Goal: Task Accomplishment & Management: Use online tool/utility

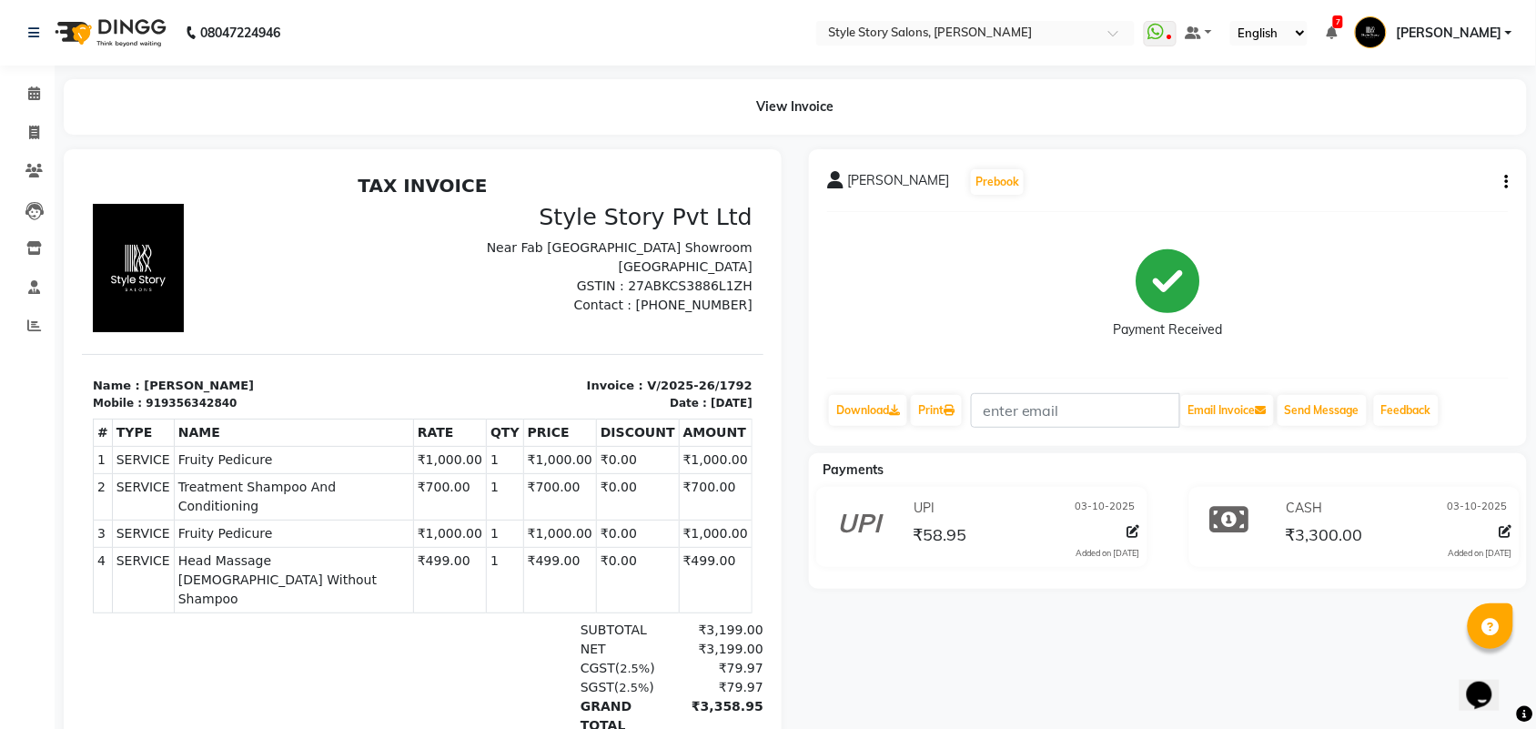
click at [121, 38] on img at bounding box center [108, 32] width 125 height 51
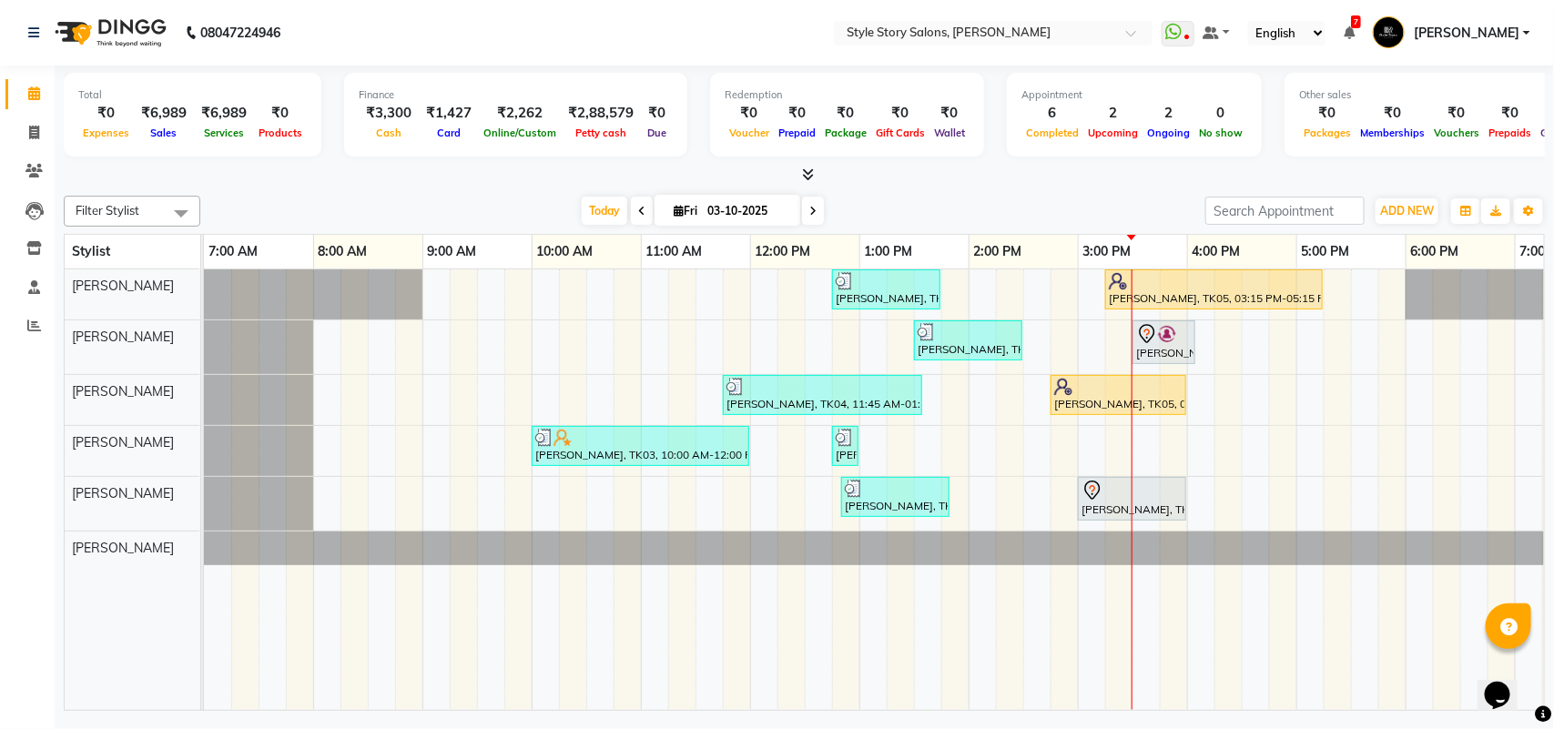
click at [638, 215] on icon at bounding box center [641, 211] width 7 height 11
type input "02-10-2025"
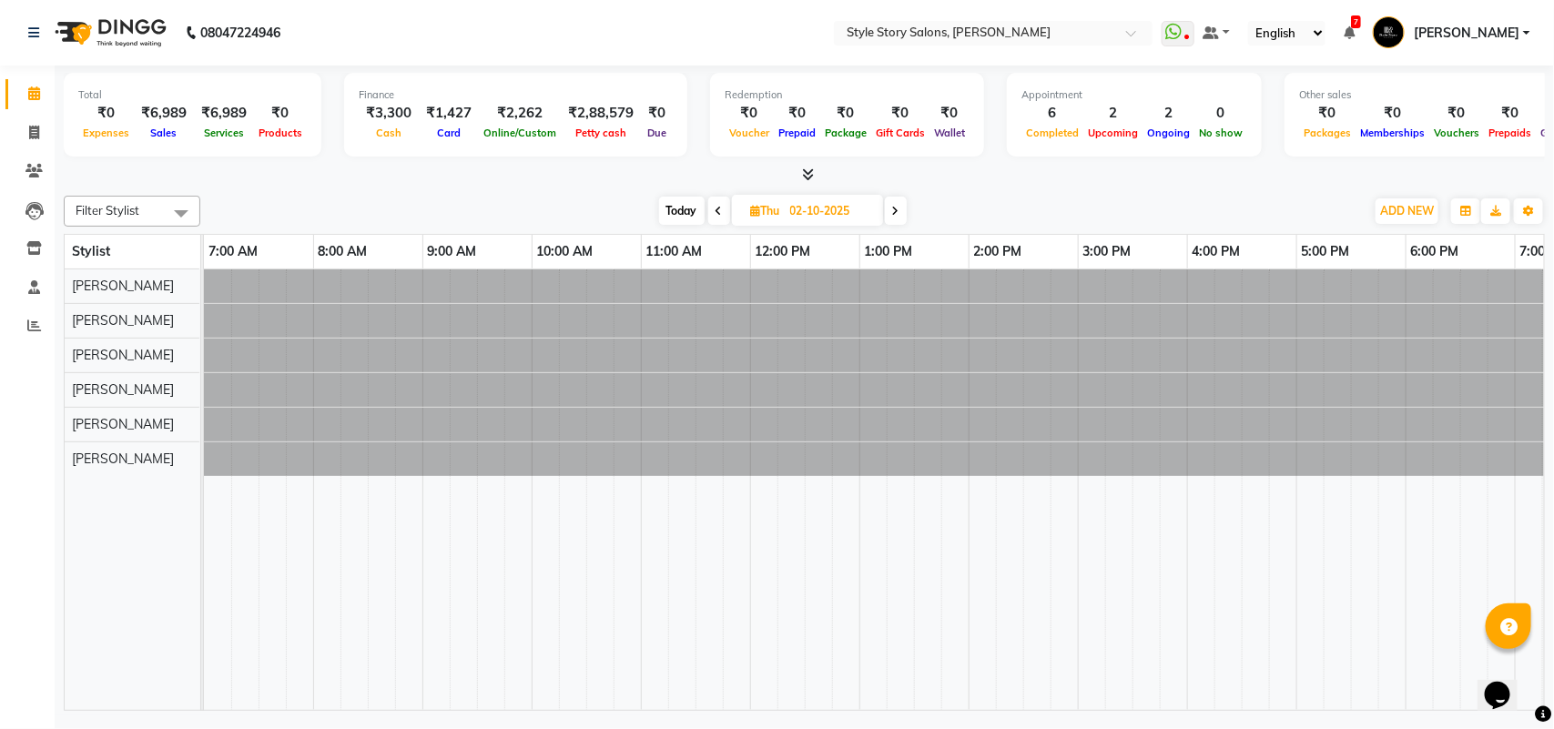
scroll to position [0, 407]
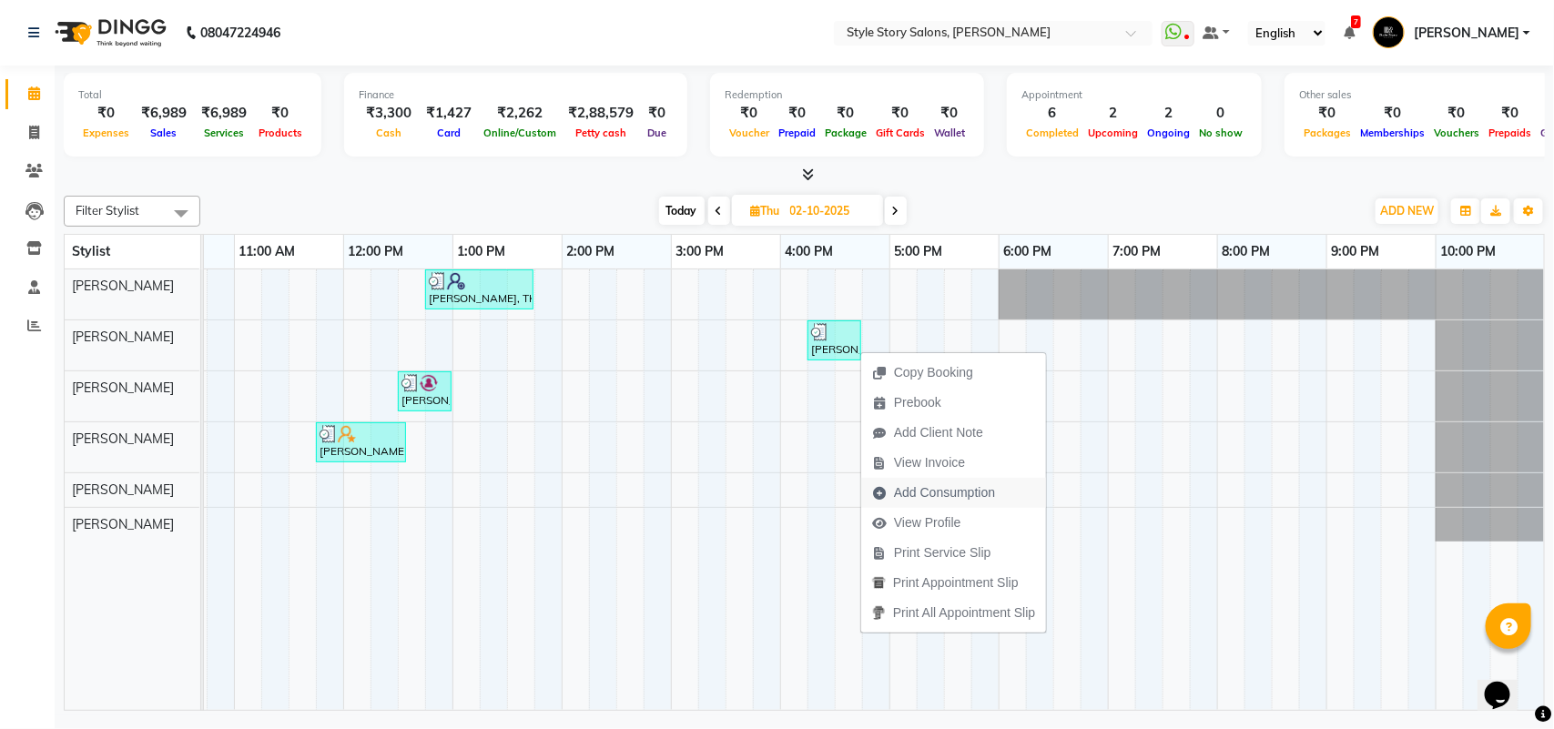
click at [912, 491] on span "Add Consumption" at bounding box center [944, 492] width 101 height 19
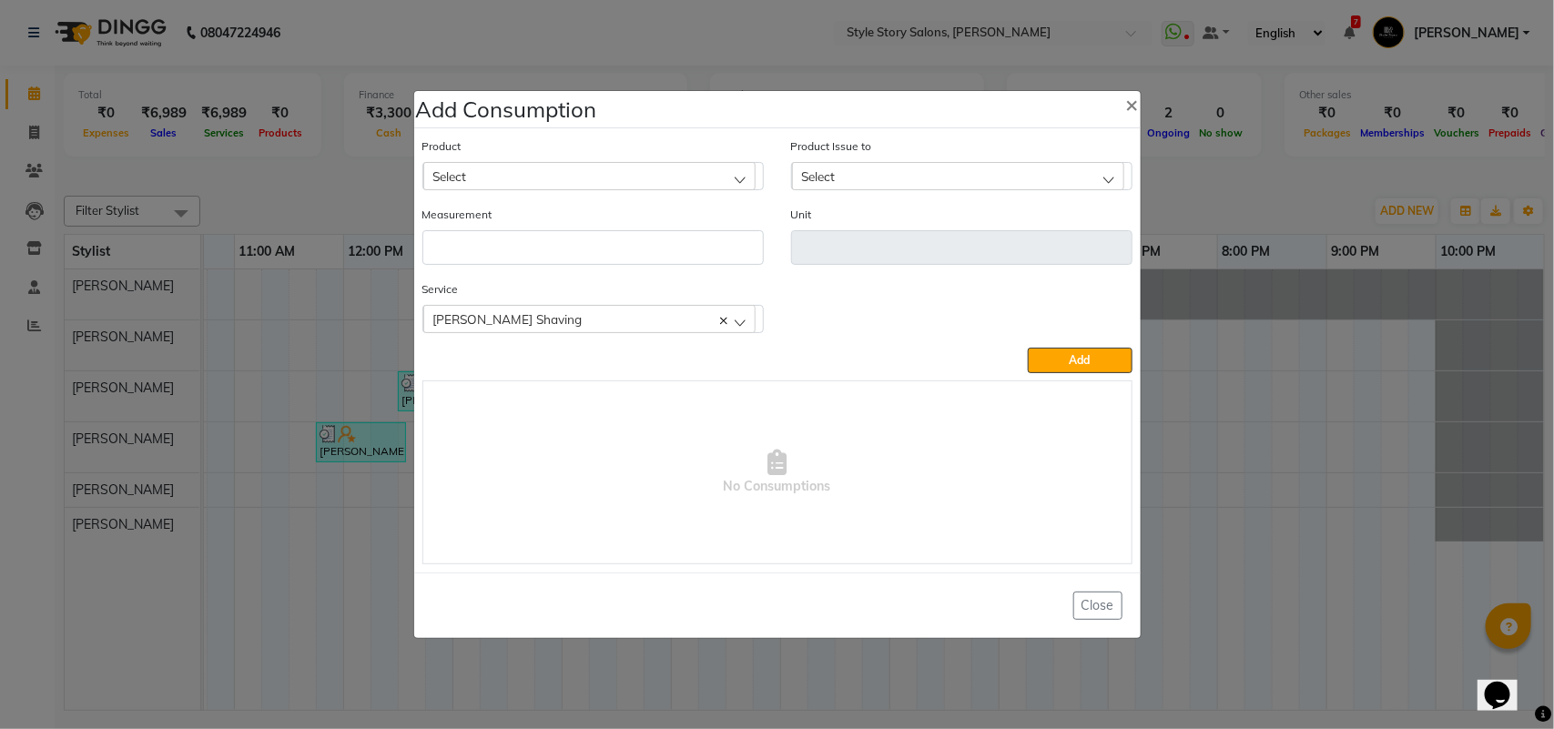
click at [455, 159] on div "Product Select" at bounding box center [592, 164] width 341 height 54
click at [455, 193] on div "Product Select" at bounding box center [593, 171] width 369 height 68
click at [458, 174] on span "Select" at bounding box center [450, 175] width 34 height 15
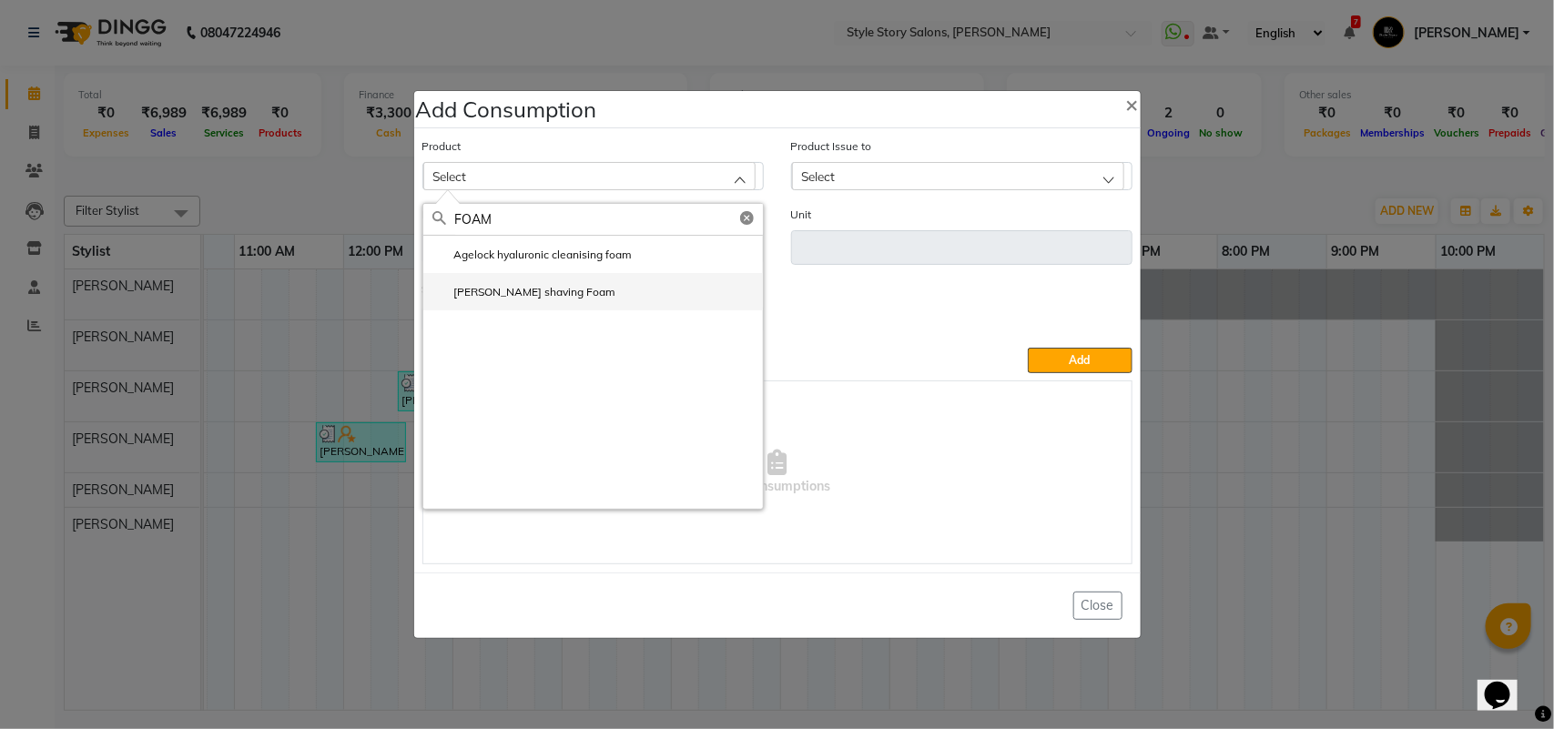
type input "FOAM"
click at [494, 301] on li "[PERSON_NAME] shaving Foam" at bounding box center [592, 291] width 339 height 37
type input "gm"
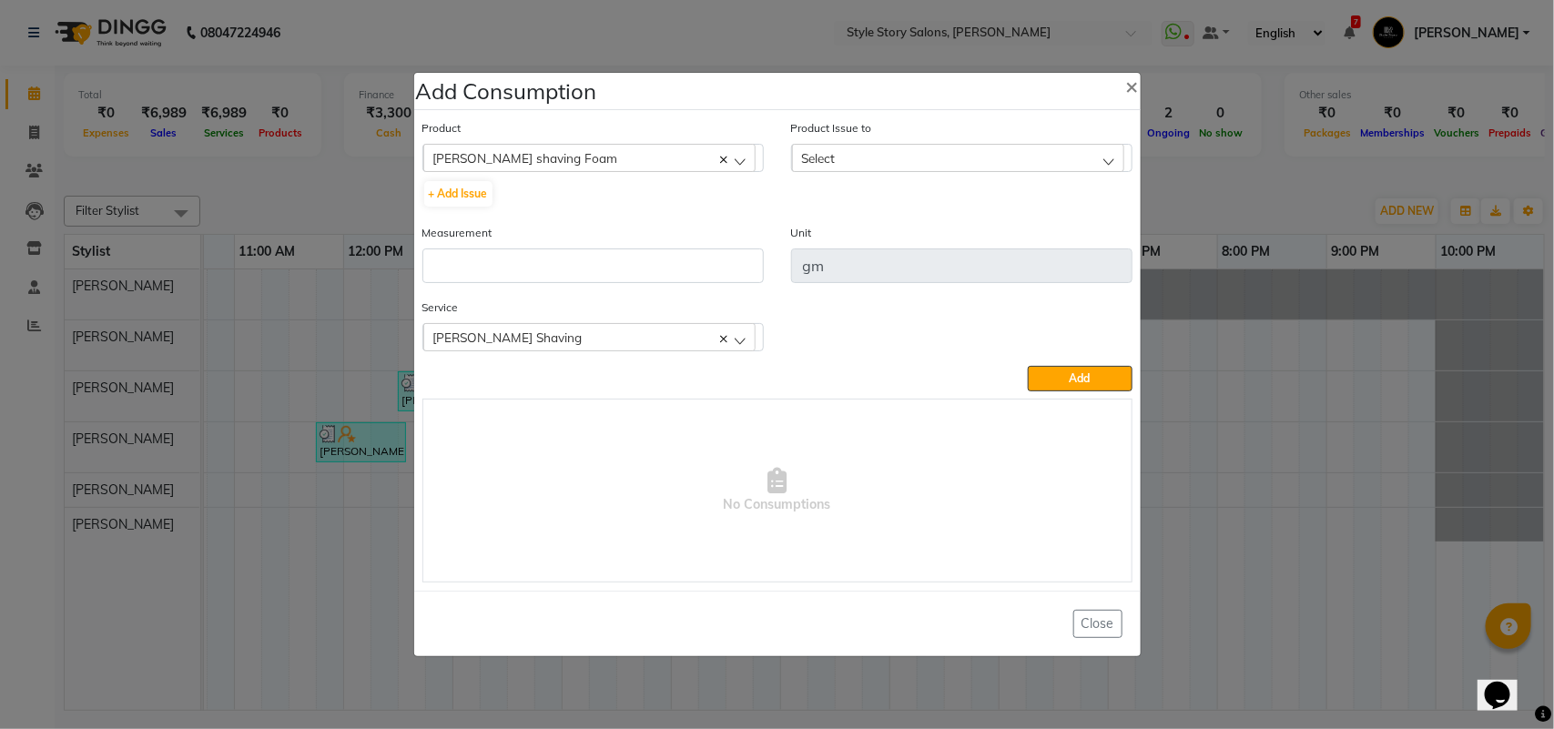
click at [951, 167] on div "Select" at bounding box center [958, 157] width 332 height 27
click at [966, 237] on label "[DATE], Issued to: [PERSON_NAME], Balance: 380" at bounding box center [937, 236] width 273 height 16
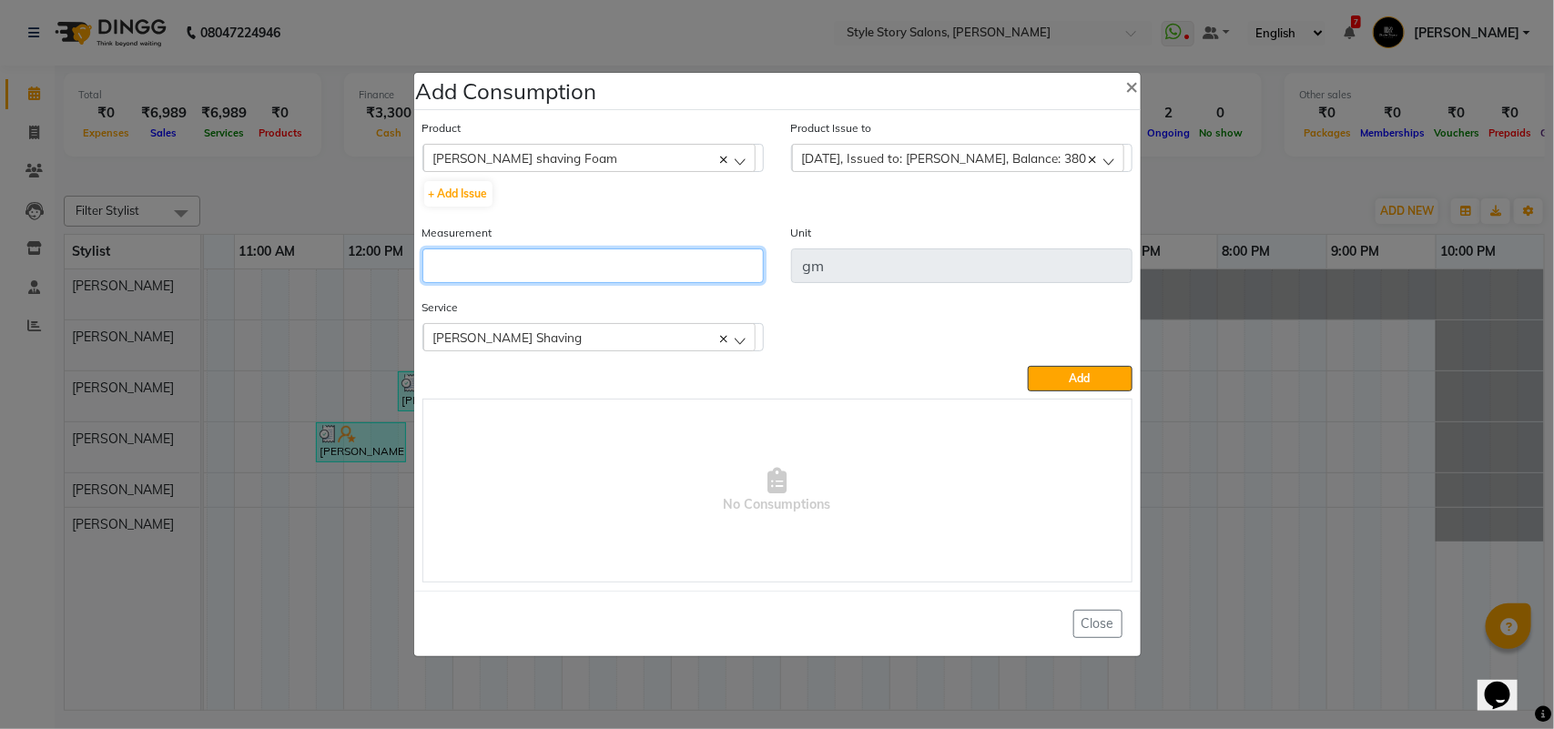
click at [655, 271] on input "number" at bounding box center [592, 265] width 341 height 35
type input "6"
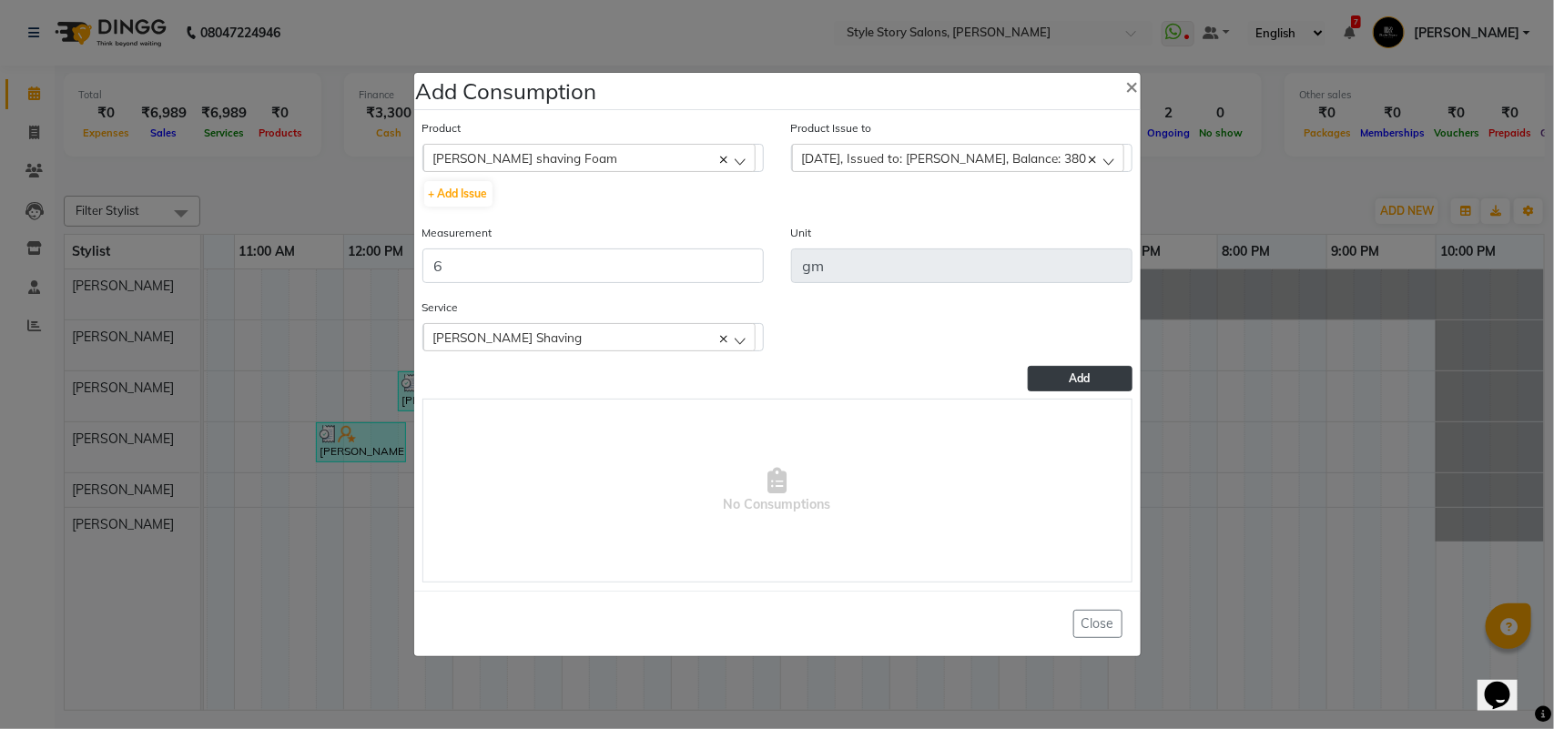
click at [1088, 373] on span "Add" at bounding box center [1079, 378] width 21 height 14
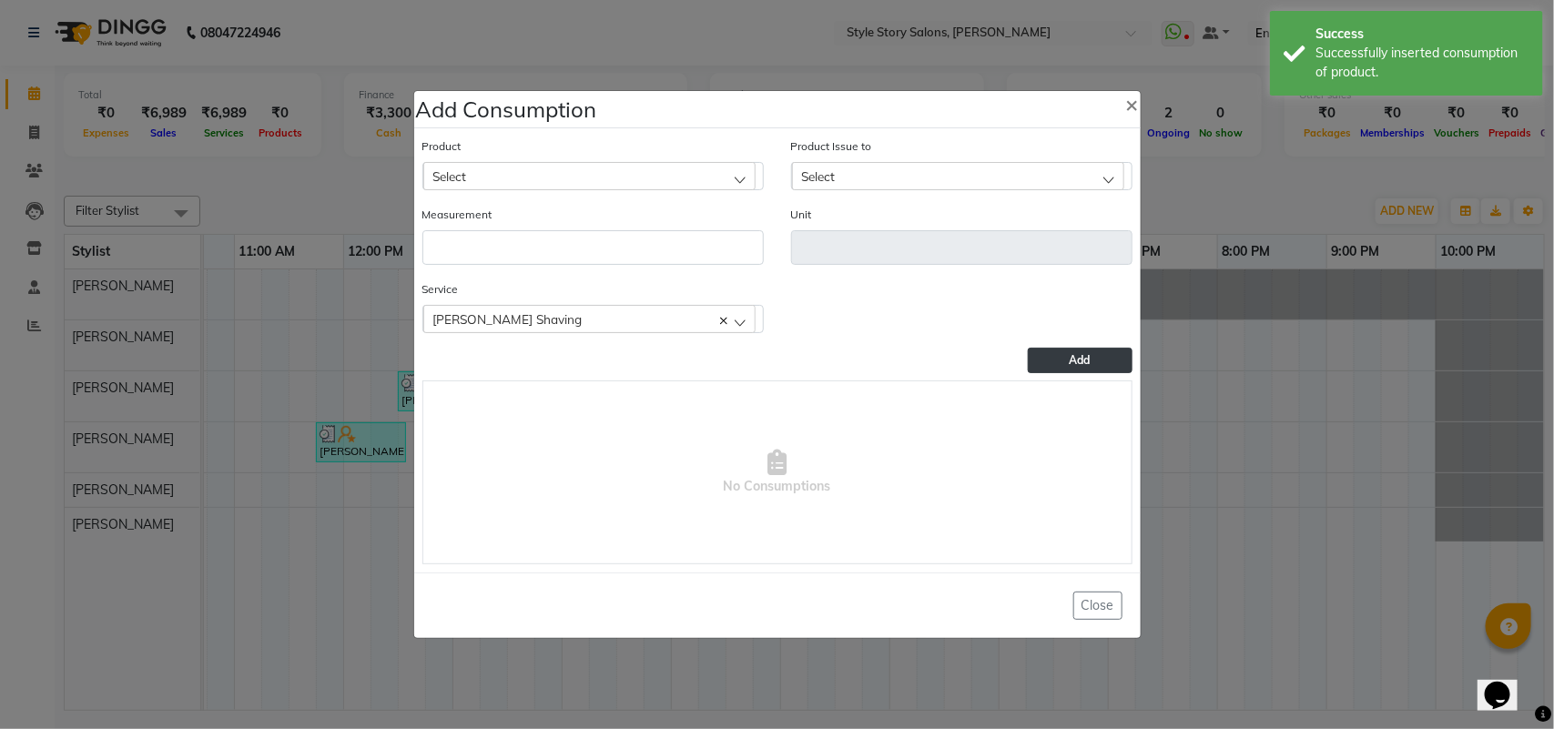
click at [635, 175] on div "Select" at bounding box center [589, 175] width 332 height 27
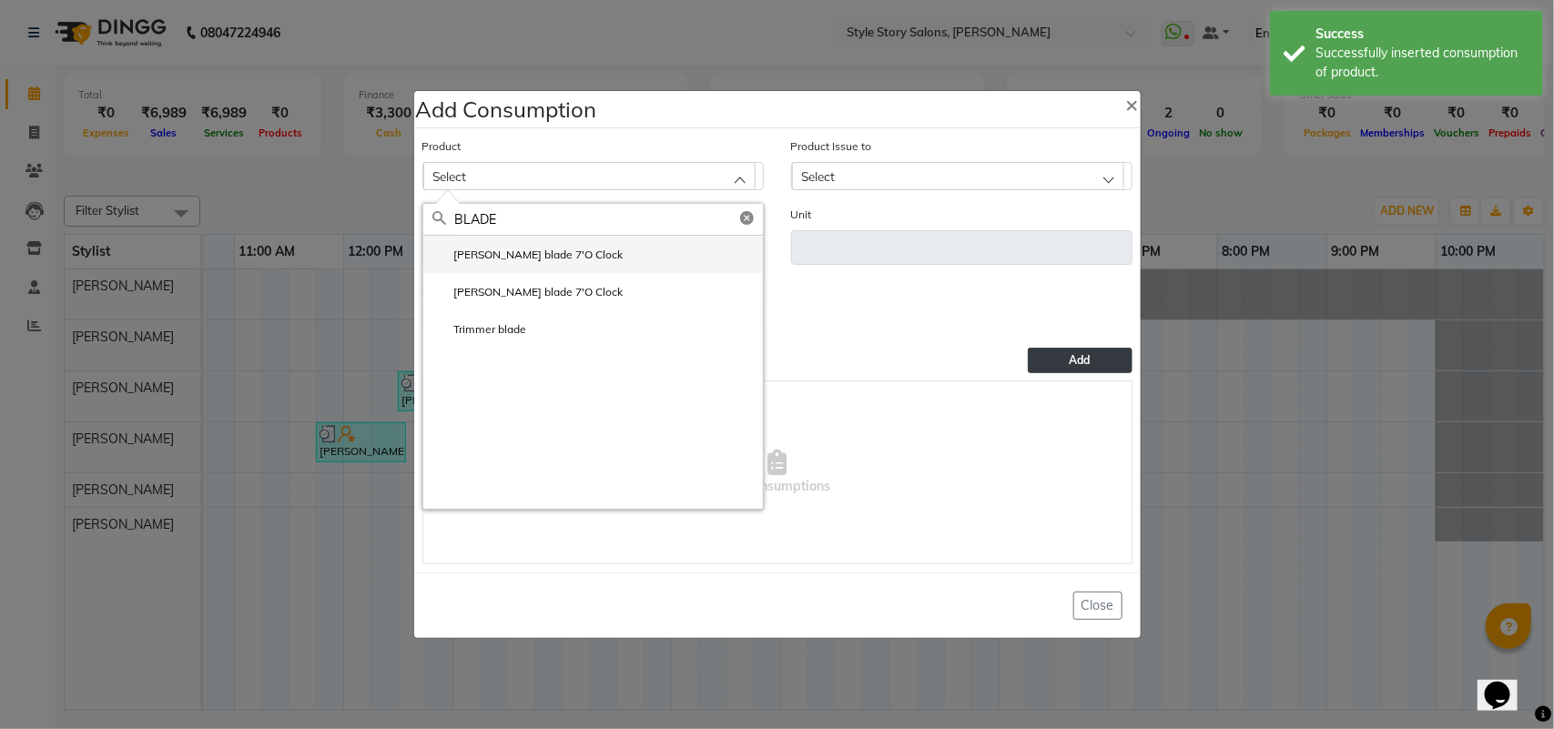
type input "BLADE"
click at [506, 251] on label "[PERSON_NAME] blade 7'O Clock" at bounding box center [527, 255] width 191 height 16
type input "unit"
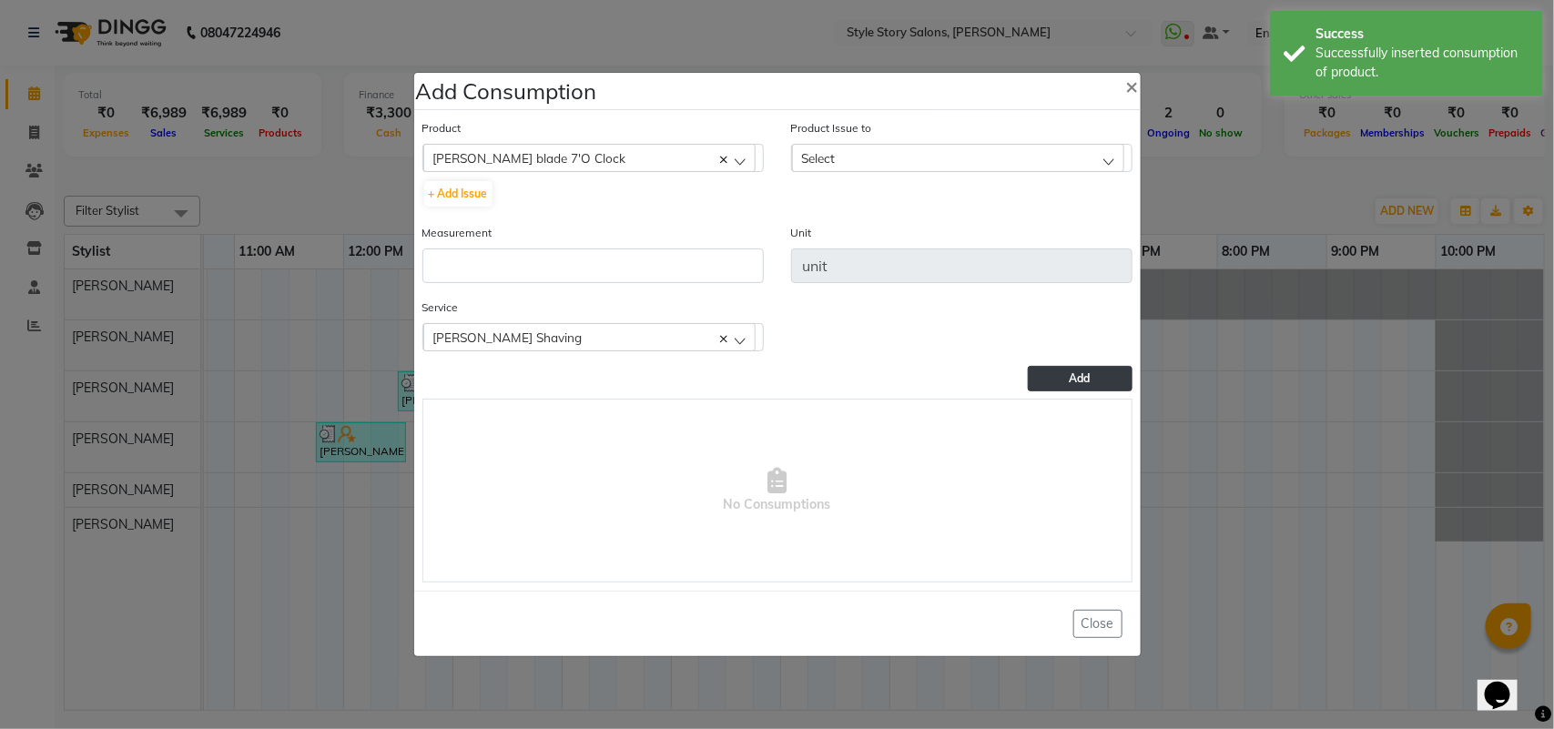
click at [853, 160] on div "Select" at bounding box center [958, 157] width 332 height 27
click at [843, 235] on label "[DATE], Issued to: [PERSON_NAME], Balance: 48.5" at bounding box center [939, 236] width 276 height 16
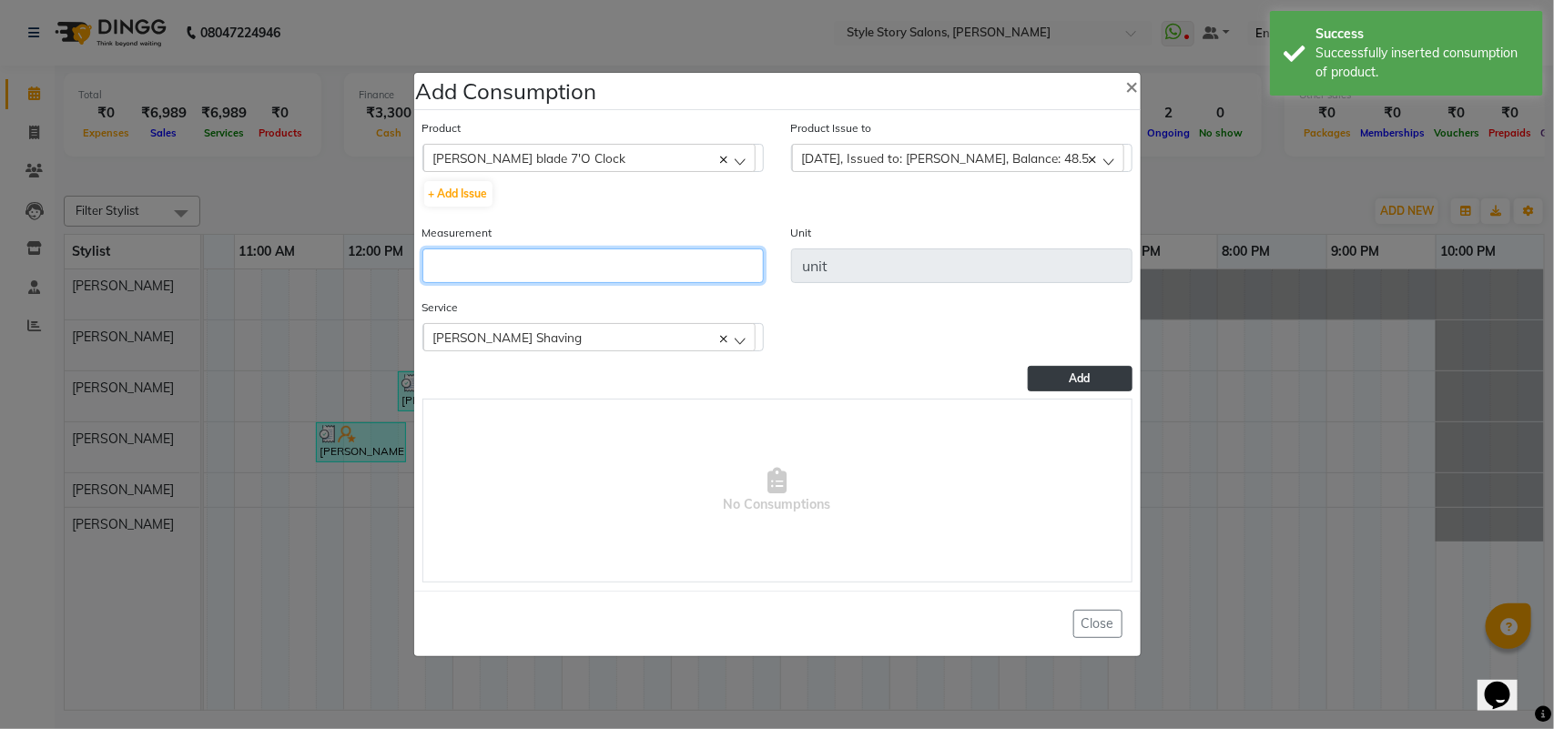
click at [683, 270] on input "number" at bounding box center [592, 265] width 341 height 35
type input "1"
click at [1112, 371] on button "Add" at bounding box center [1079, 378] width 104 height 25
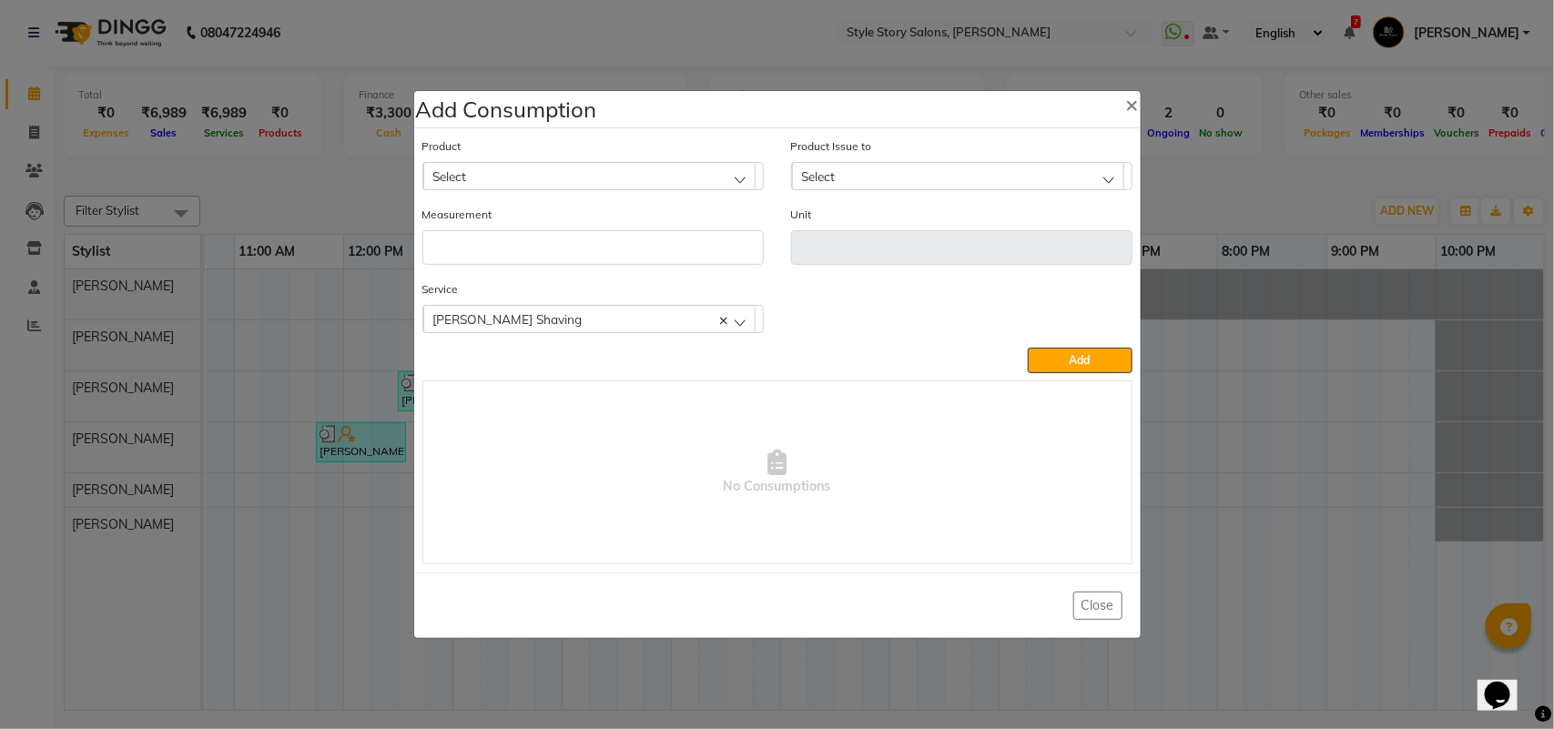
click at [469, 160] on div "Product Select Absolut Repair Molecular mask" at bounding box center [592, 164] width 341 height 54
click at [465, 178] on span "Select" at bounding box center [450, 175] width 34 height 15
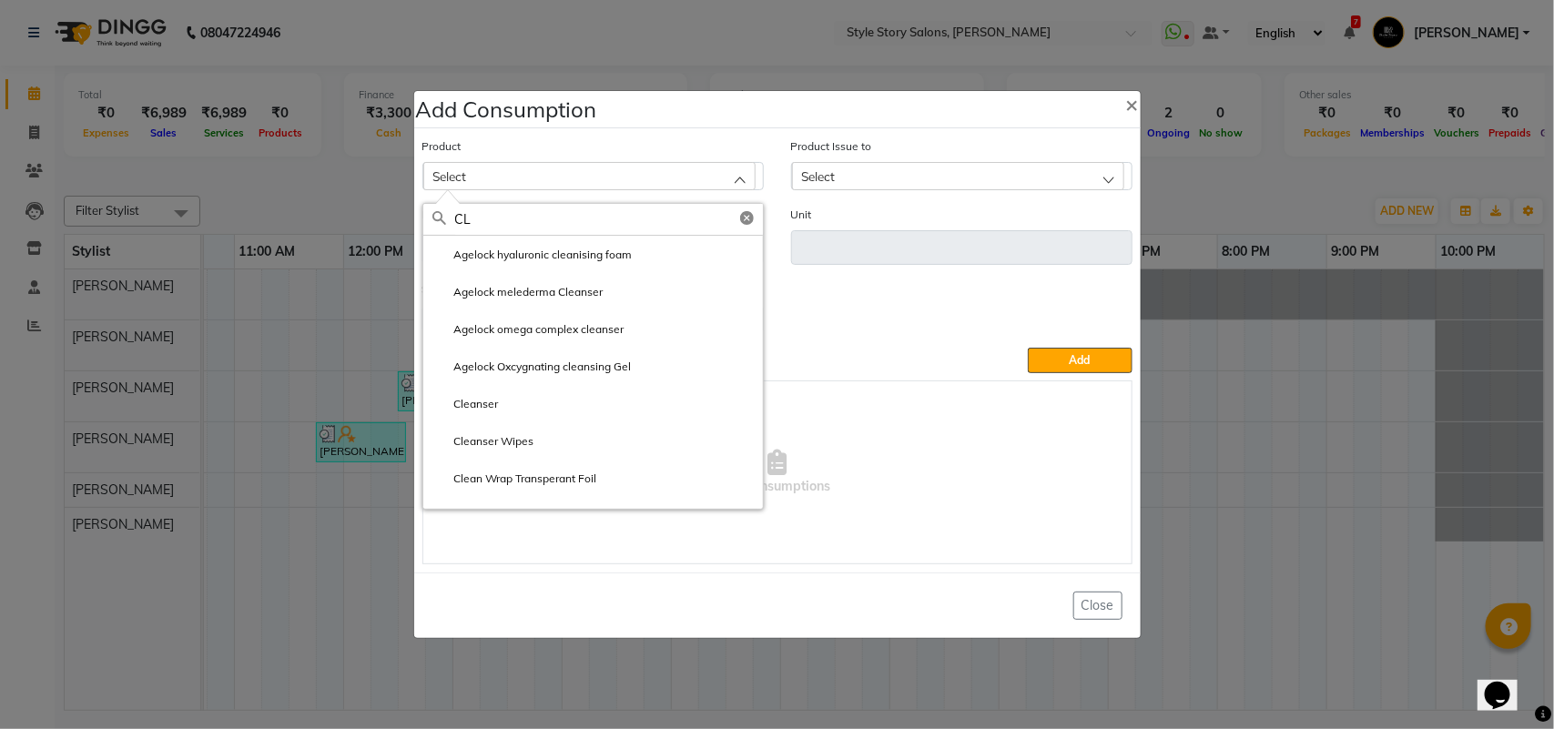
type input "C"
type input "OPAL"
click at [512, 256] on label "Opal Cleanser 1 LIter" at bounding box center [495, 255] width 127 height 16
type input "ml"
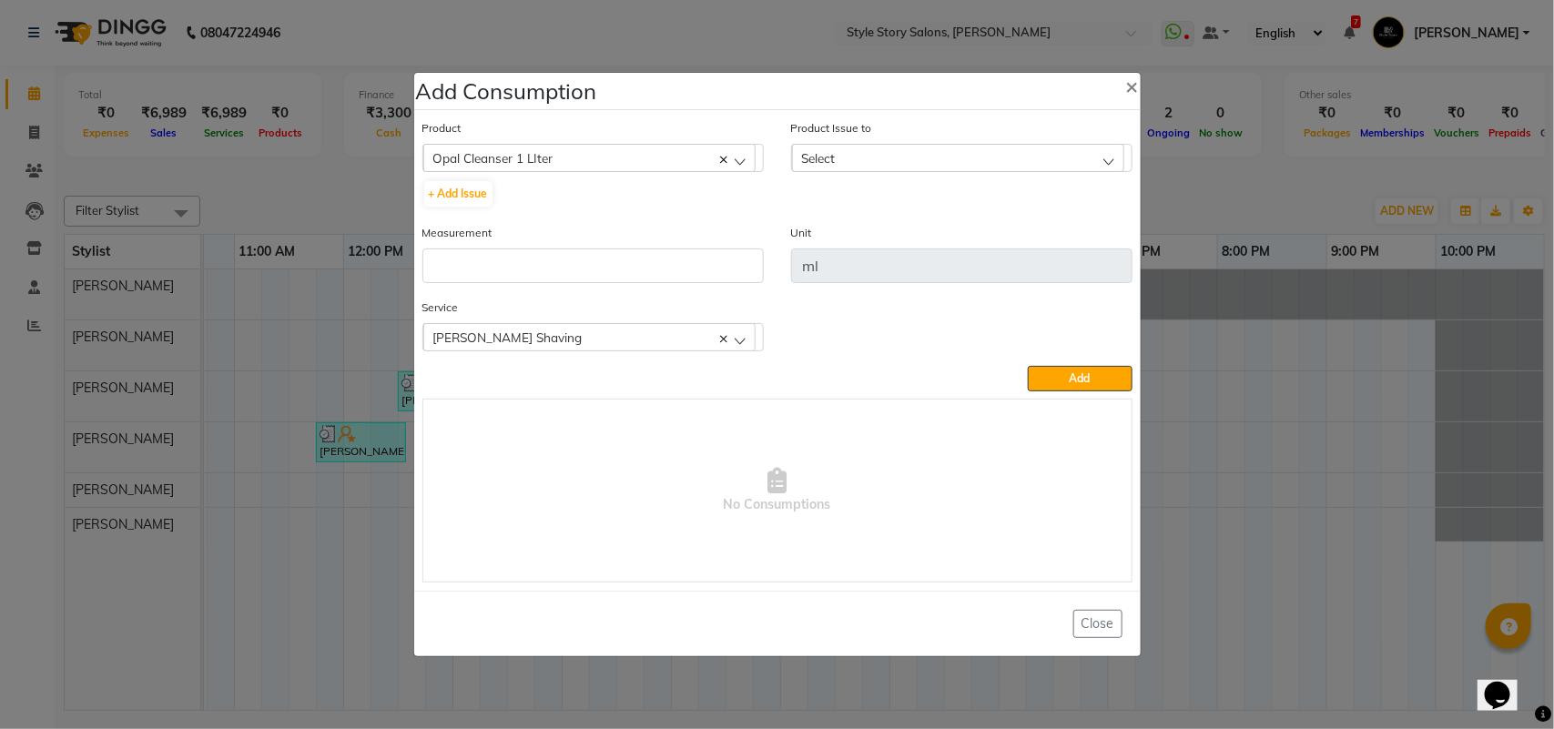
click at [860, 159] on div "Select" at bounding box center [958, 157] width 332 height 27
click at [722, 157] on icon at bounding box center [723, 160] width 7 height 7
click at [665, 162] on div "Select" at bounding box center [589, 157] width 332 height 27
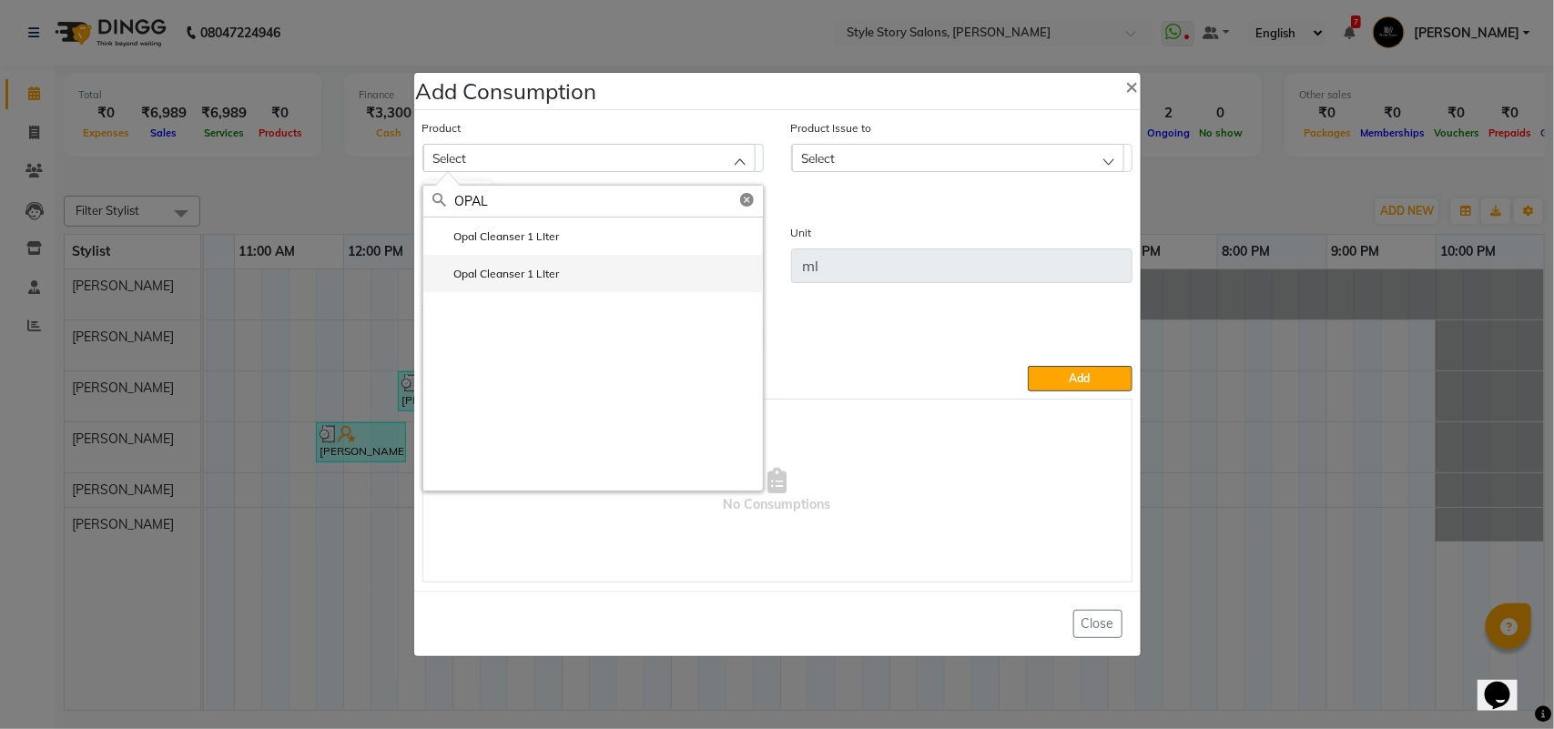
type input "OPAL"
click at [530, 269] on label "Opal Cleanser 1 LIter" at bounding box center [495, 274] width 127 height 16
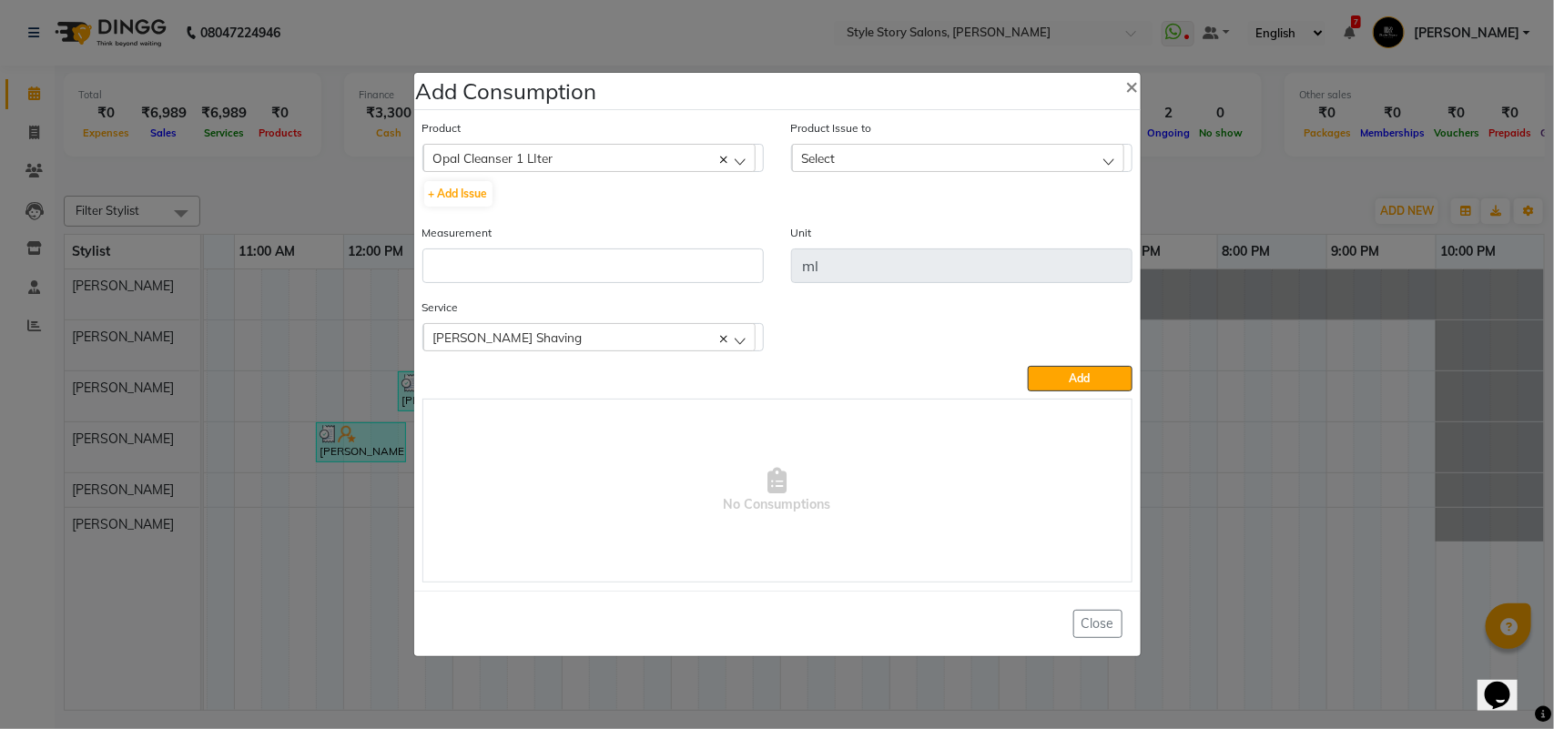
click at [865, 155] on div "Select" at bounding box center [958, 157] width 332 height 27
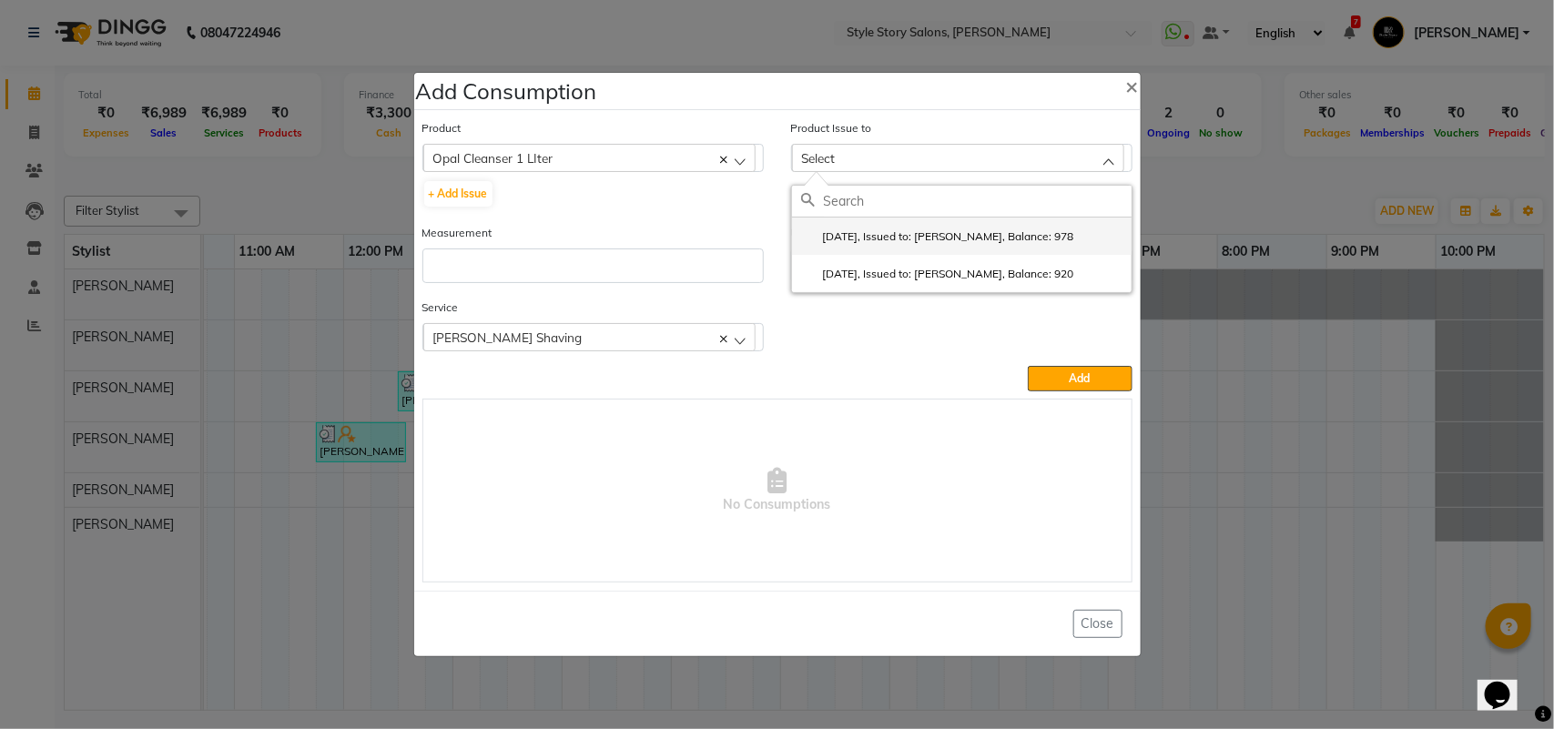
click at [875, 243] on label "[DATE], Issued to: [PERSON_NAME], Balance: 978" at bounding box center [937, 236] width 273 height 16
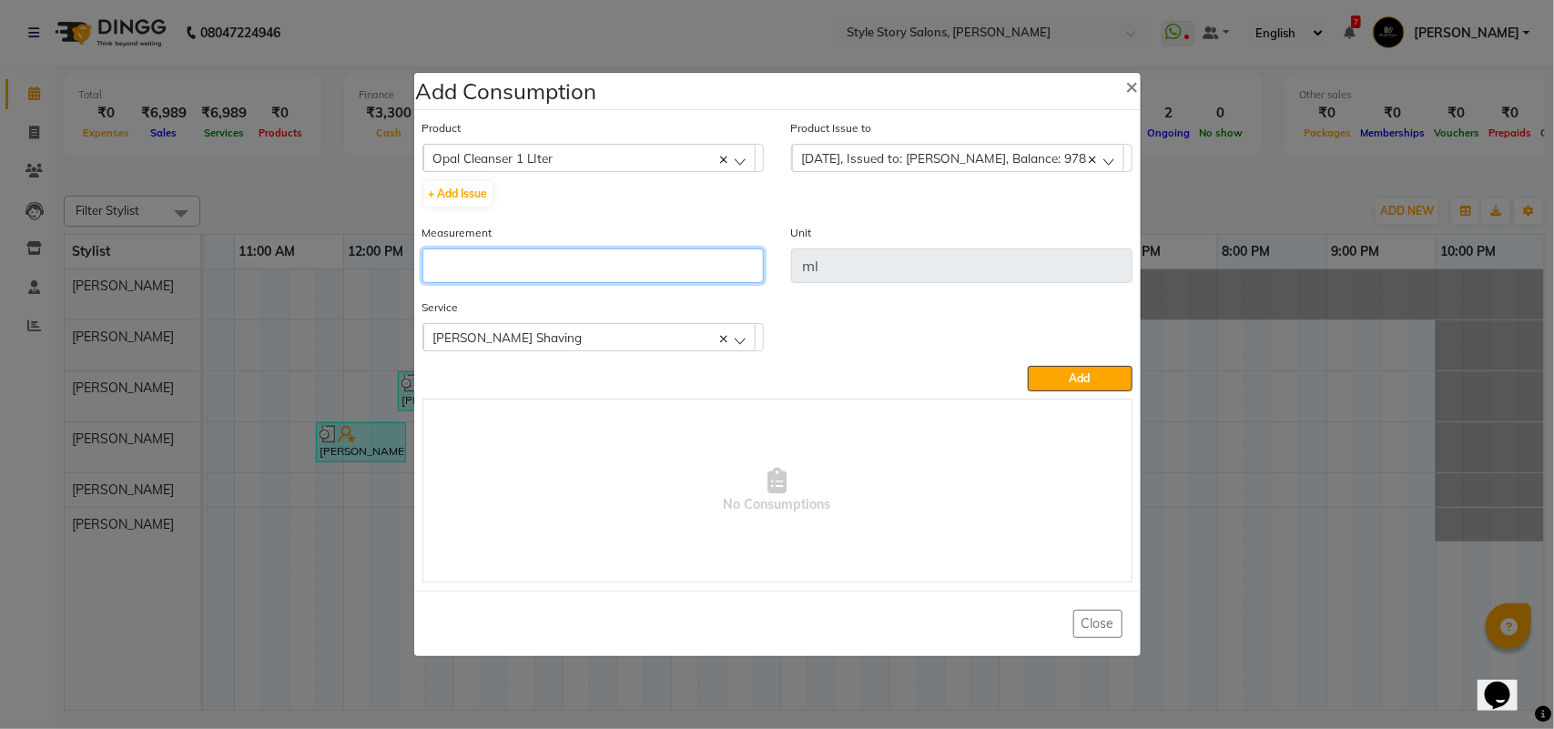
click at [560, 270] on input "number" at bounding box center [592, 265] width 341 height 35
type input "2"
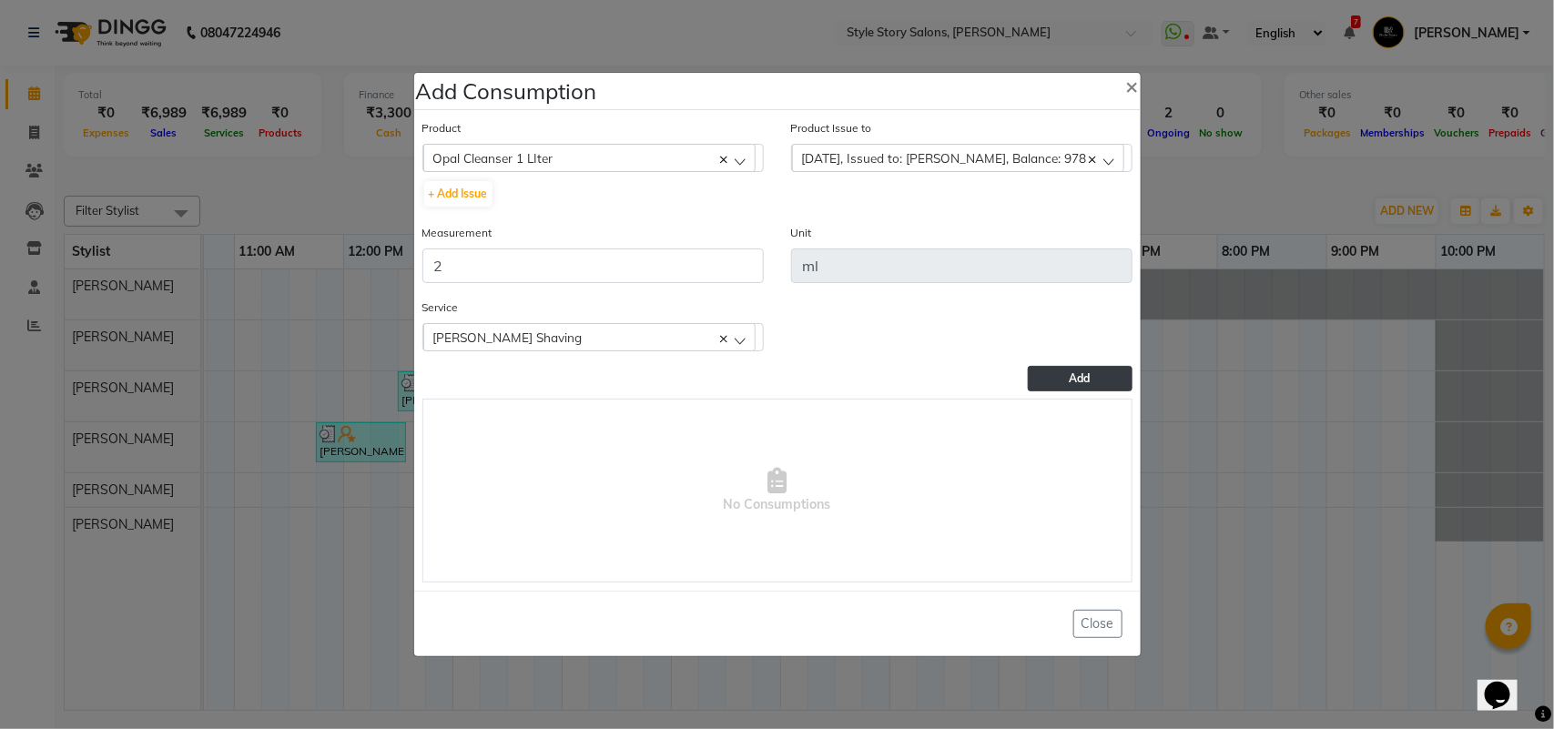
click at [1062, 379] on button "Add" at bounding box center [1079, 378] width 104 height 25
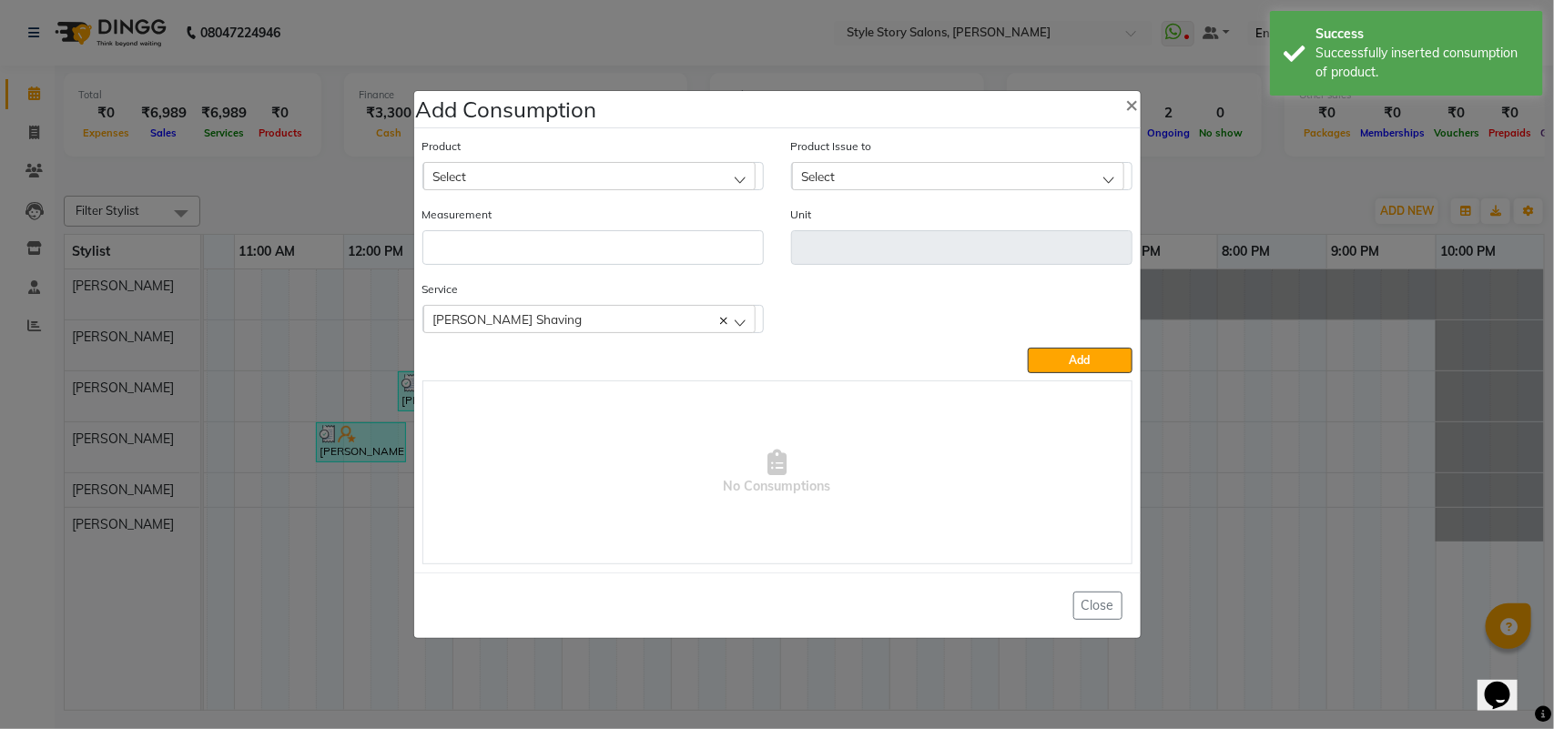
click at [537, 182] on div "Select" at bounding box center [589, 175] width 332 height 27
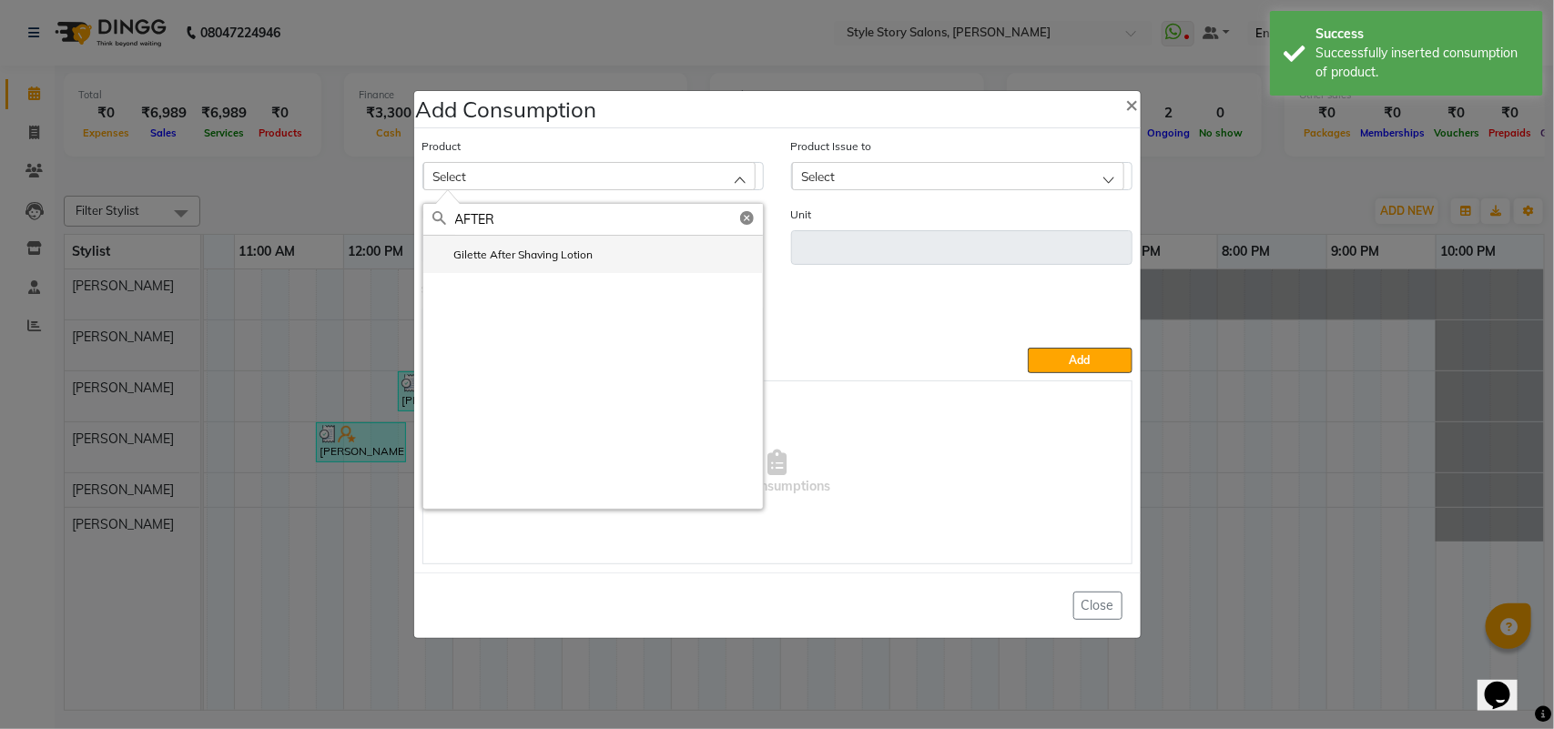
type input "AFTER"
click at [501, 256] on label "Gilette After Shaving Lotion" at bounding box center [512, 255] width 161 height 16
type input "ml"
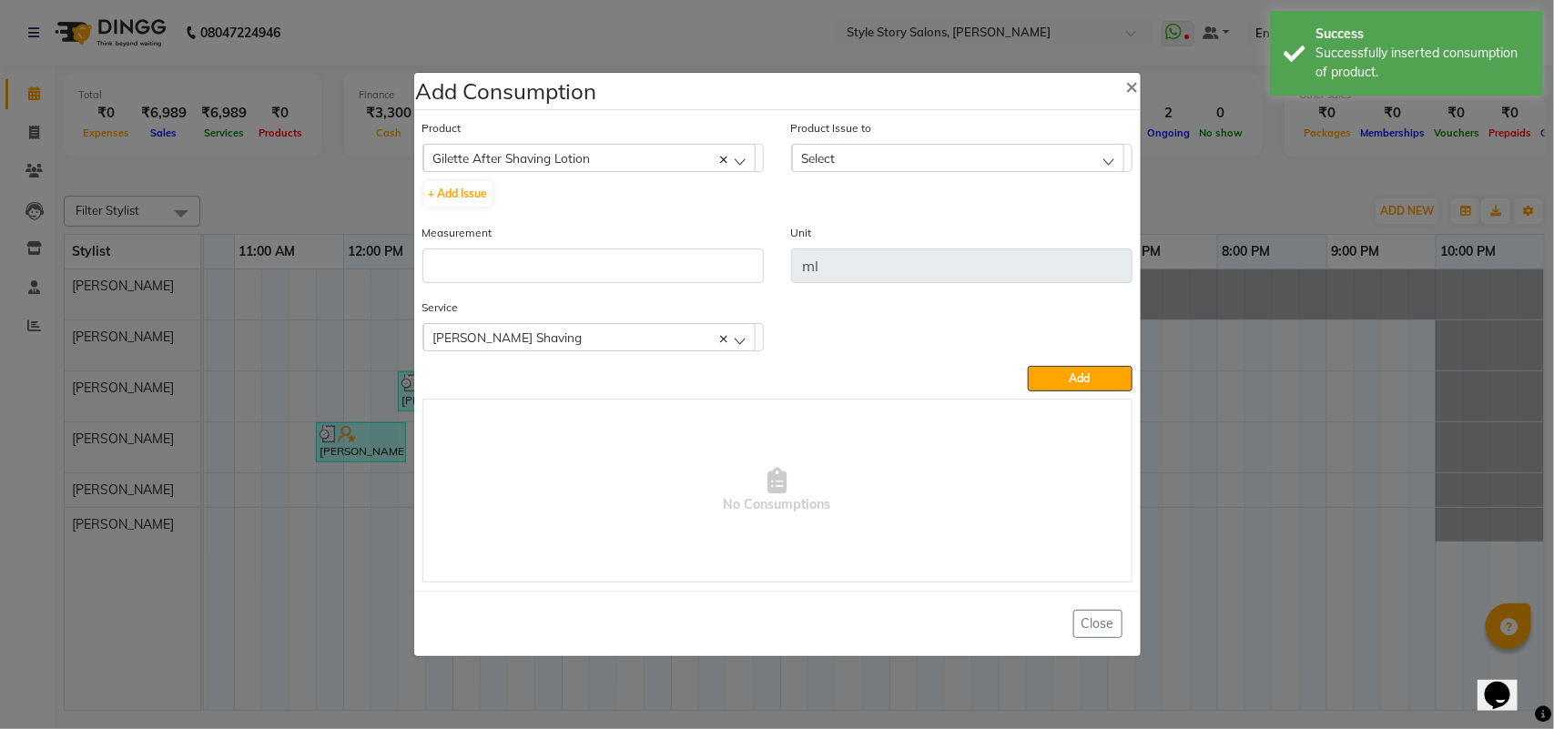
click at [849, 152] on div "Select" at bounding box center [958, 157] width 332 height 27
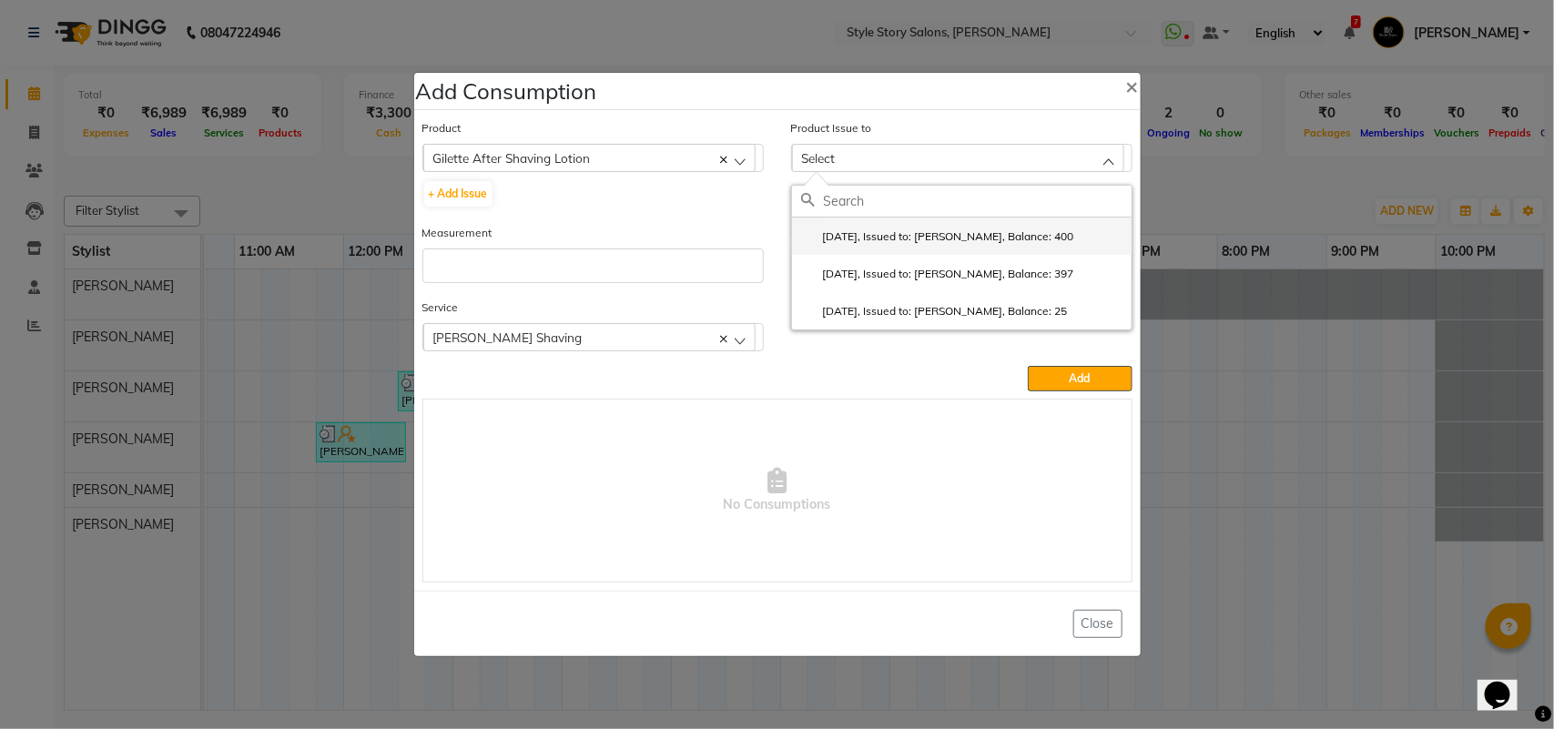
click at [853, 239] on label "[DATE], Issued to: [PERSON_NAME], Balance: 400" at bounding box center [937, 236] width 273 height 16
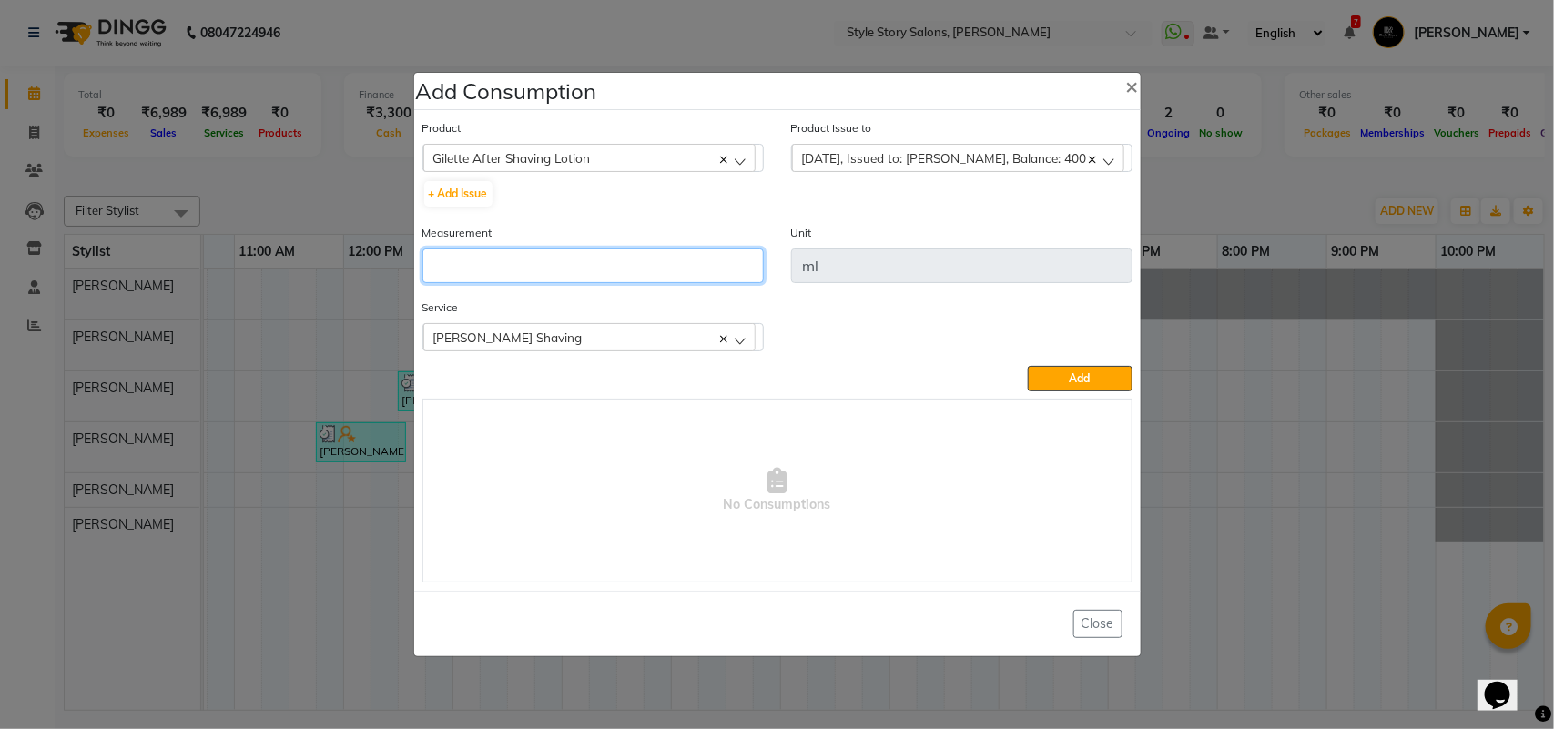
click at [588, 258] on input "number" at bounding box center [592, 265] width 341 height 35
type input "1"
click at [1083, 361] on div "Service [PERSON_NAME] Shaving [PERSON_NAME] Shaving" at bounding box center [777, 332] width 737 height 68
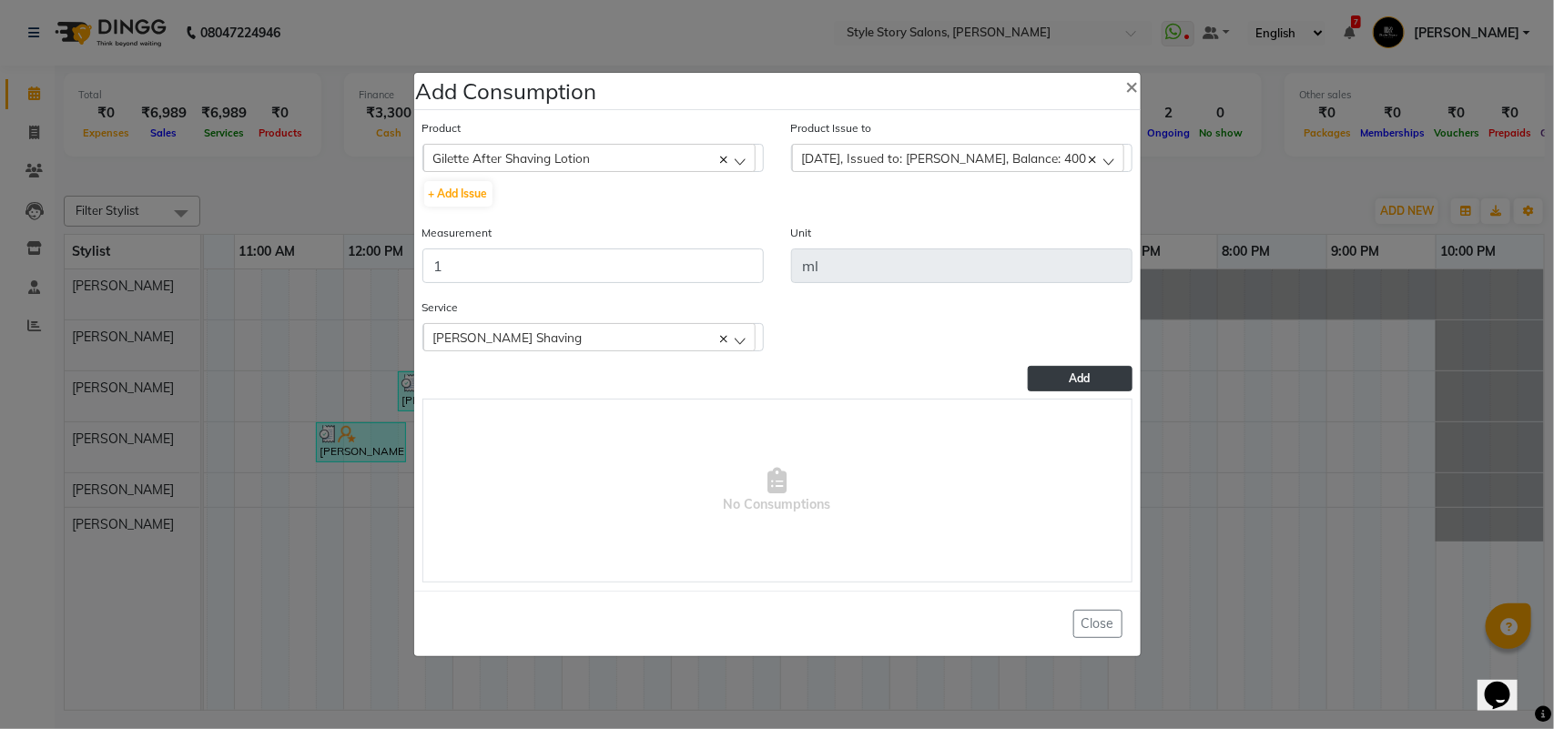
click at [1076, 369] on button "Add" at bounding box center [1079, 378] width 104 height 25
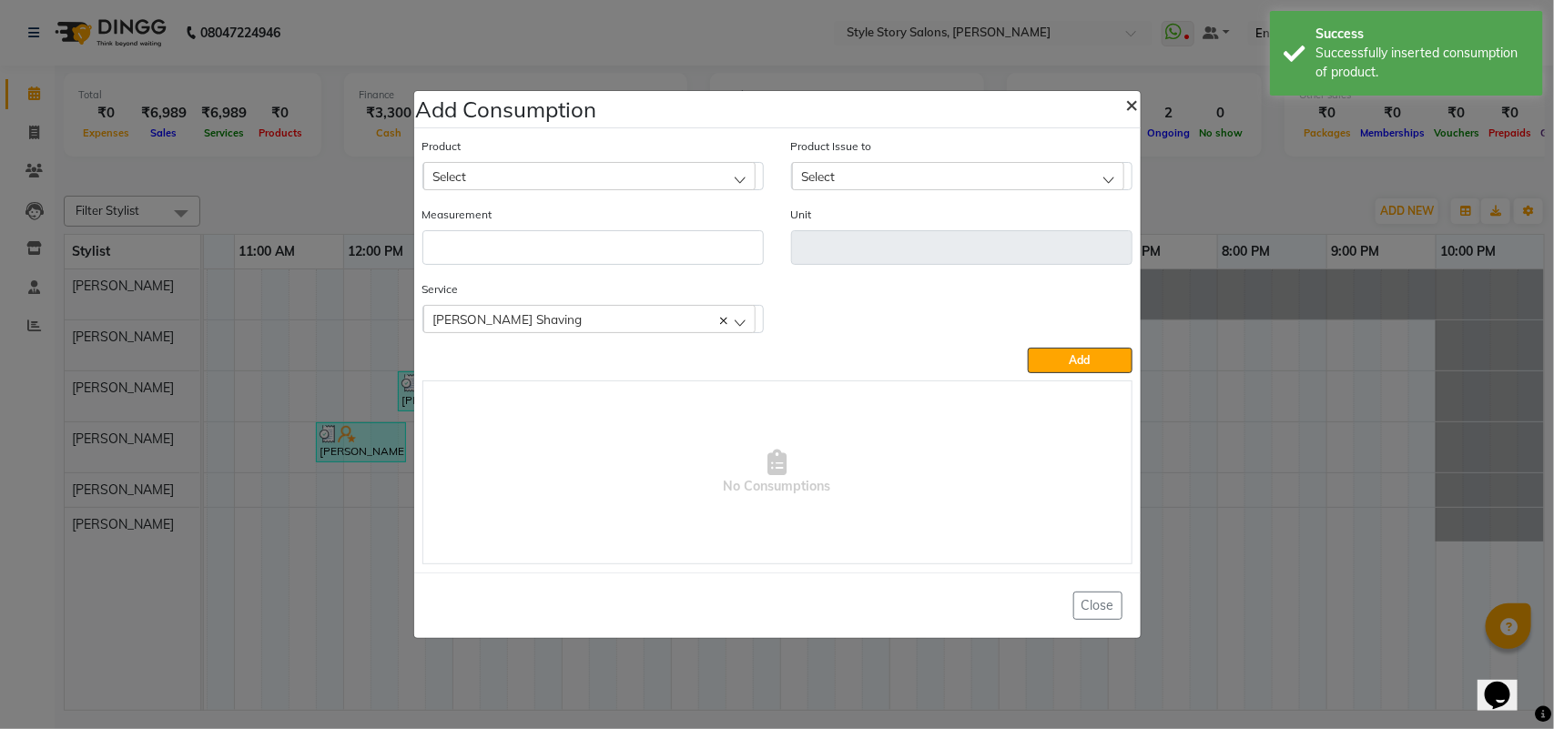
click at [1131, 106] on span "×" at bounding box center [1132, 103] width 13 height 27
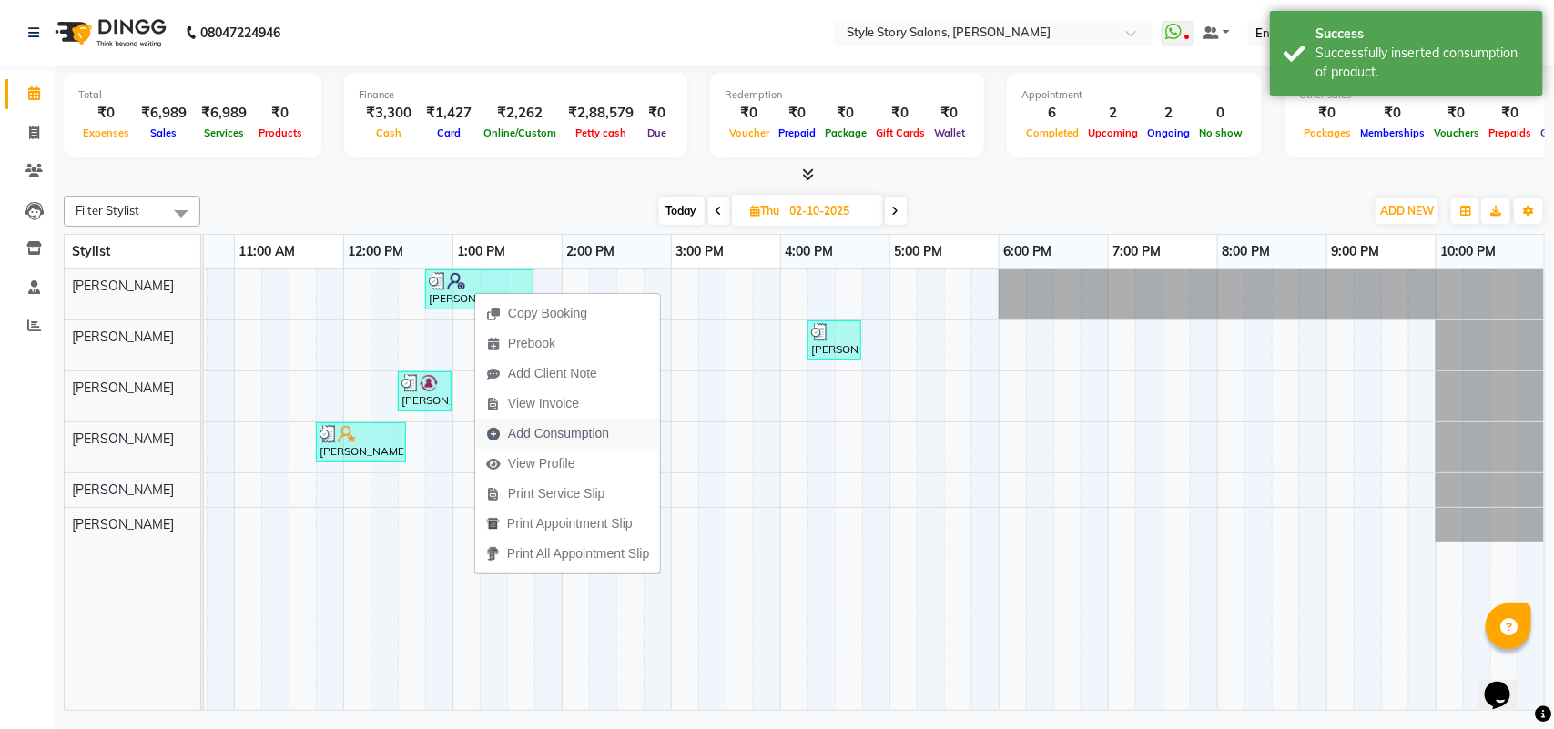
click at [538, 438] on span "Add Consumption" at bounding box center [558, 433] width 101 height 19
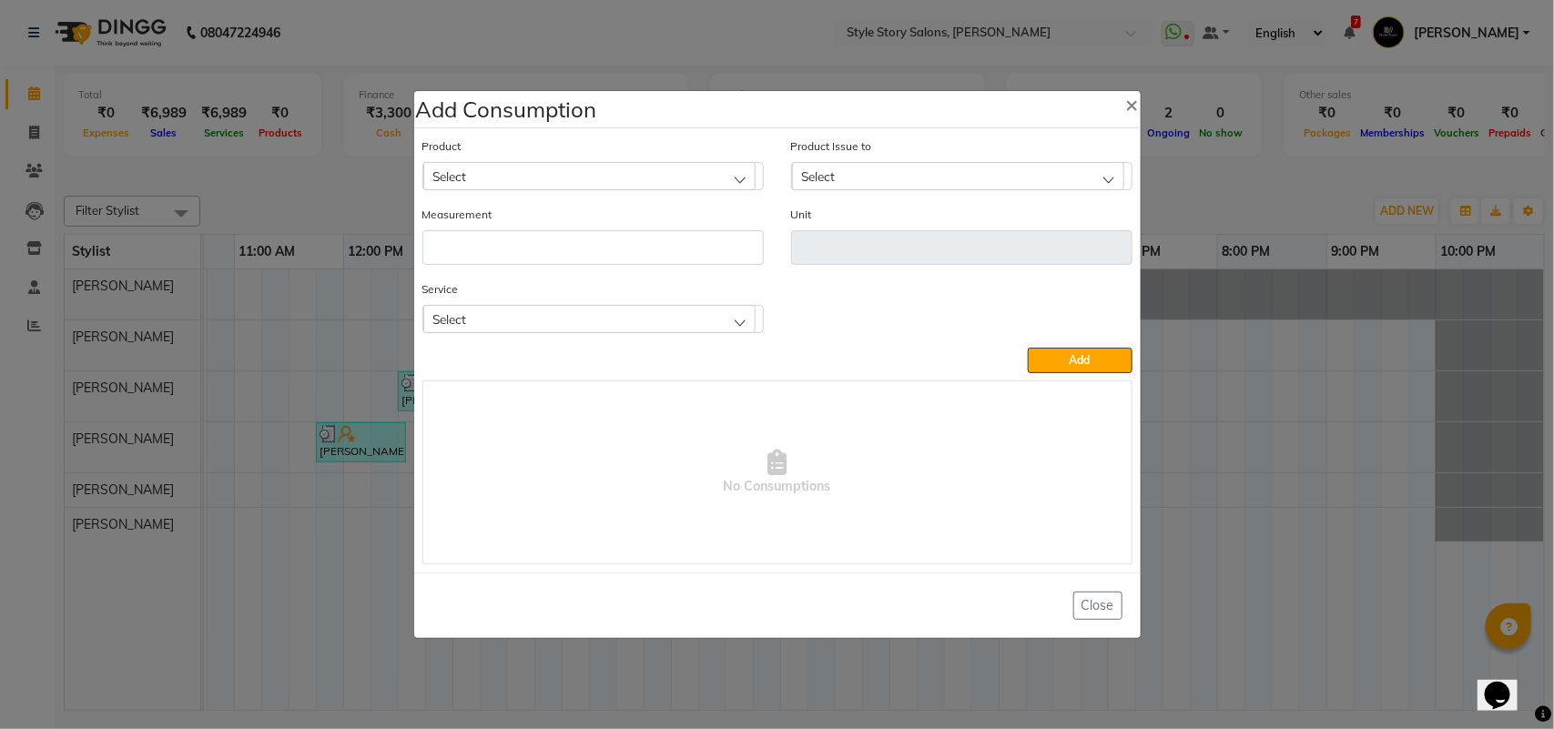
click at [492, 179] on div "Select" at bounding box center [589, 175] width 332 height 27
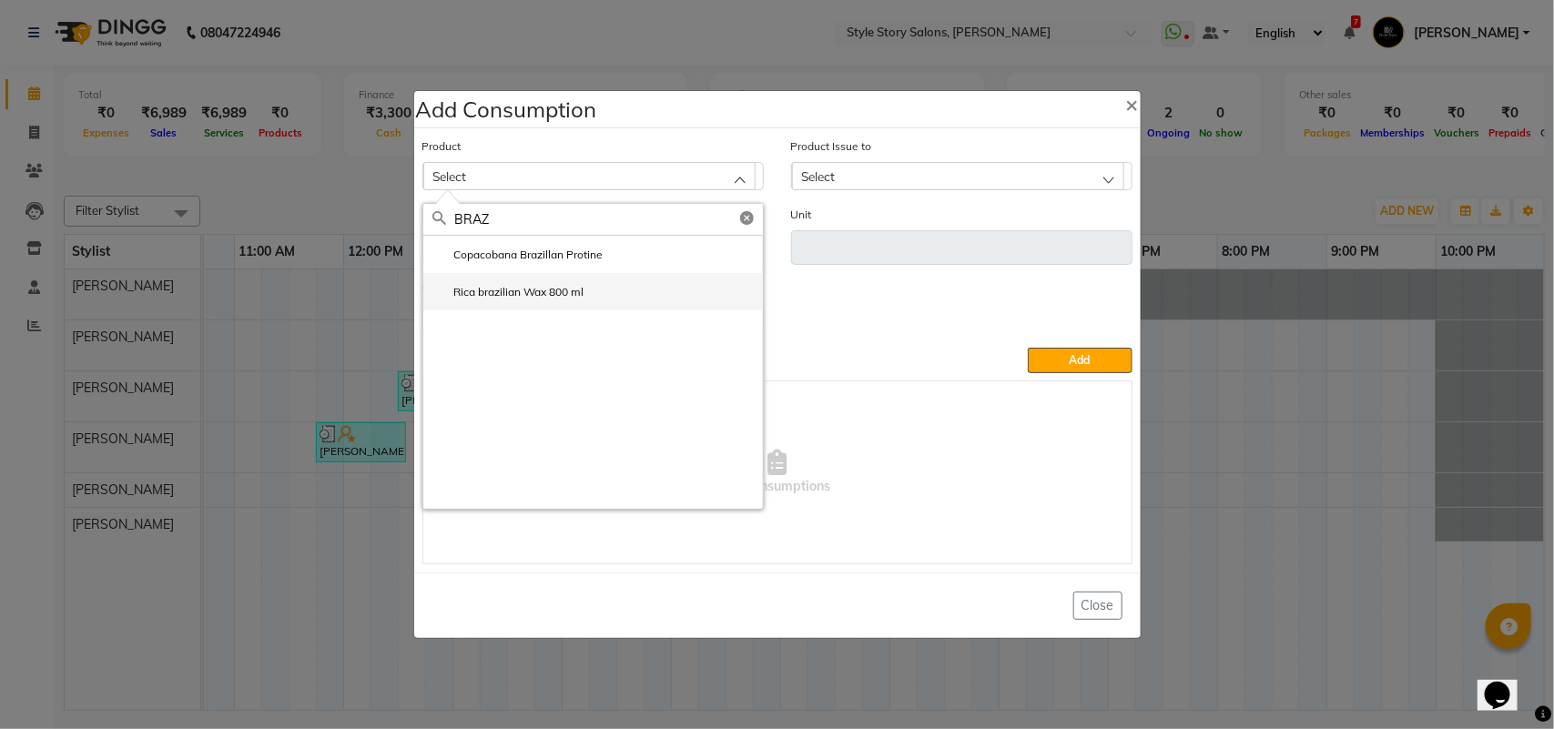
type input "BRAZ"
click at [531, 298] on label "Rica brazilian Wax 800 ml" at bounding box center [508, 292] width 152 height 16
type input "ml"
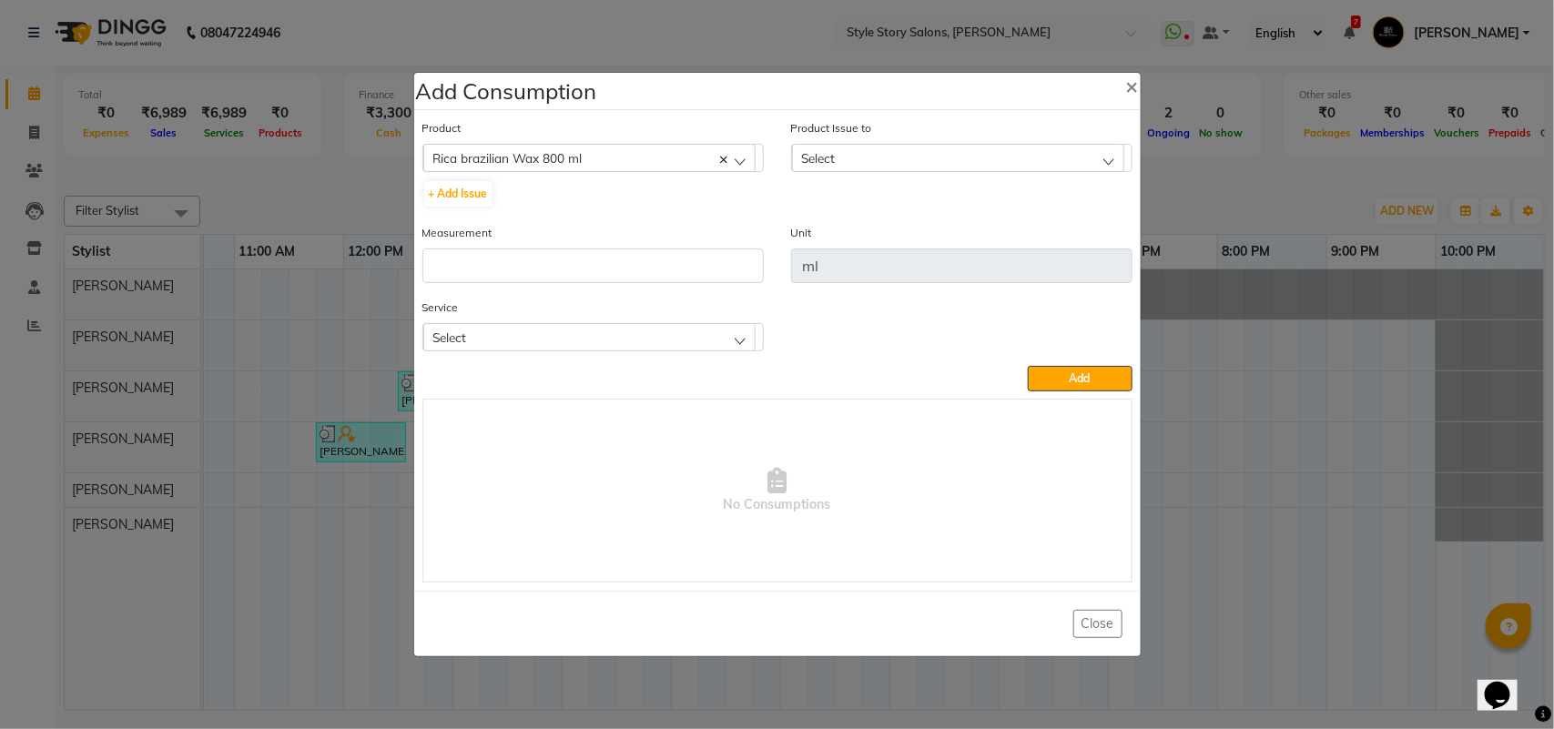
click at [993, 159] on div "Select" at bounding box center [958, 157] width 332 height 27
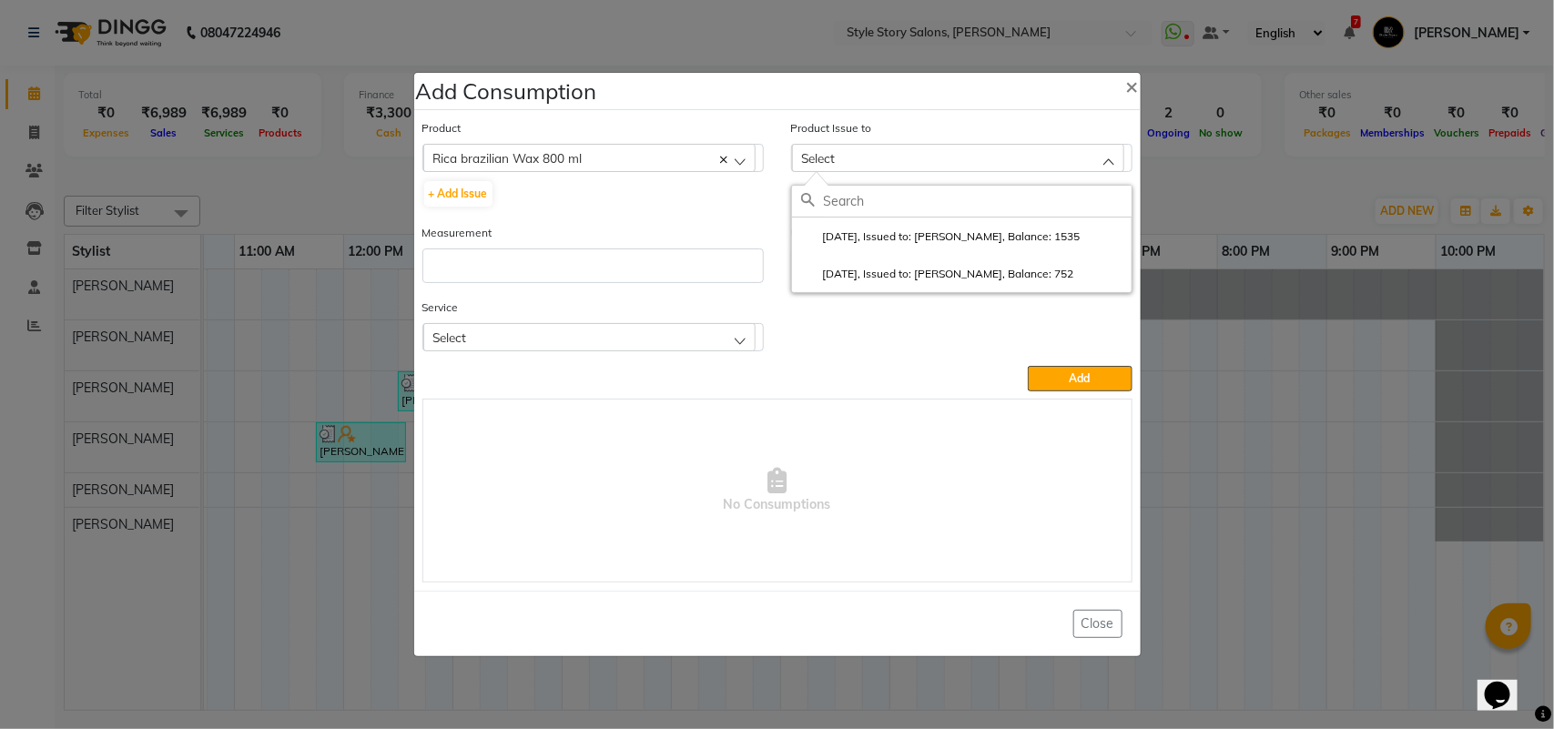
drag, startPoint x: 980, startPoint y: 233, endPoint x: 971, endPoint y: 235, distance: 9.3
click at [980, 234] on label "[DATE], Issued to: [PERSON_NAME], Balance: 1535" at bounding box center [940, 236] width 279 height 16
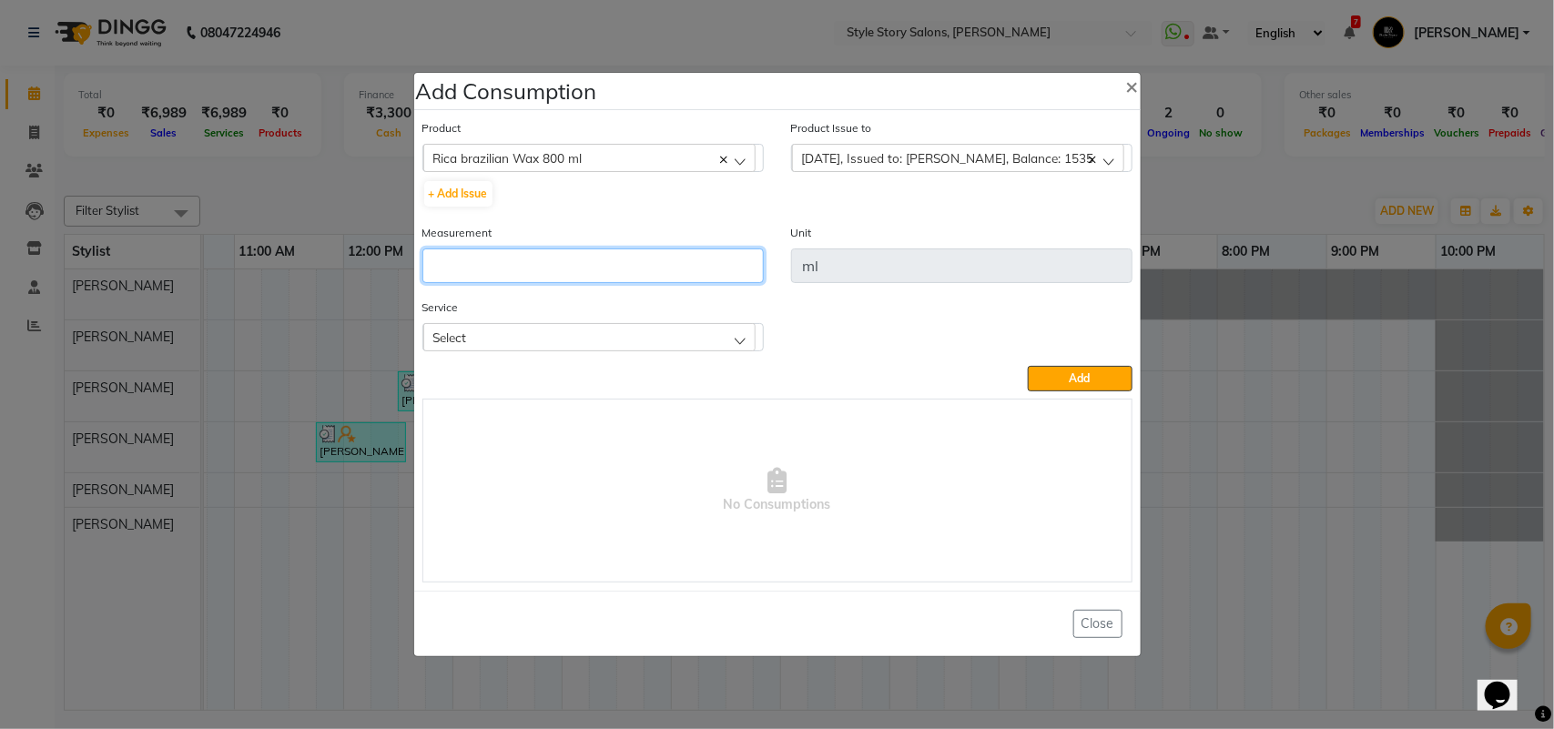
click at [610, 280] on input "number" at bounding box center [592, 265] width 341 height 35
type input "9"
click at [561, 311] on div "Service Select Warm Waxing Half Legs Warm Waxing Chin (₹50) Warm Waxing Upper L…" at bounding box center [592, 325] width 341 height 54
click at [556, 332] on div "Select" at bounding box center [589, 336] width 332 height 27
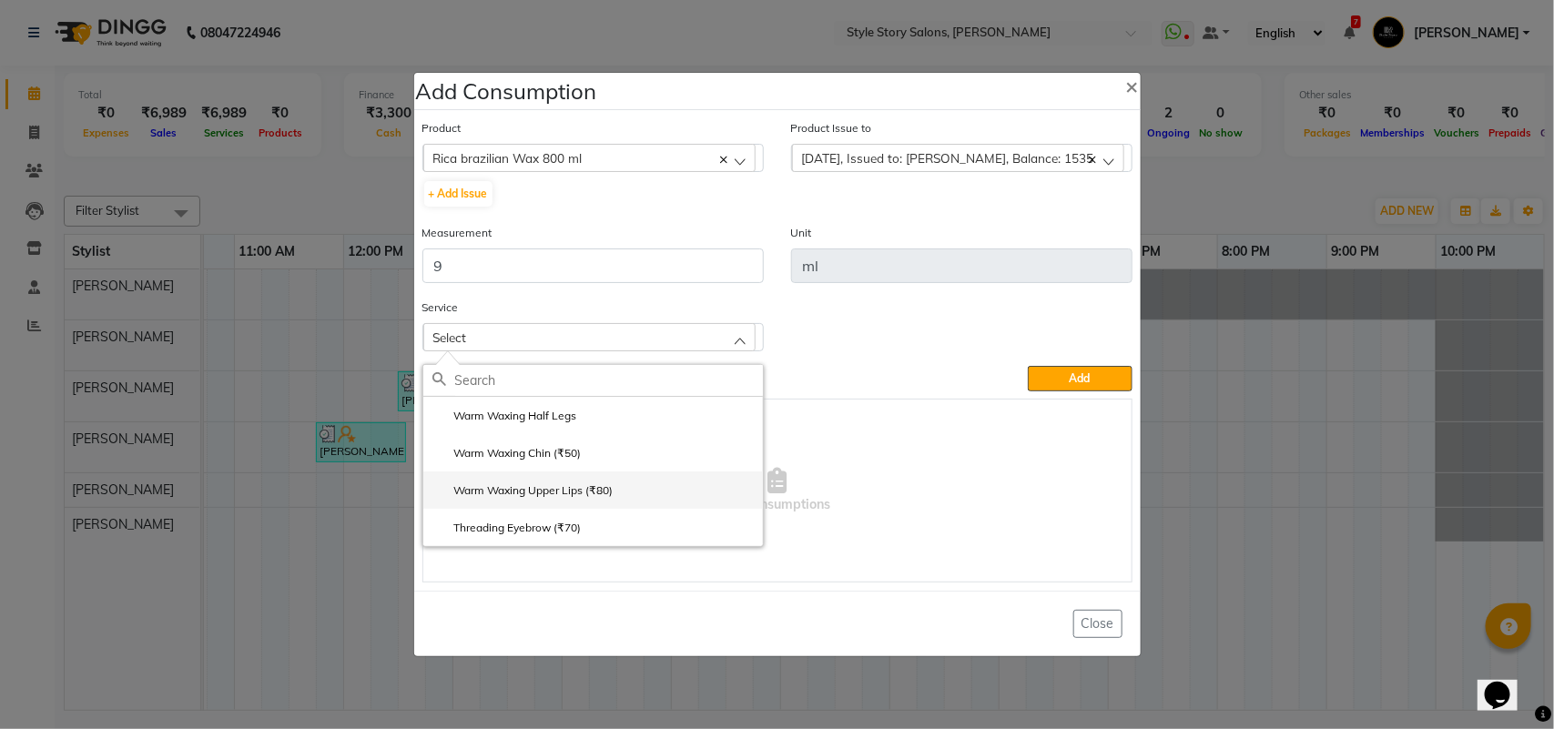
click at [523, 479] on li "Warm Waxing Upper Lips (₹80)" at bounding box center [592, 489] width 339 height 37
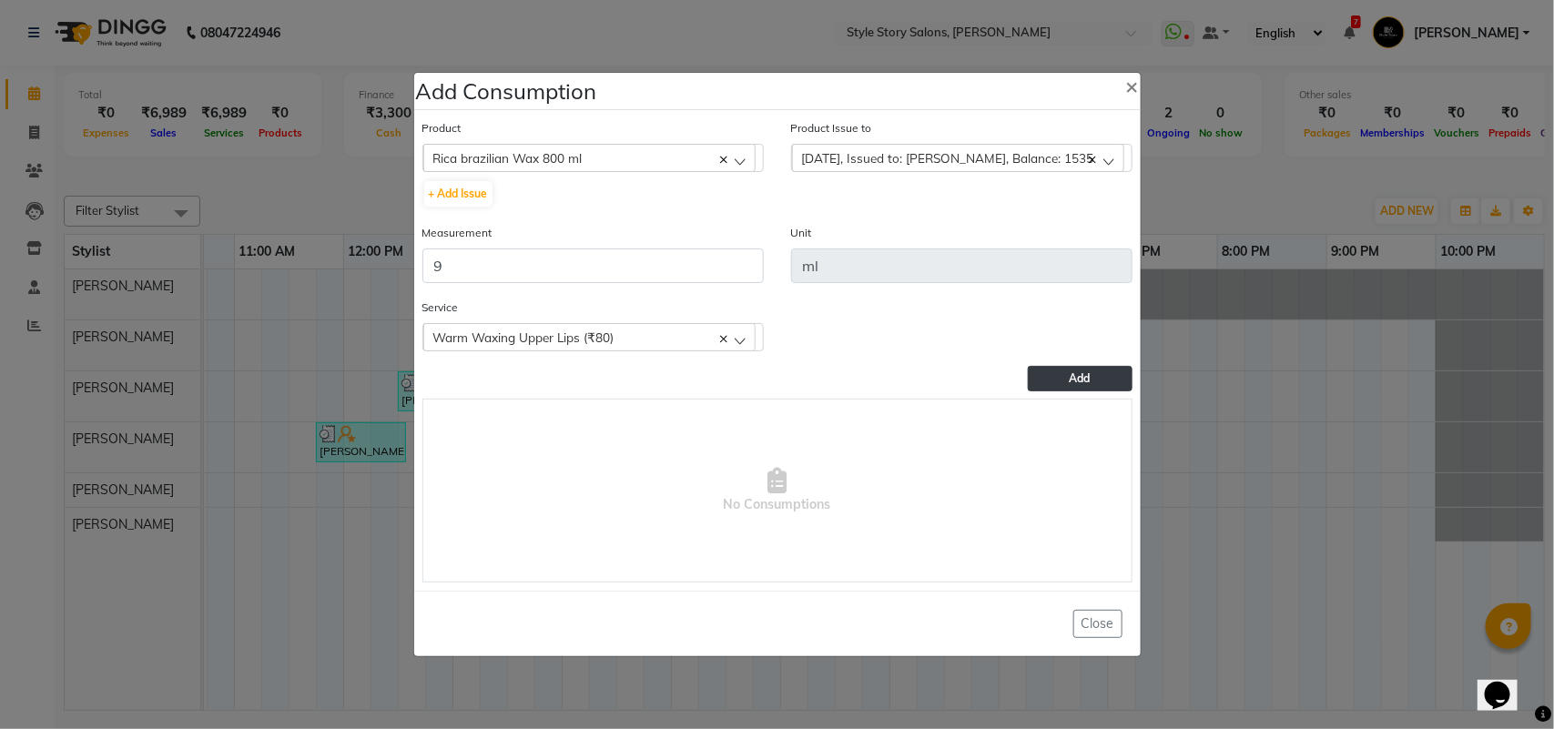
click at [1045, 373] on button "Add" at bounding box center [1079, 378] width 104 height 25
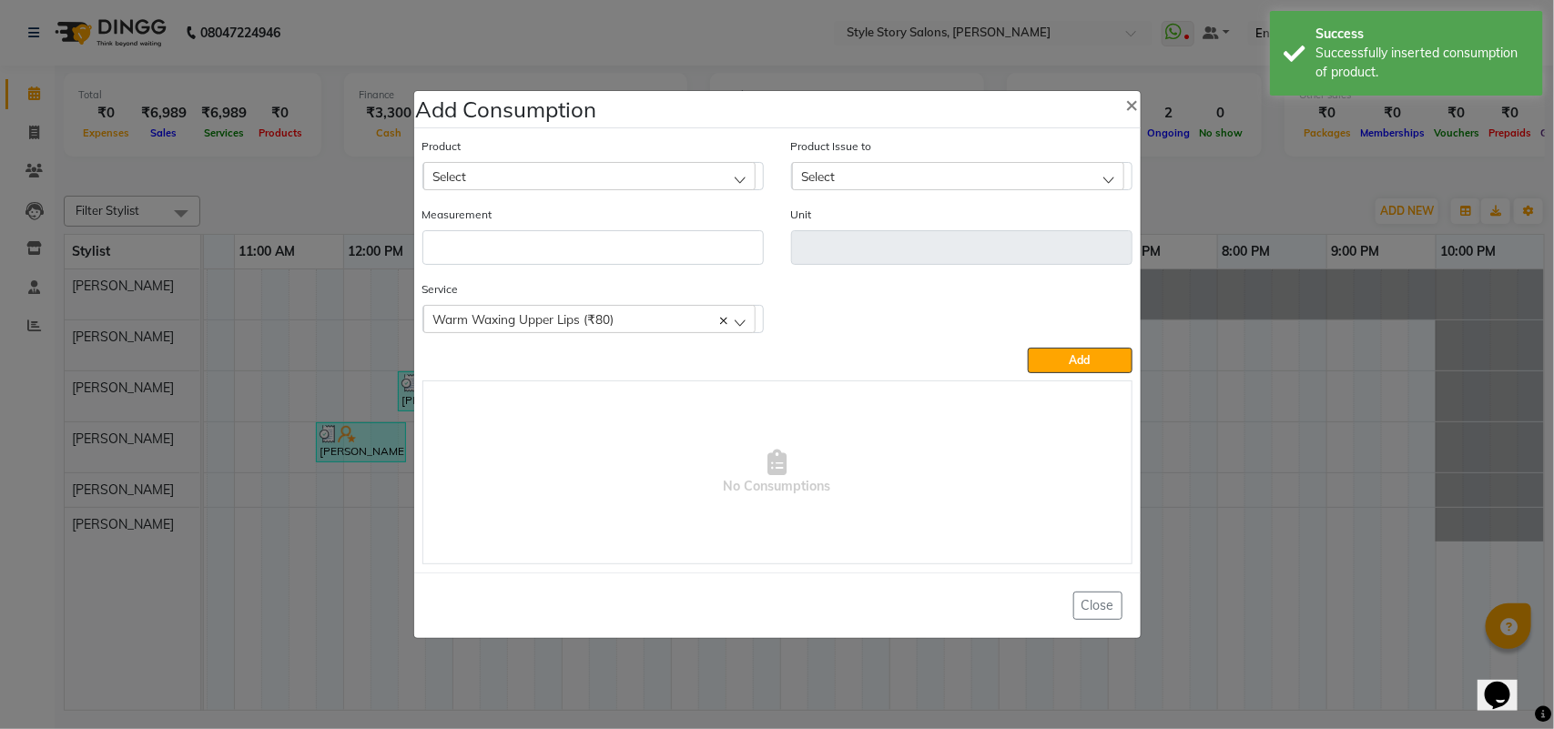
click at [498, 178] on div "Select" at bounding box center [589, 175] width 332 height 27
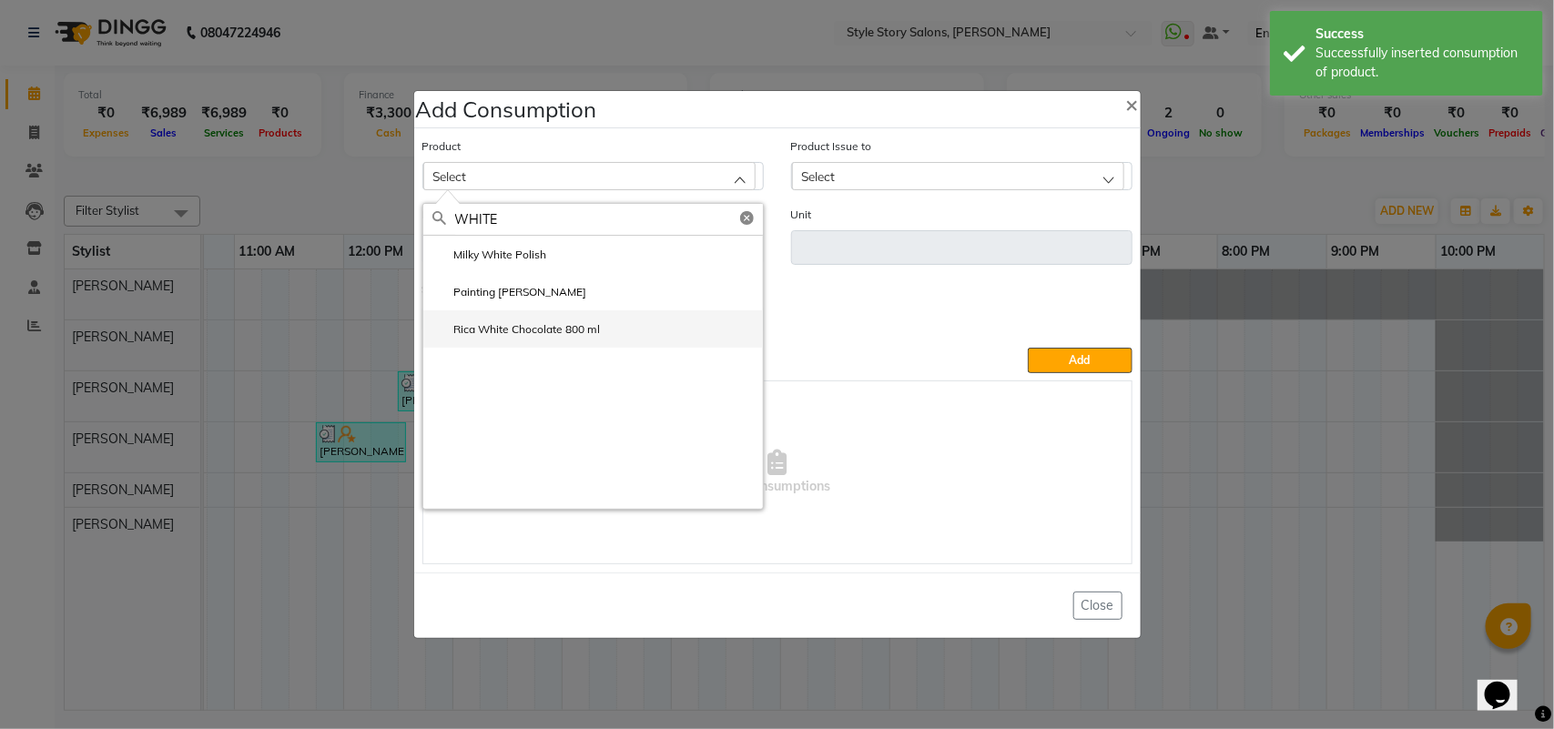
type input "WHITE"
click at [470, 330] on label "Rica White Chocolate 800 ml" at bounding box center [516, 329] width 168 height 16
type input "ml"
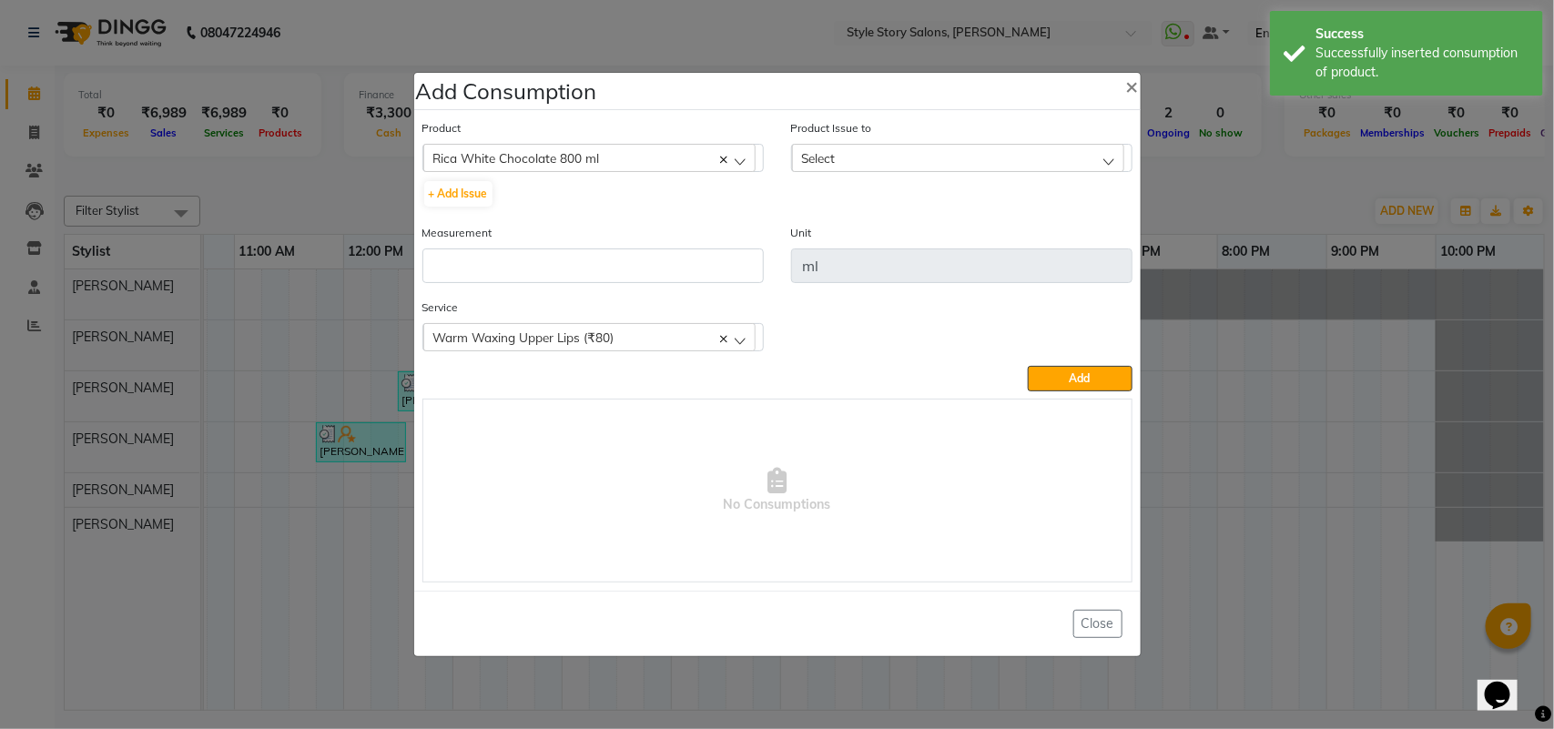
click at [921, 151] on div "Select" at bounding box center [958, 157] width 332 height 27
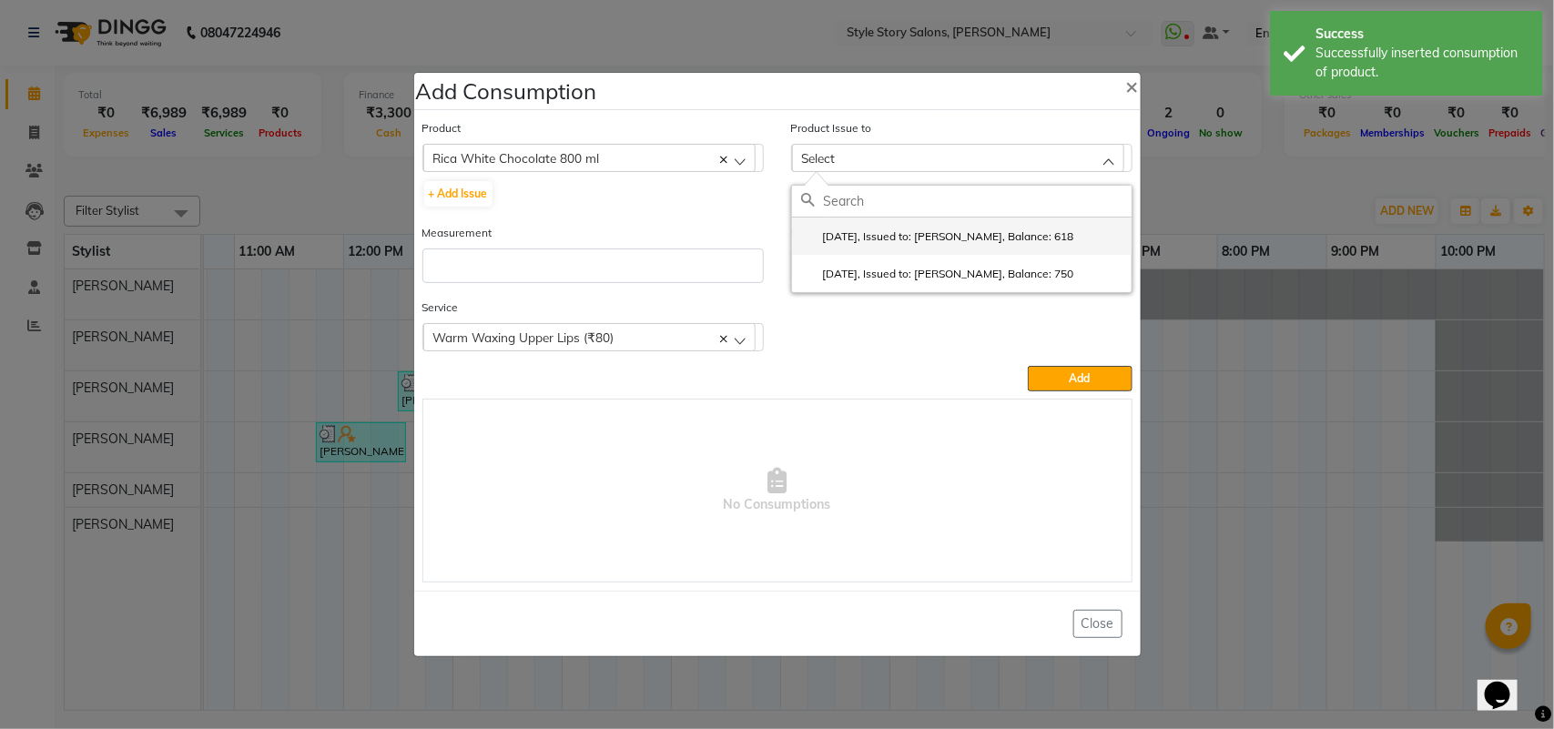
click at [884, 235] on label "[DATE], Issued to: [PERSON_NAME], Balance: 618" at bounding box center [937, 236] width 273 height 16
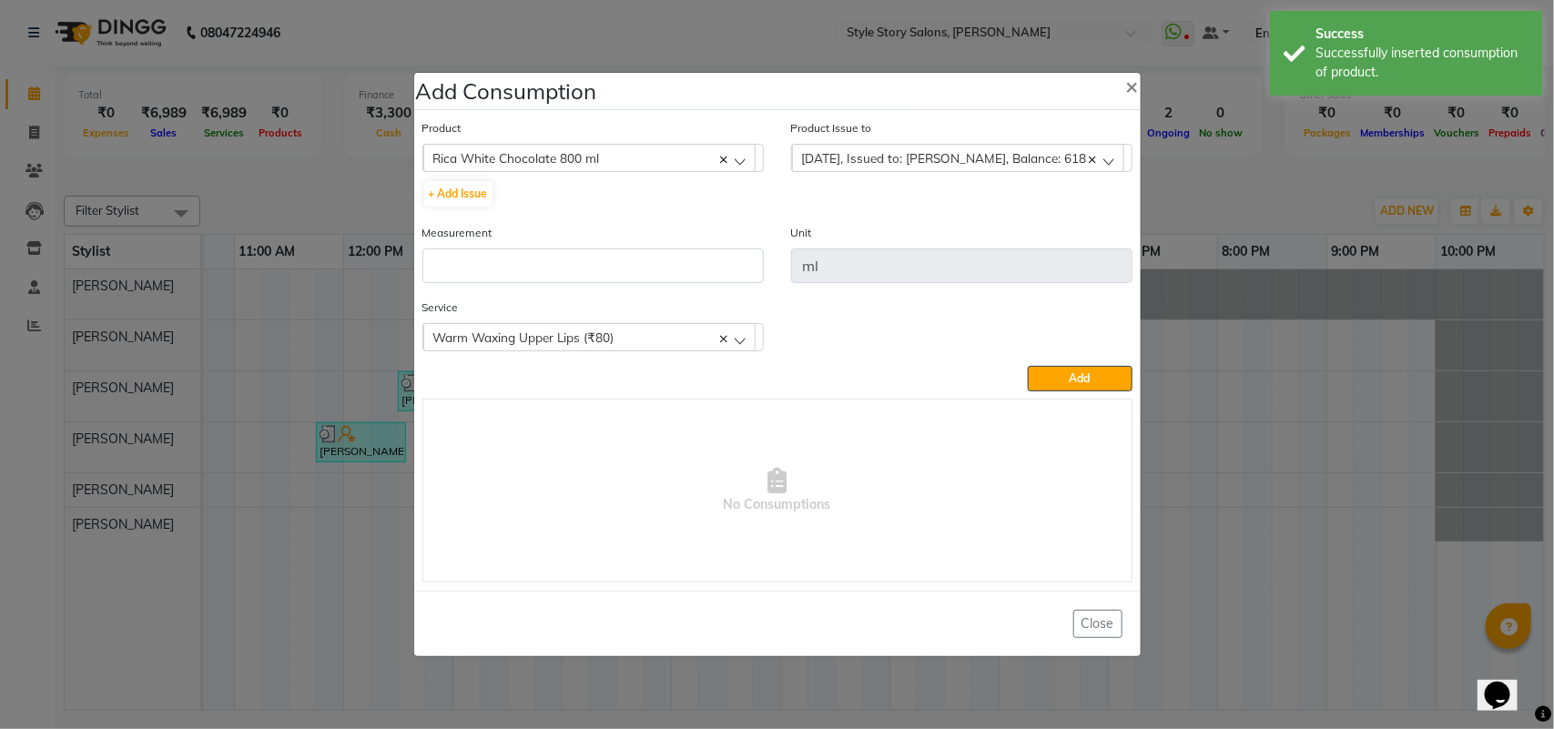
click at [831, 170] on div "[DATE], Issued to: [PERSON_NAME], Balance: 618" at bounding box center [958, 157] width 332 height 27
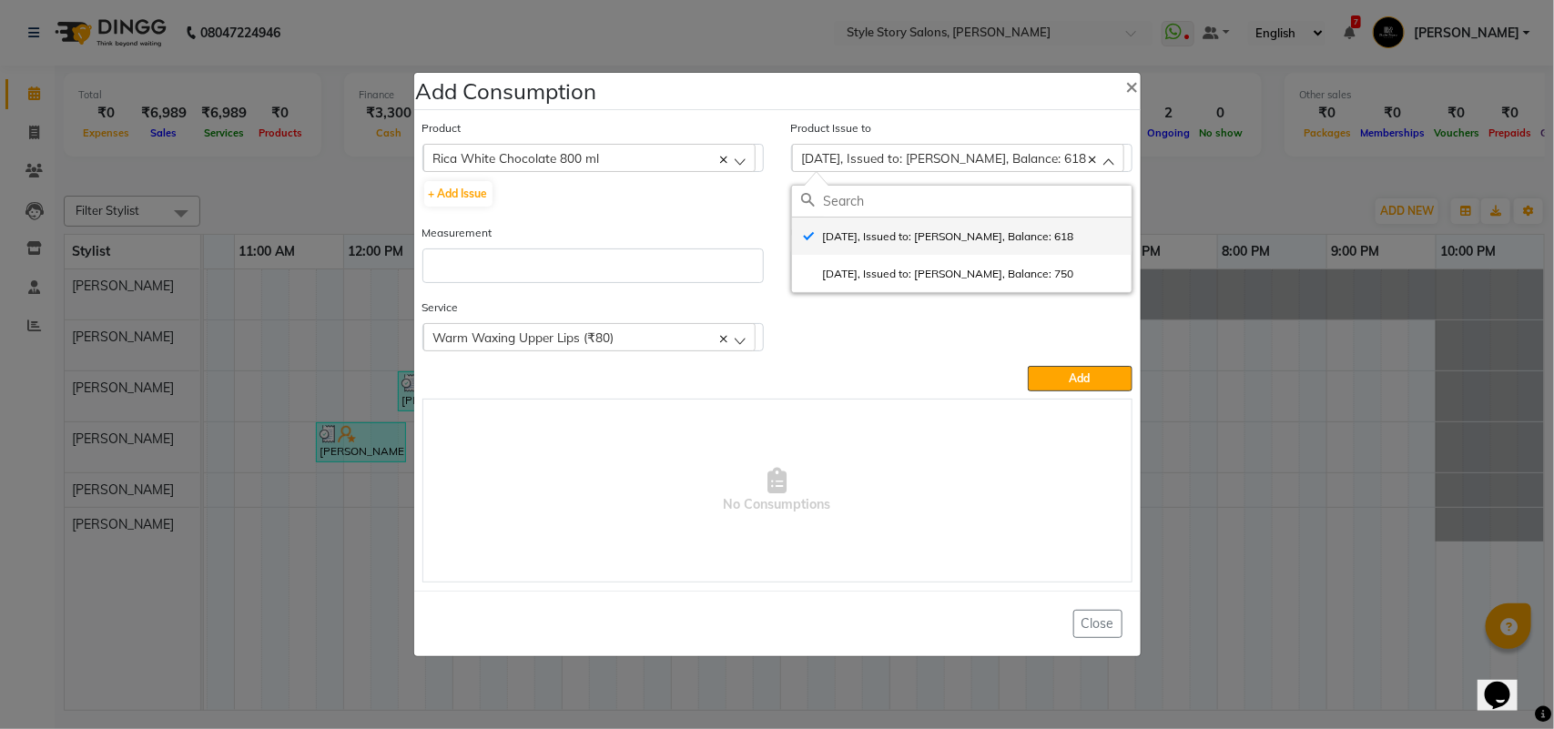
click at [848, 238] on label "[DATE], Issued to: [PERSON_NAME], Balance: 618" at bounding box center [937, 236] width 273 height 16
checkbox input "false"
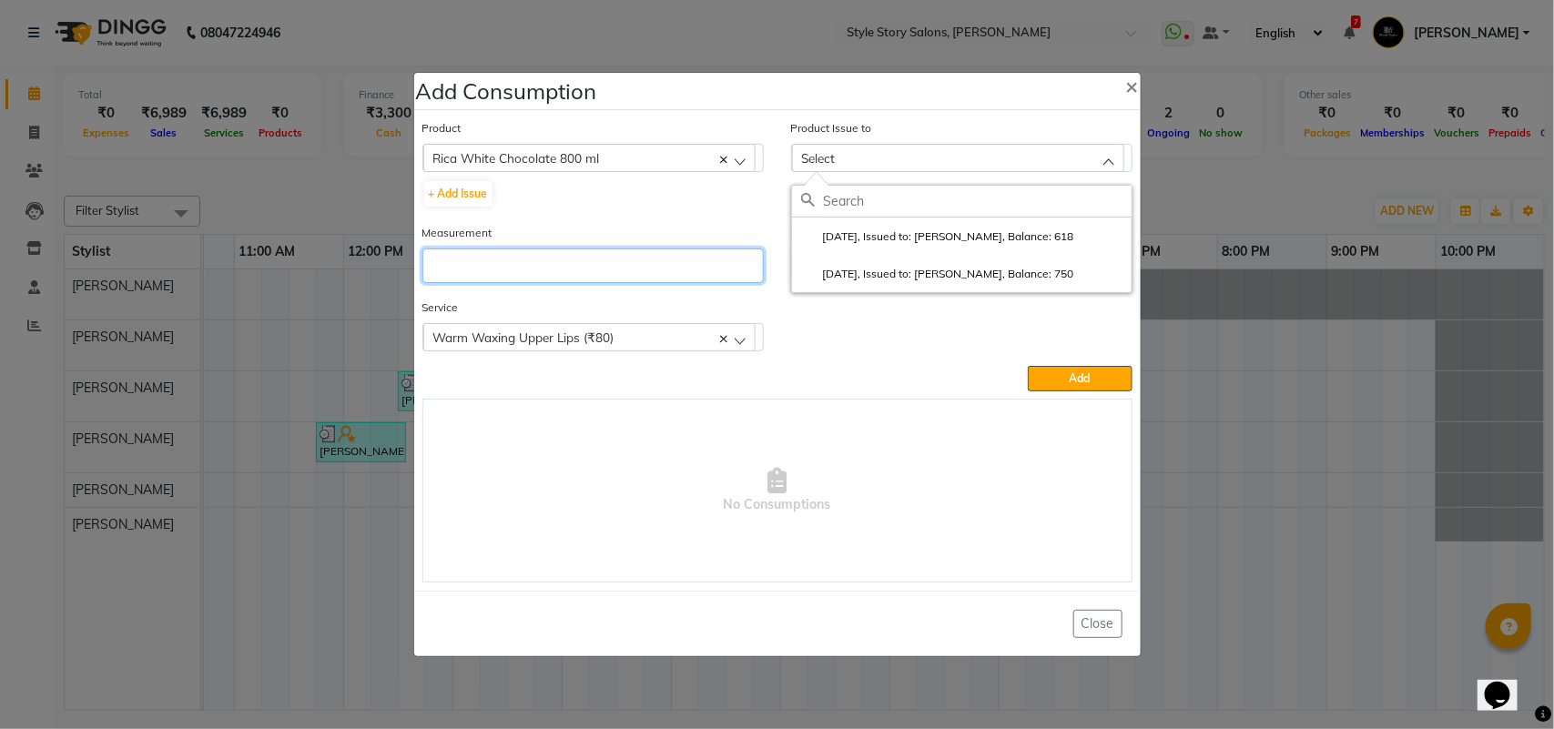
click at [633, 271] on input "number" at bounding box center [592, 265] width 341 height 35
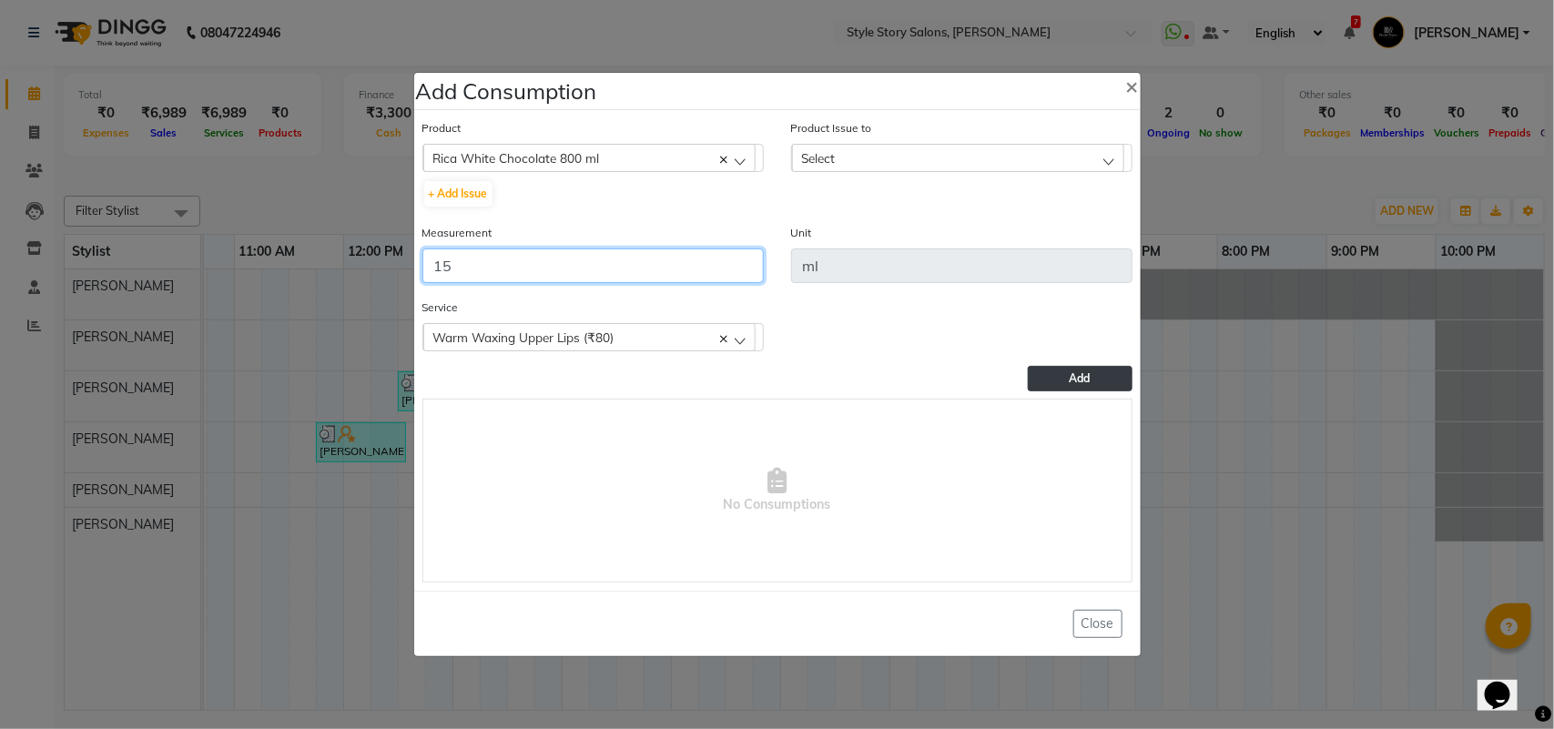
type input "15"
drag, startPoint x: 1072, startPoint y: 380, endPoint x: 1016, endPoint y: 388, distance: 57.0
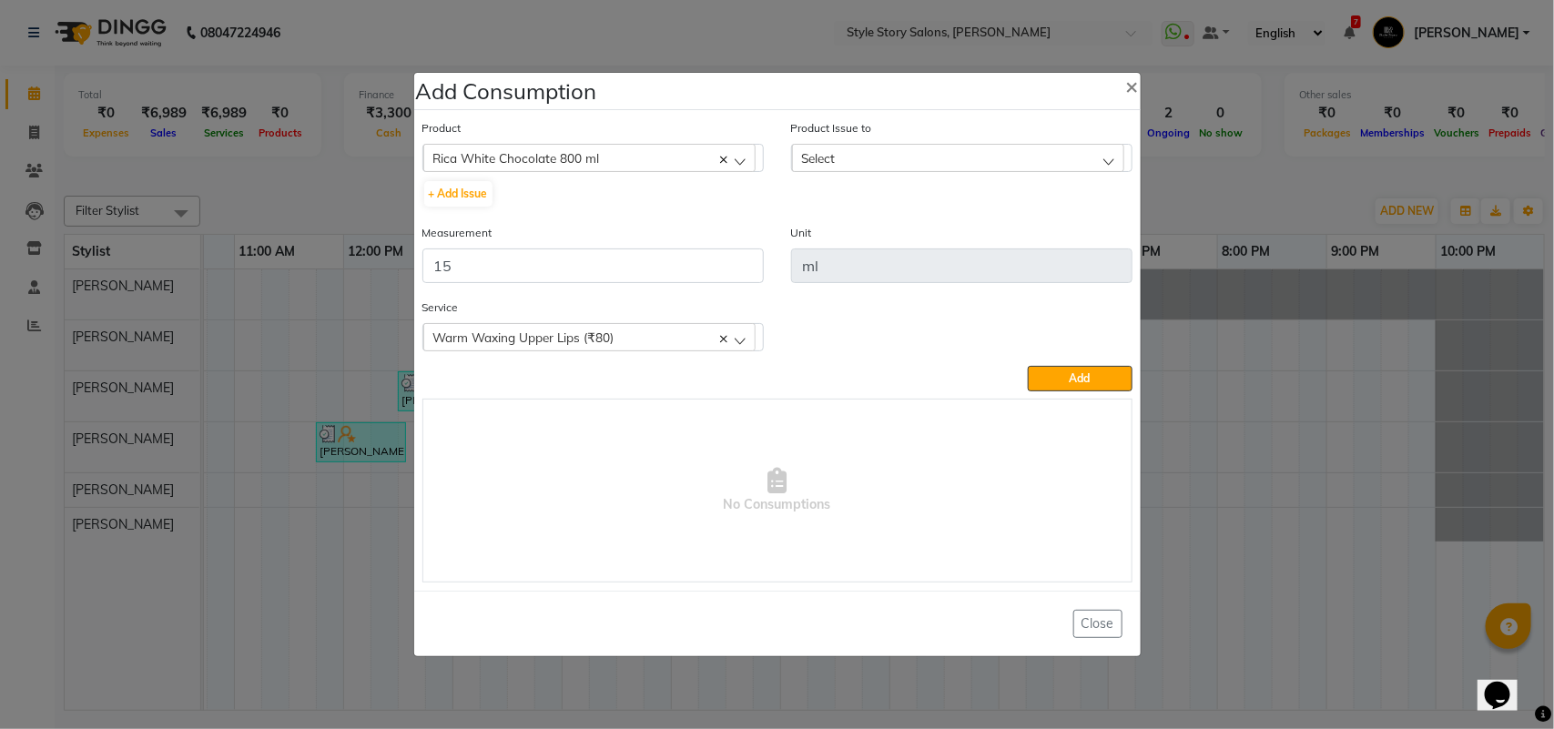
click at [1072, 380] on span "Add" at bounding box center [1079, 378] width 21 height 14
click at [1097, 380] on button "Add" at bounding box center [1079, 378] width 104 height 25
click at [575, 329] on span "Warm Waxing Upper Lips (₹80)" at bounding box center [523, 336] width 181 height 15
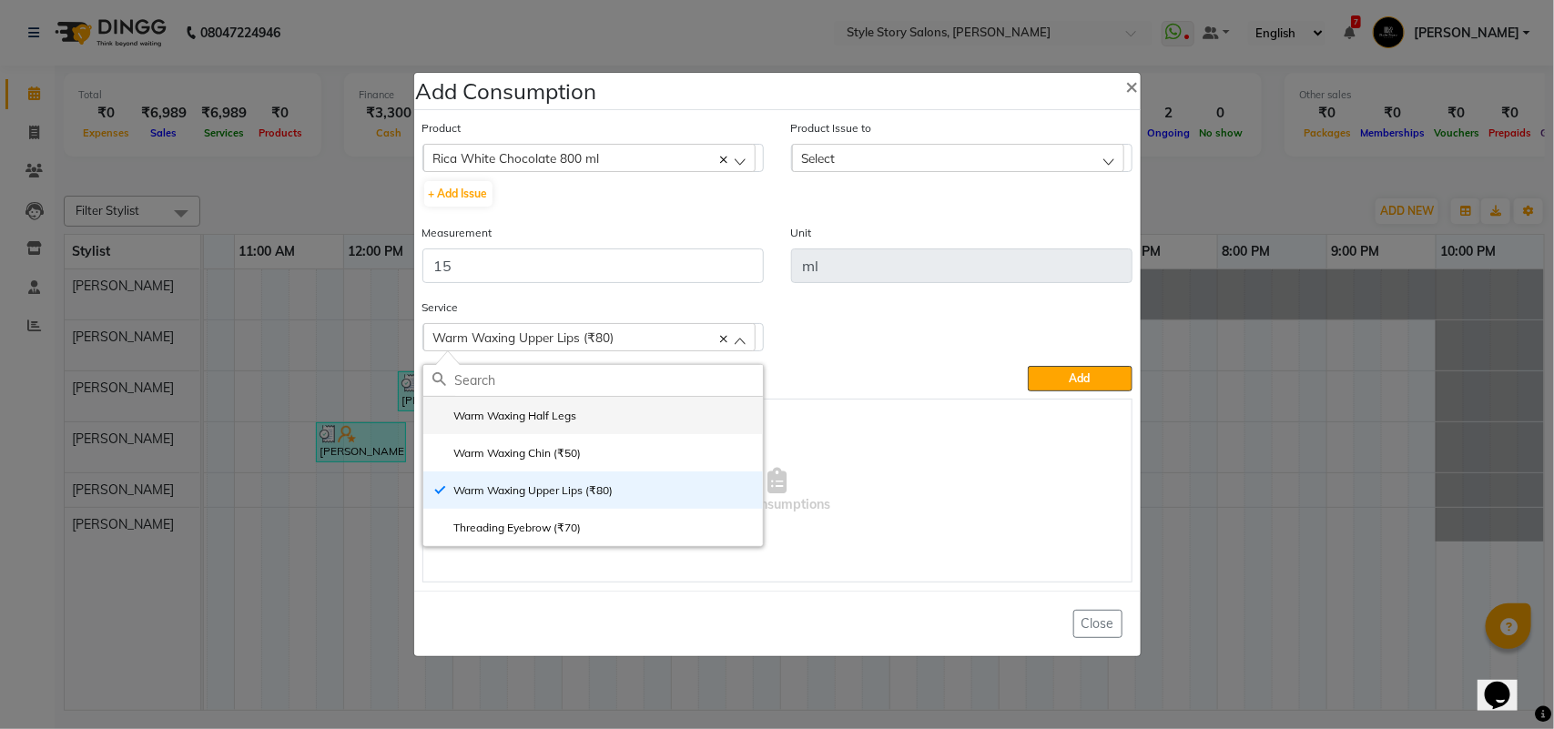
click at [562, 415] on label "Warm Waxing Half Legs" at bounding box center [504, 416] width 145 height 16
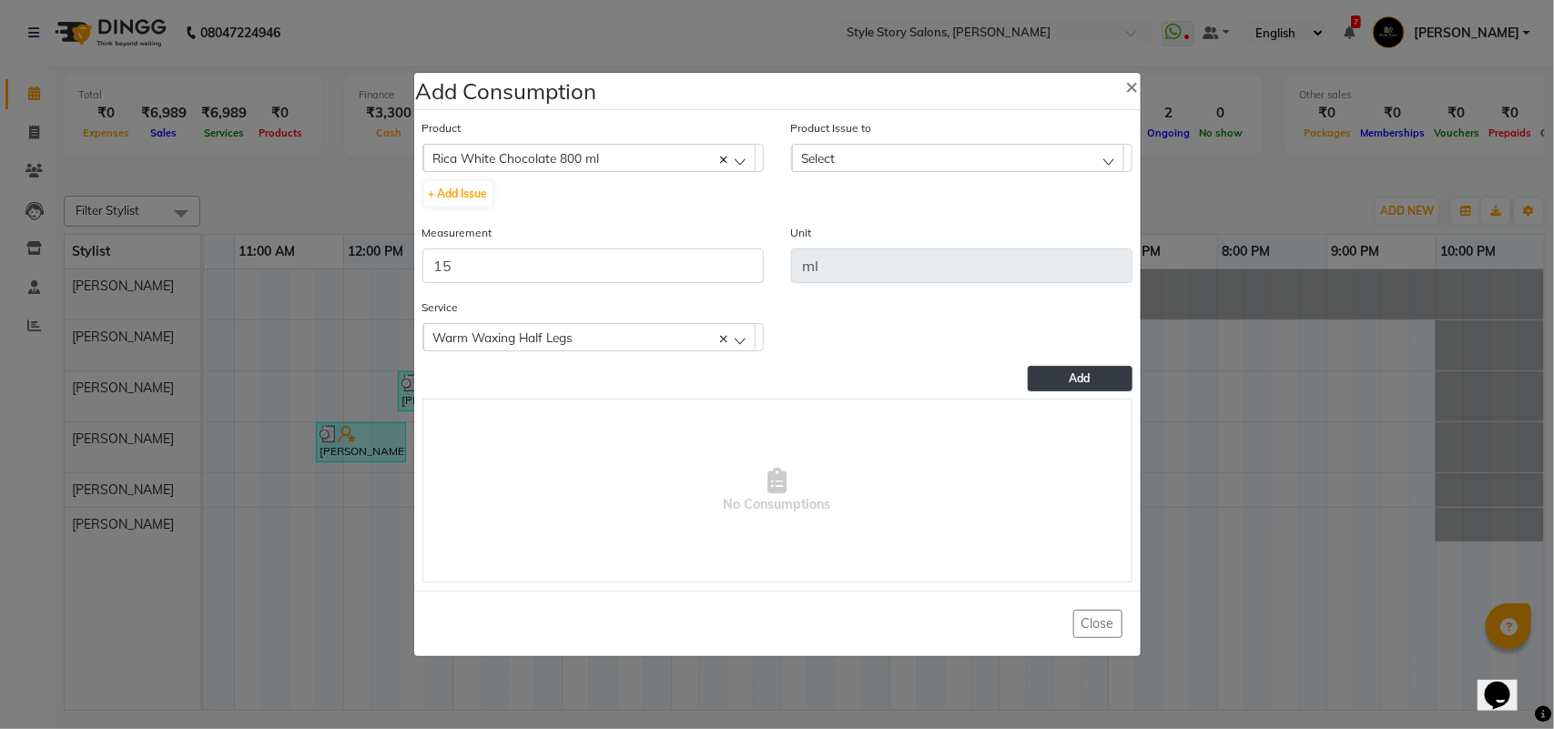
click at [1095, 378] on button "Add" at bounding box center [1079, 378] width 104 height 25
drag, startPoint x: 926, startPoint y: 160, endPoint x: 917, endPoint y: 185, distance: 26.2
click at [926, 161] on div "Select" at bounding box center [958, 157] width 332 height 27
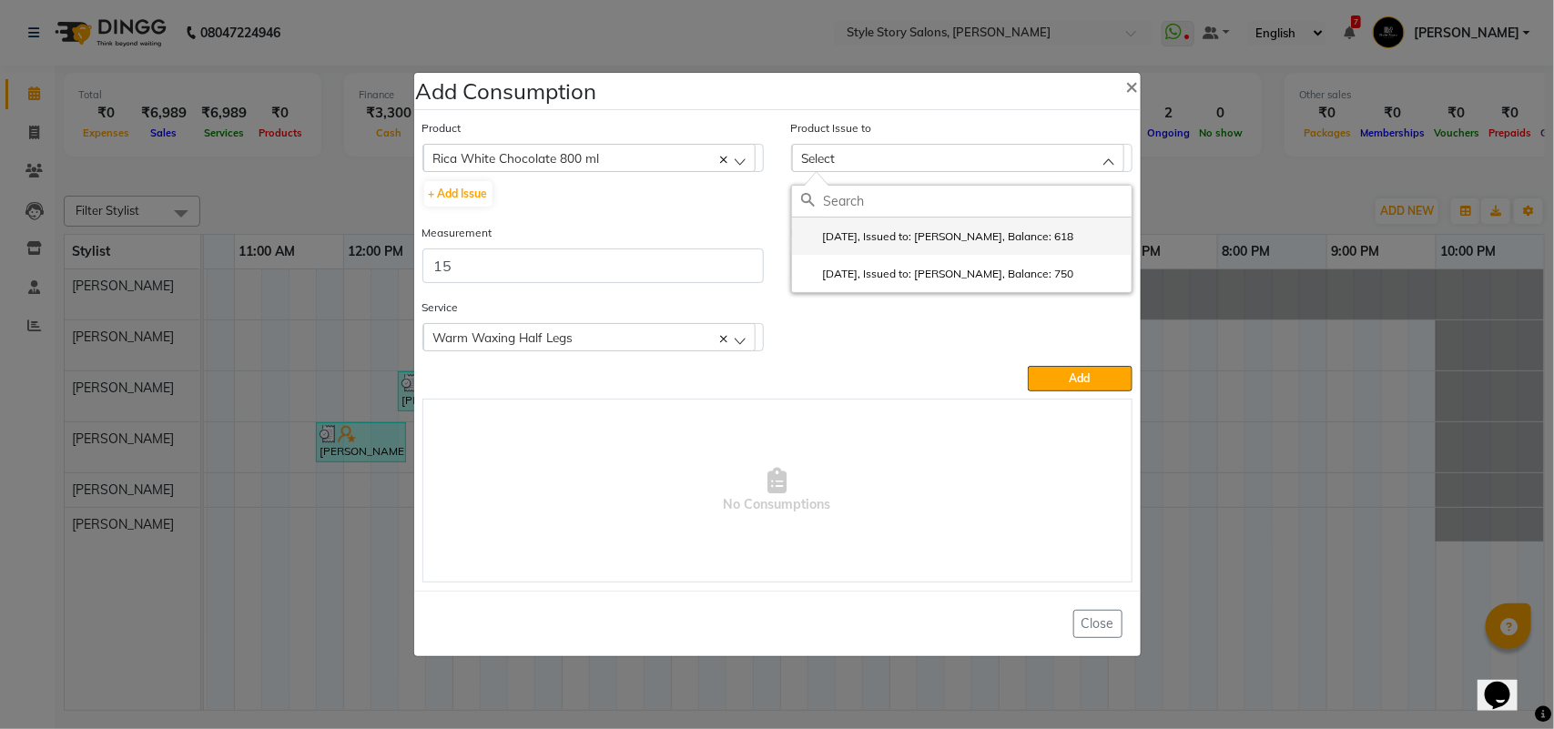
click at [930, 246] on li "[DATE], Issued to: [PERSON_NAME], Balance: 618" at bounding box center [961, 236] width 339 height 37
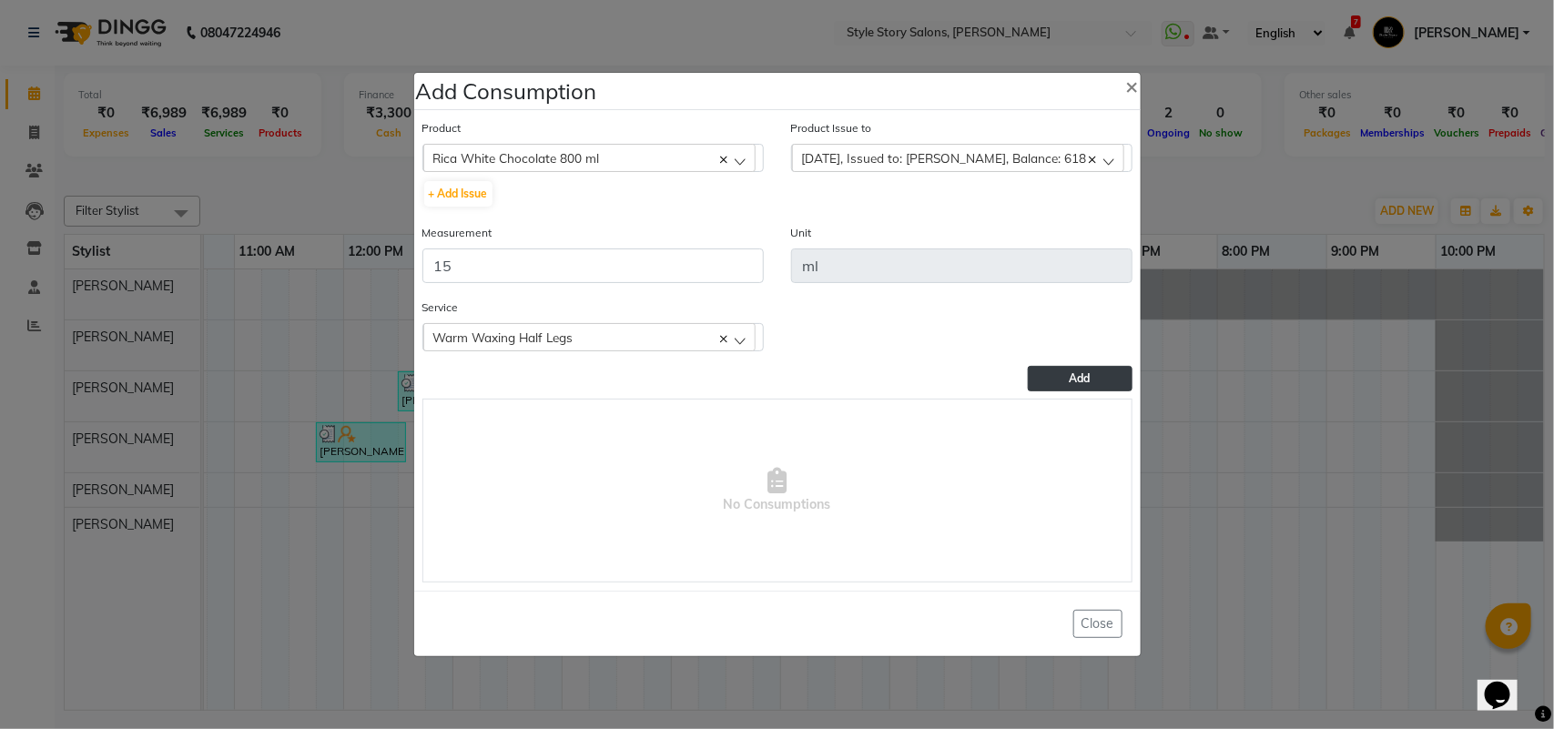
click at [1084, 388] on button "Add" at bounding box center [1079, 378] width 104 height 25
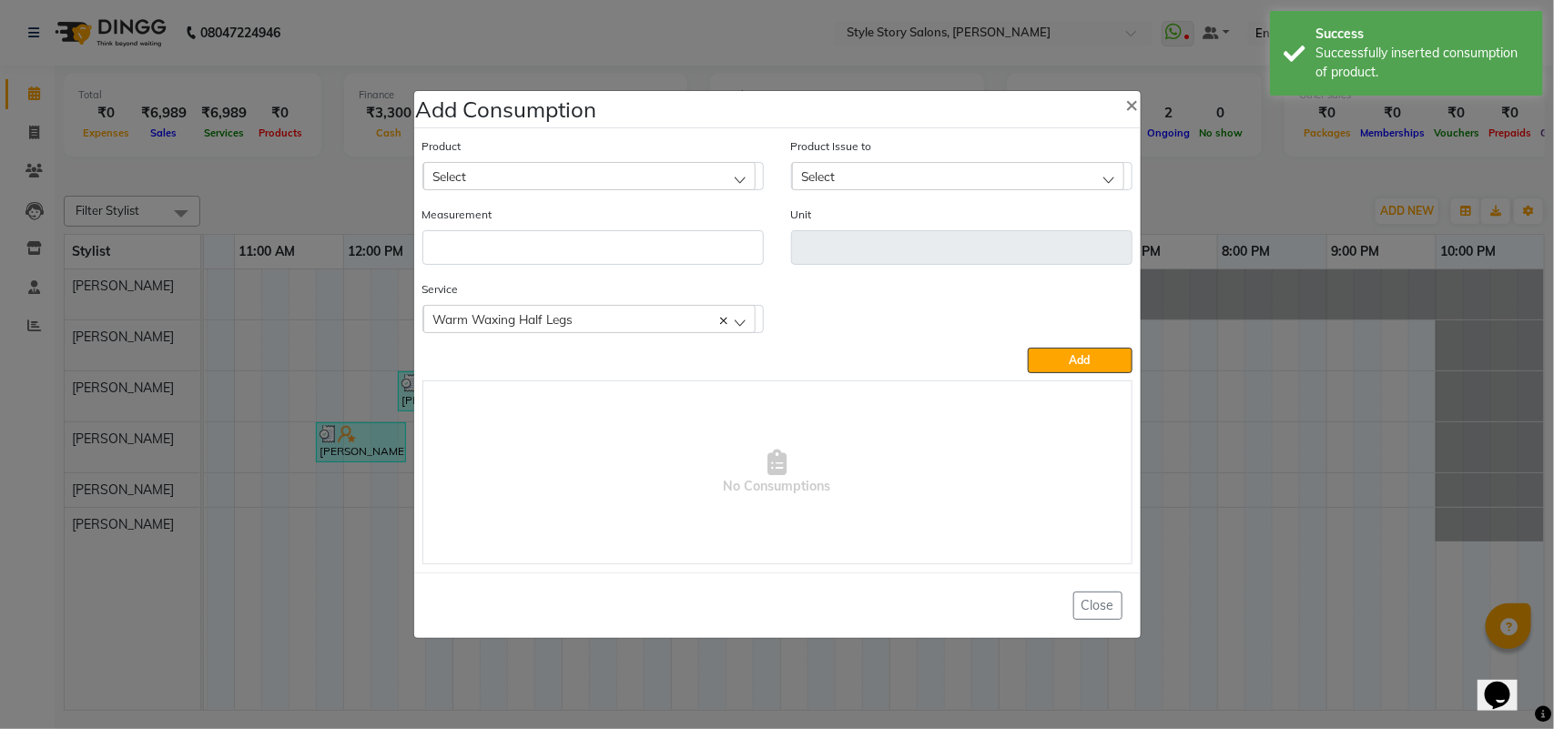
click at [541, 184] on div "Select" at bounding box center [589, 175] width 332 height 27
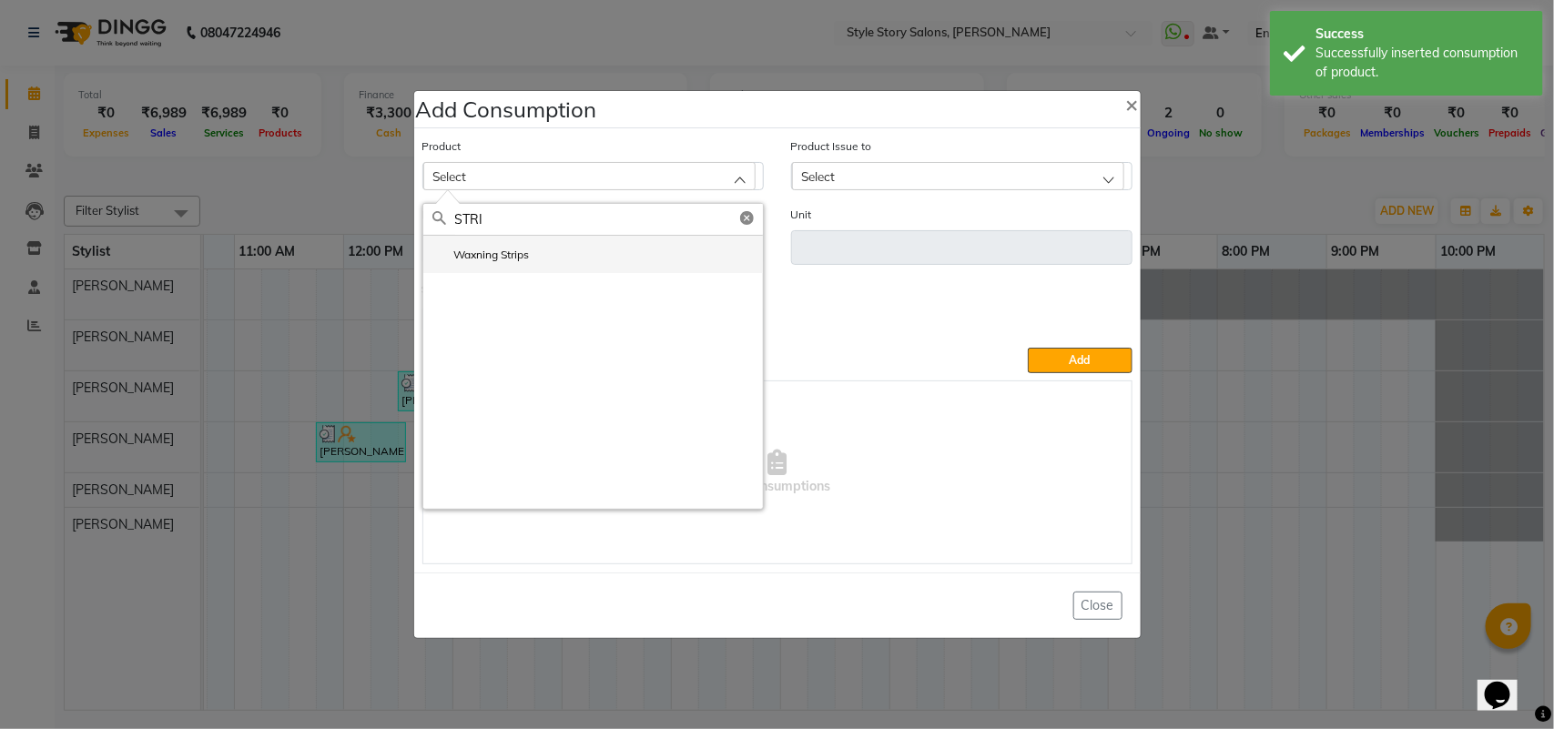
type input "STRI"
click at [498, 253] on label "Waxning Strips" at bounding box center [480, 255] width 97 height 16
type input "ml"
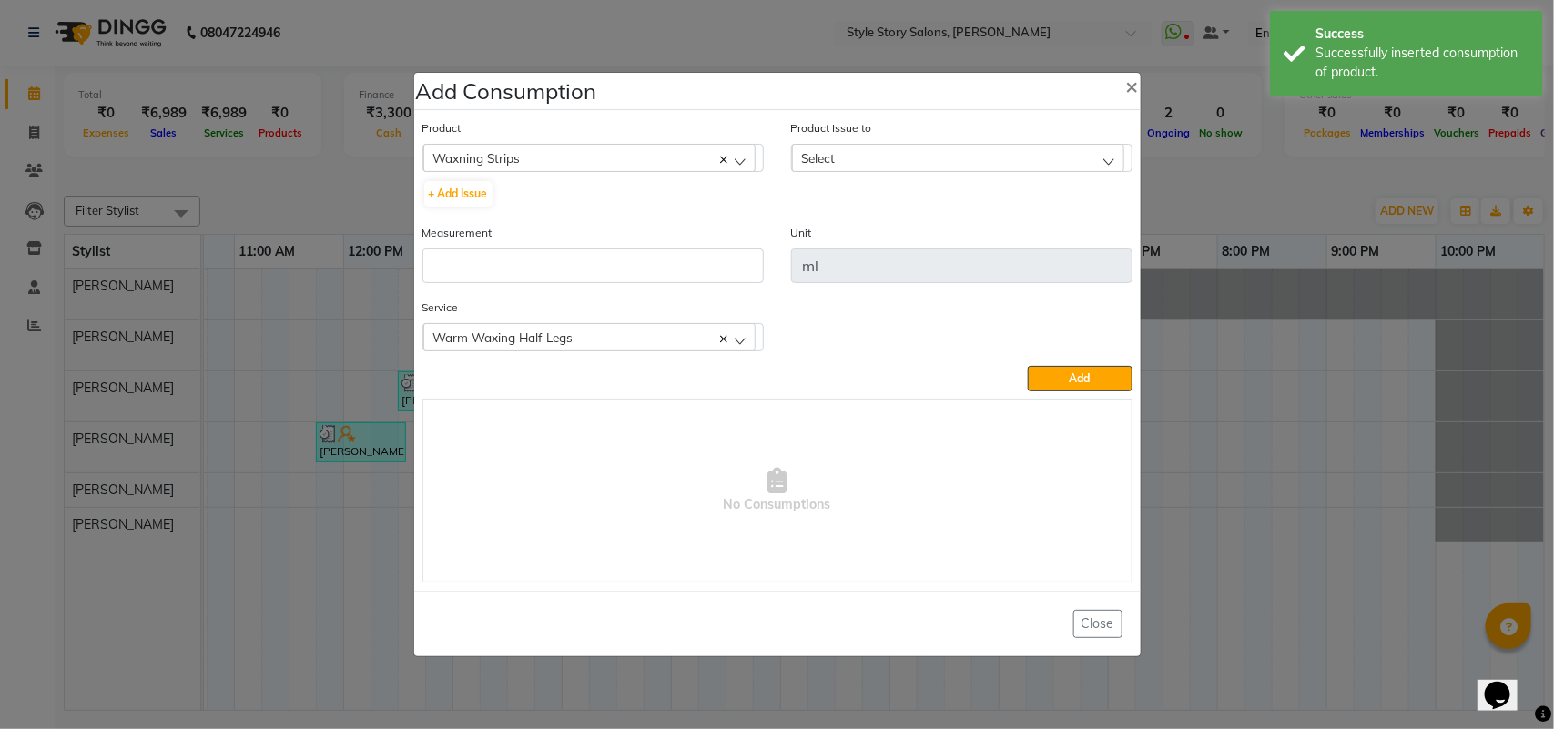
click at [813, 157] on span "Select" at bounding box center [819, 157] width 34 height 15
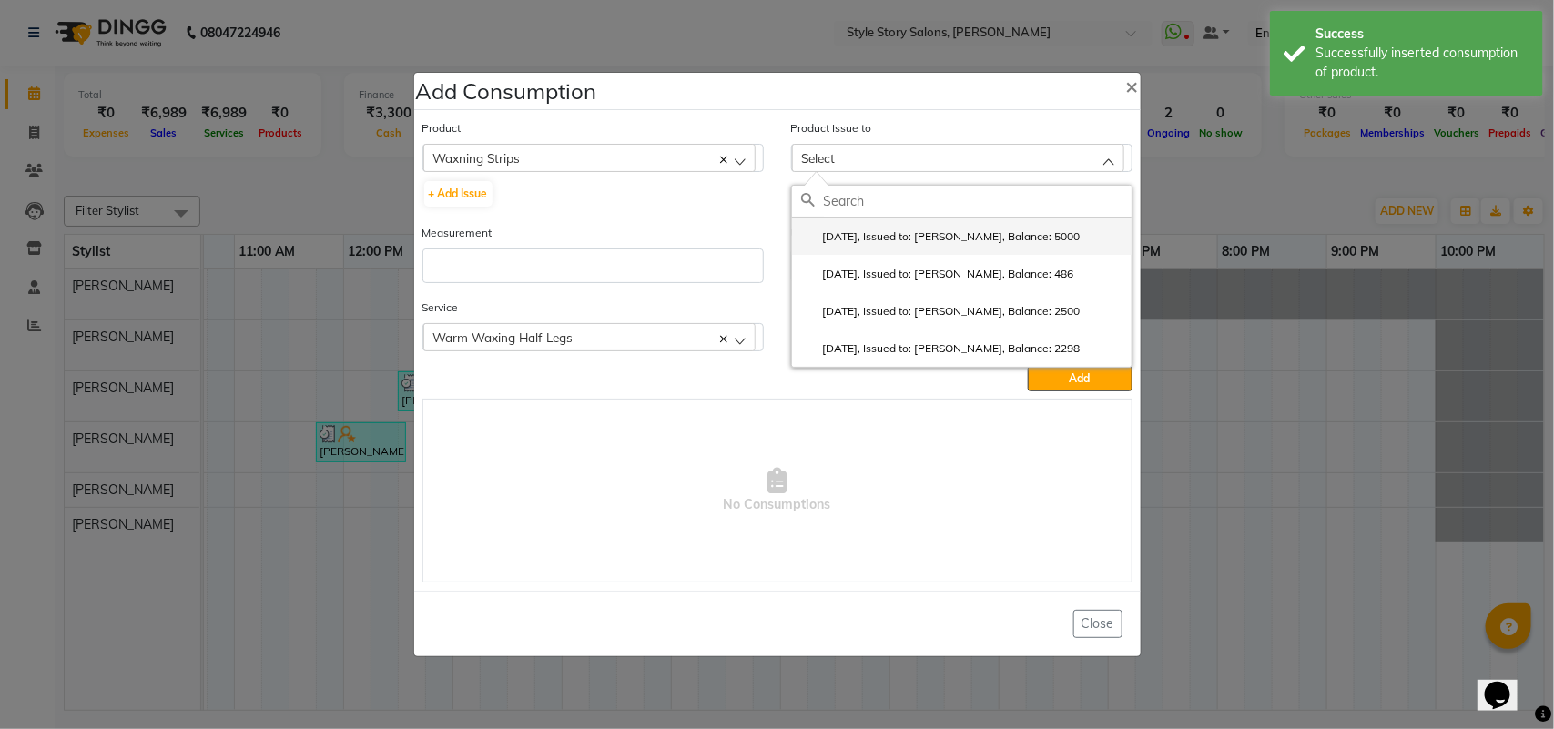
click at [862, 229] on label "[DATE], Issued to: [PERSON_NAME], Balance: 5000" at bounding box center [940, 236] width 279 height 16
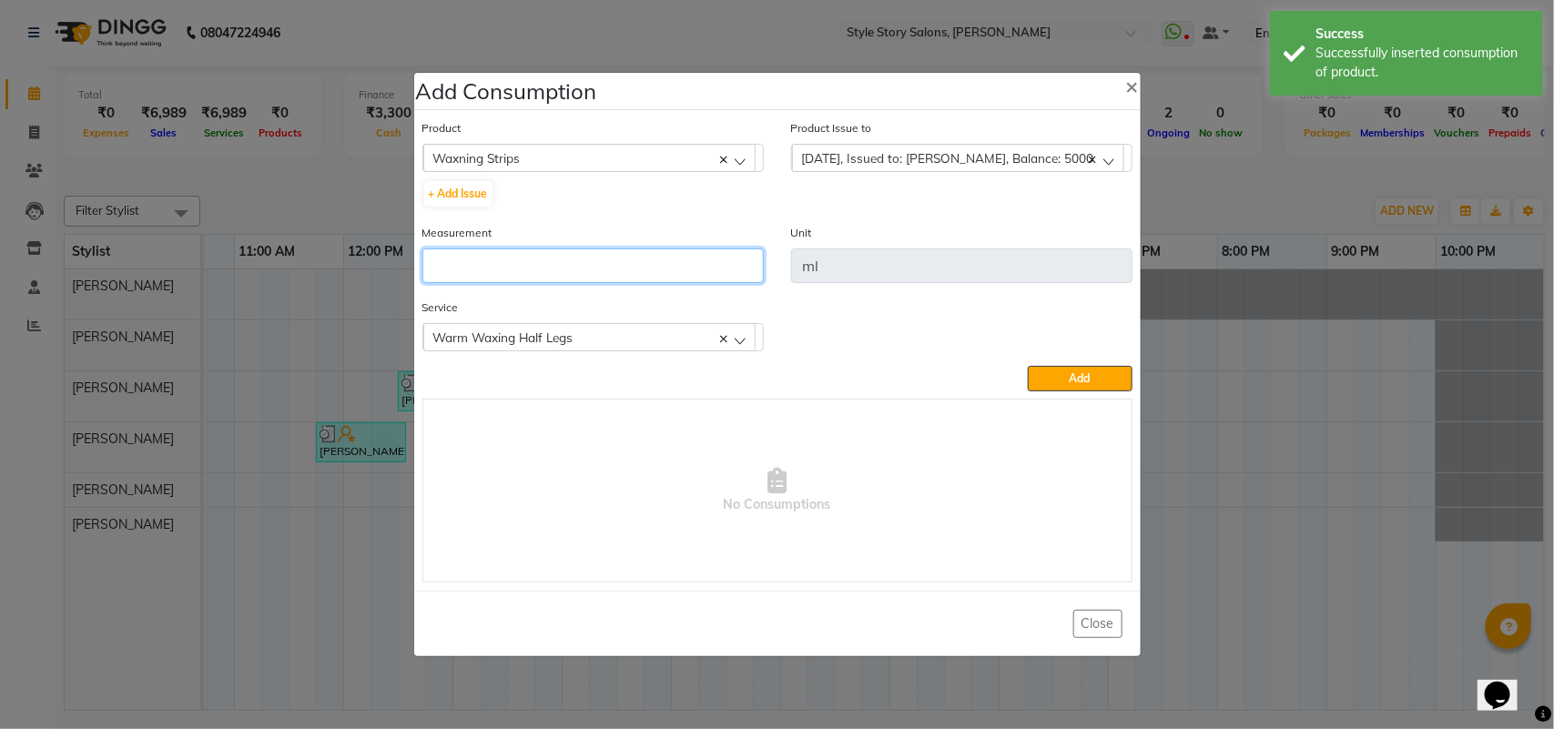
click at [680, 271] on input "number" at bounding box center [592, 265] width 341 height 35
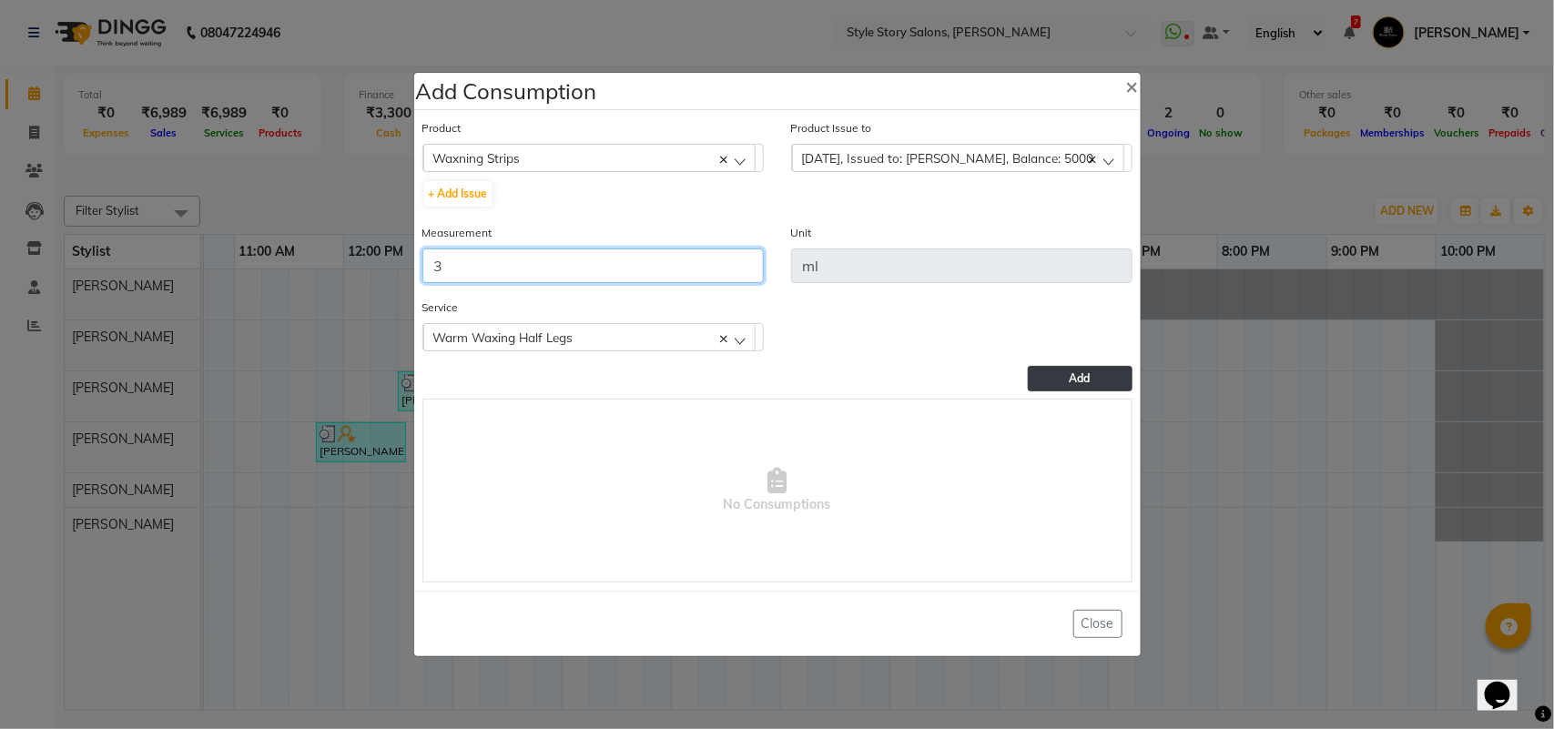
type input "3"
click at [1038, 382] on button "Add" at bounding box center [1079, 378] width 104 height 25
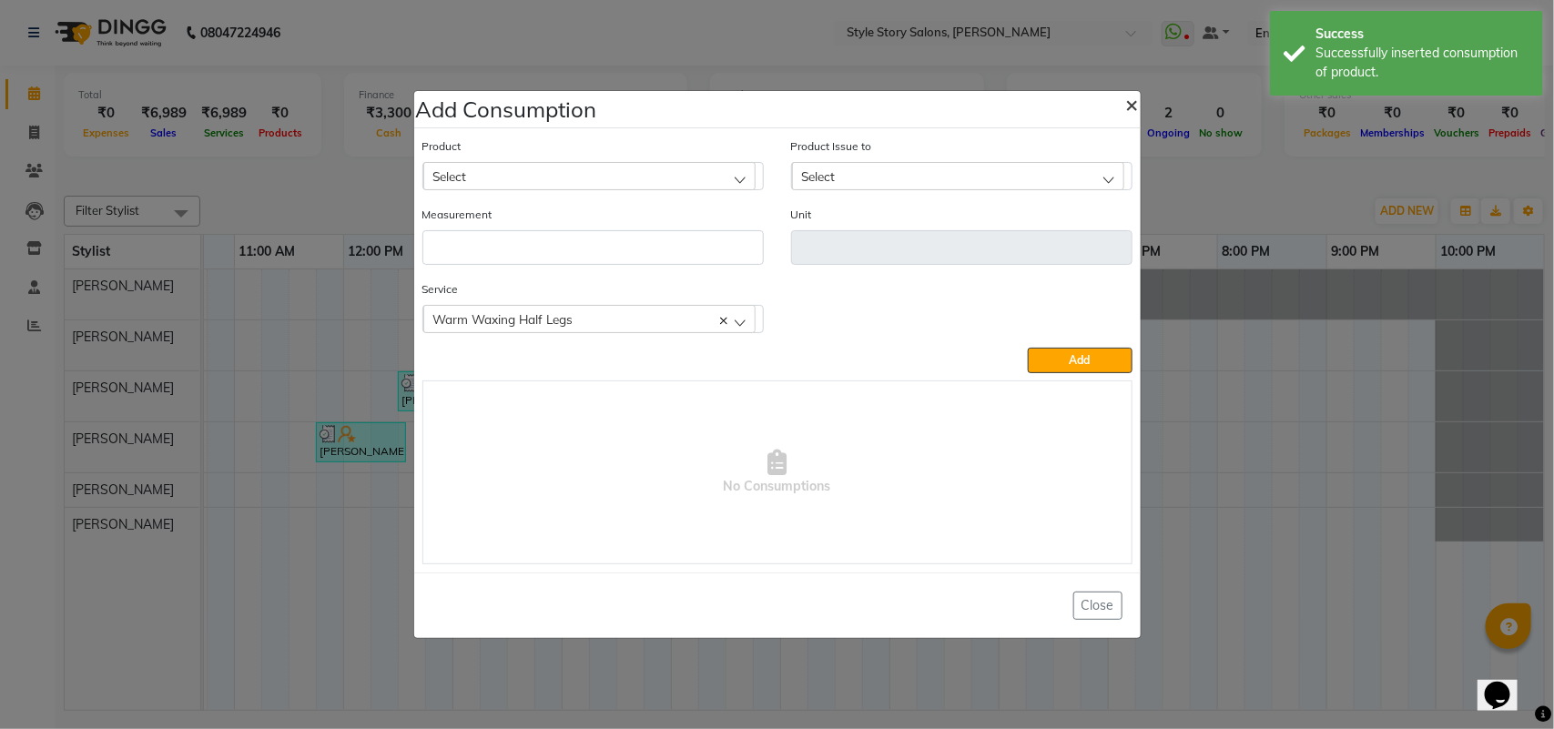
click at [1130, 96] on span "×" at bounding box center [1132, 103] width 13 height 27
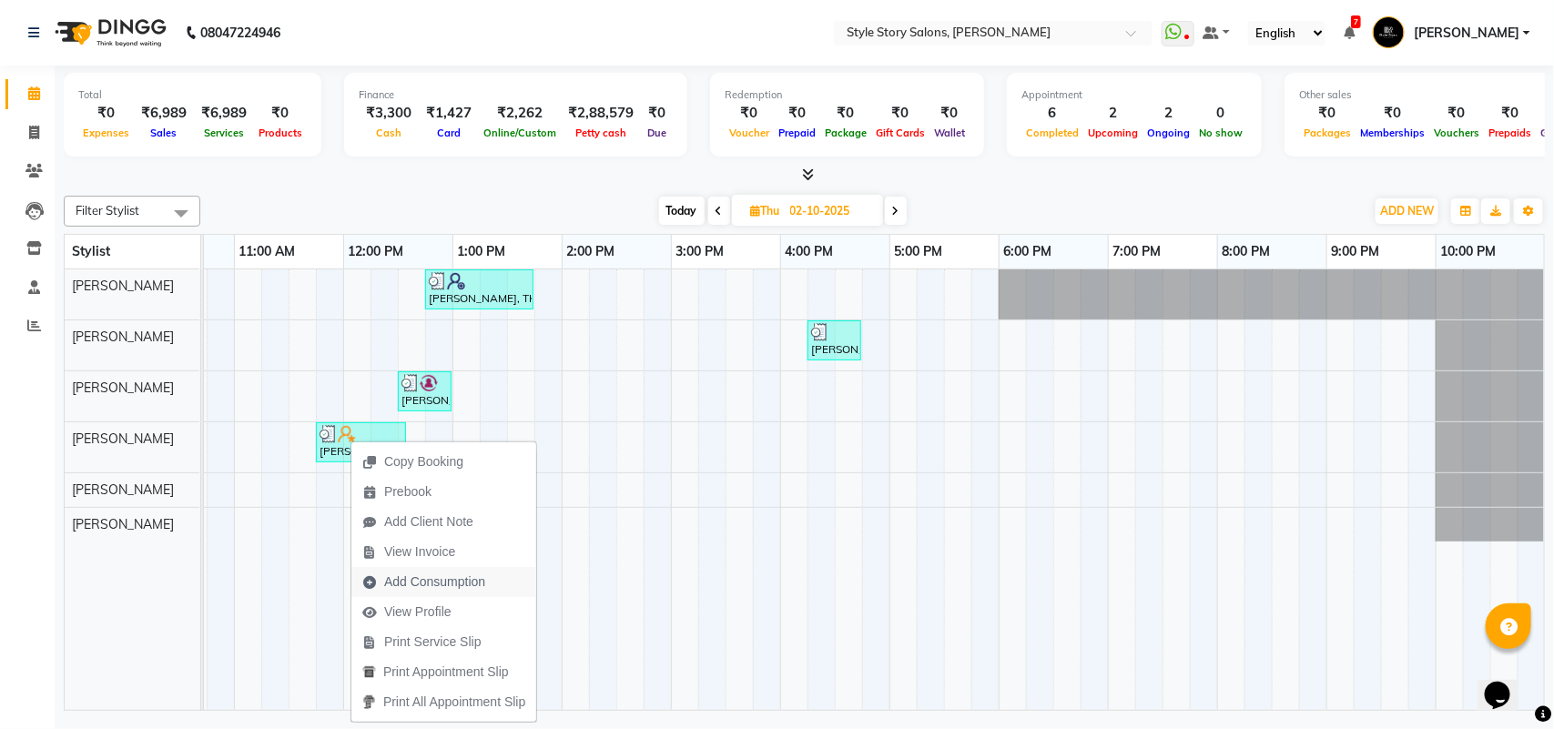
click at [407, 578] on span "Add Consumption" at bounding box center [434, 581] width 101 height 19
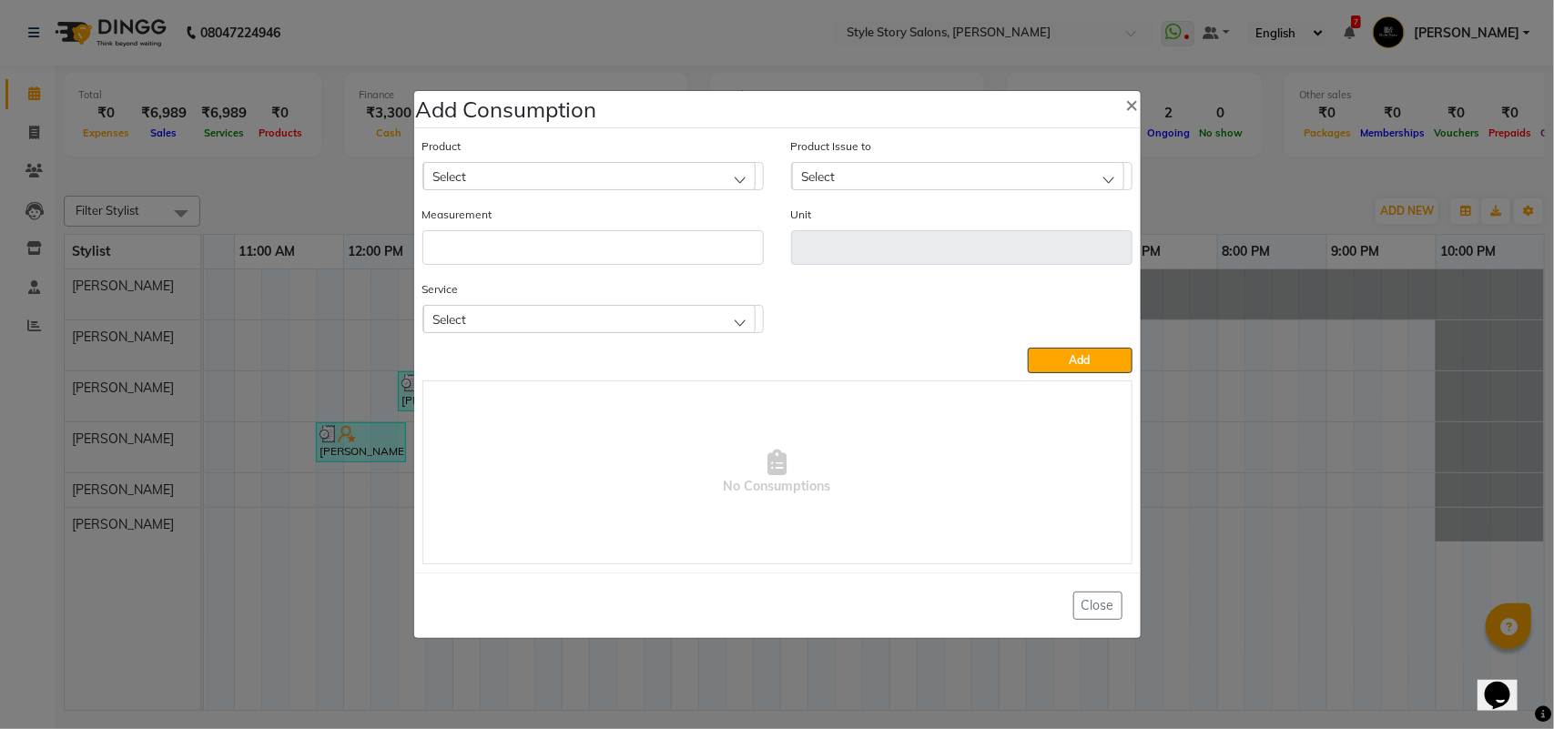
click at [588, 176] on div "Select" at bounding box center [589, 175] width 332 height 27
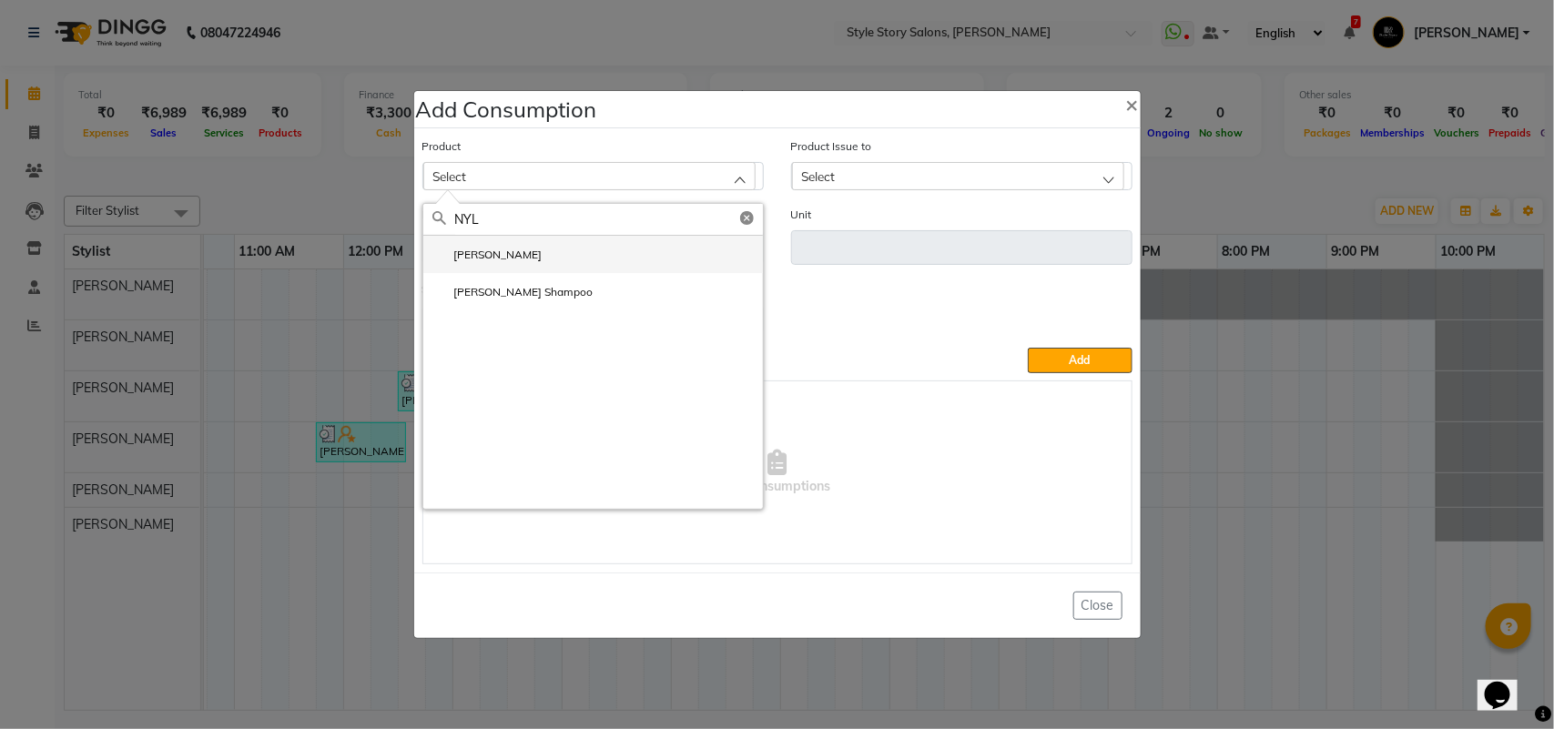
type input "NYL"
drag, startPoint x: 470, startPoint y: 255, endPoint x: 483, endPoint y: 271, distance: 21.3
click at [470, 257] on label "[PERSON_NAME]" at bounding box center [487, 255] width 110 height 16
type input "ml"
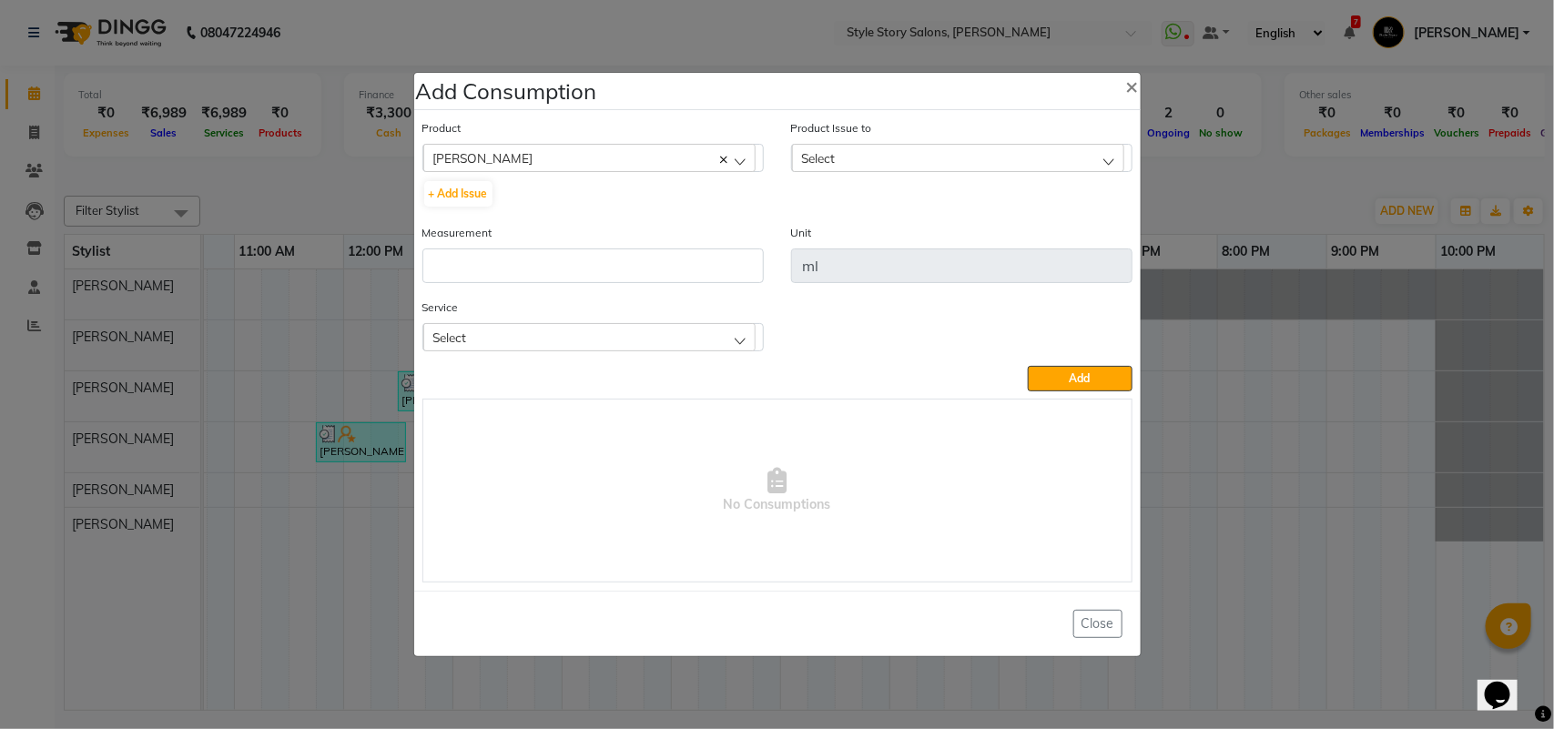
click at [880, 157] on div "Select" at bounding box center [958, 157] width 332 height 27
click at [884, 238] on label "[DATE], Issued to: [PERSON_NAME], Balance: 363" at bounding box center [937, 236] width 273 height 16
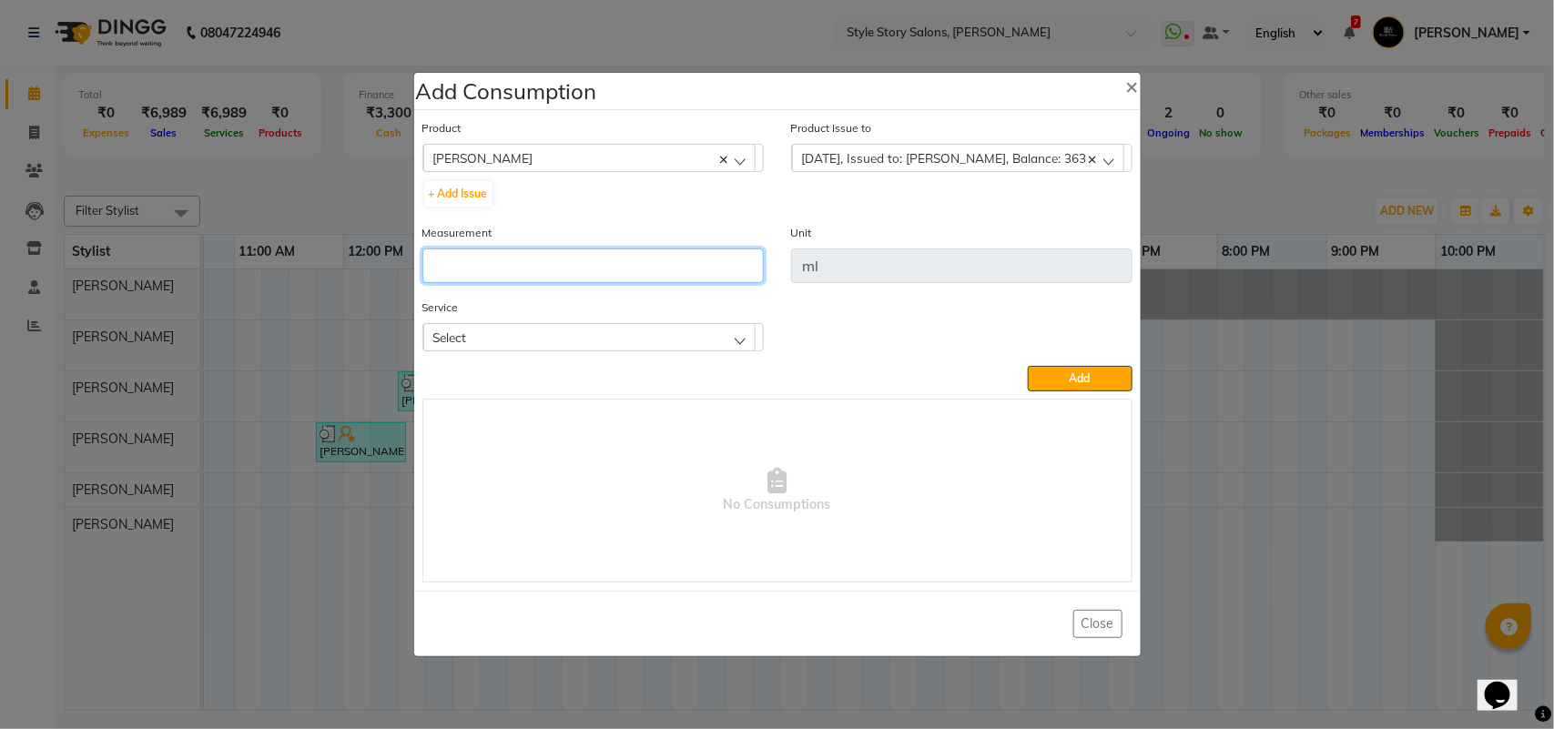
click at [626, 269] on input "number" at bounding box center [592, 265] width 341 height 35
type input "3"
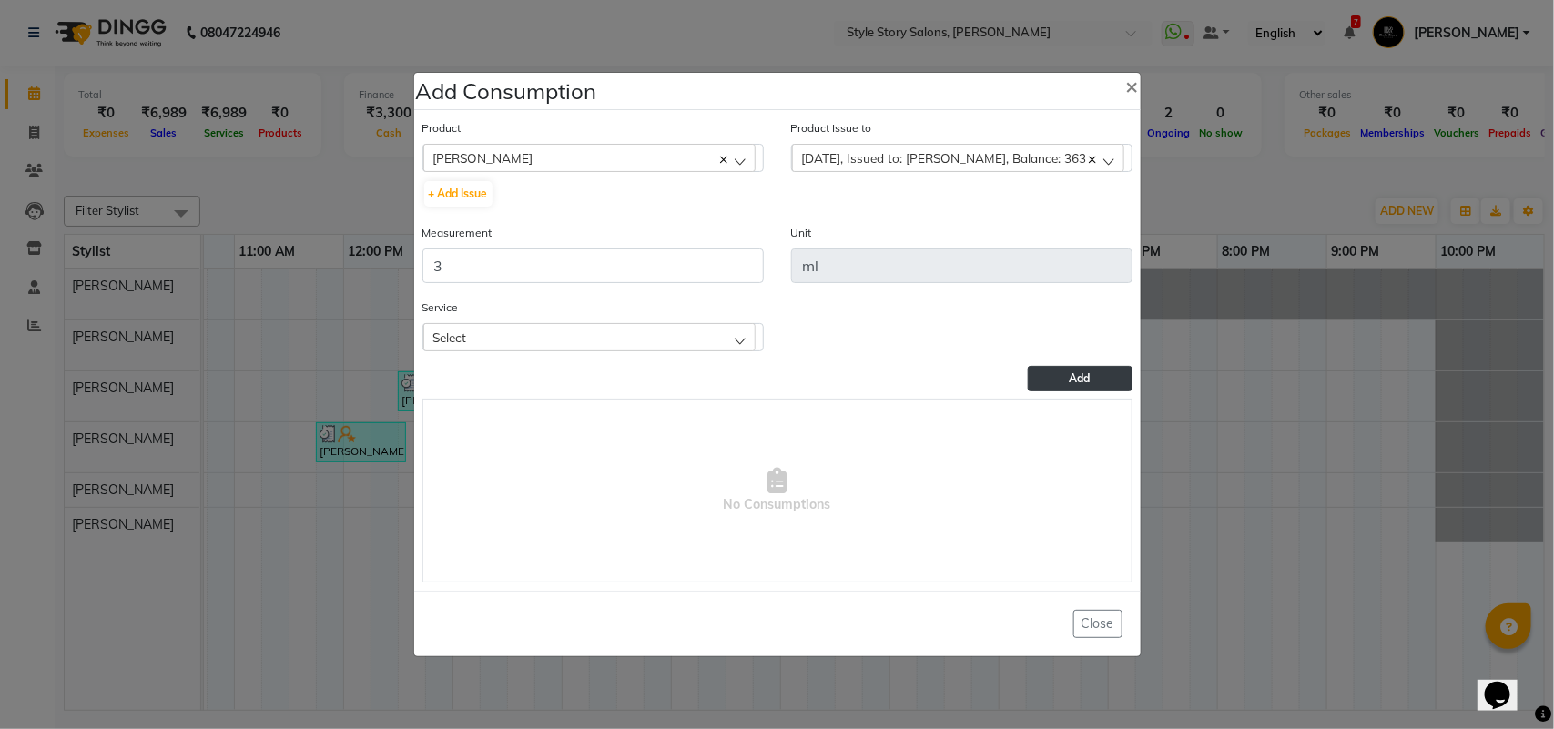
click at [1031, 382] on button "Add" at bounding box center [1079, 378] width 104 height 25
click at [602, 342] on div "Select" at bounding box center [589, 336] width 332 height 27
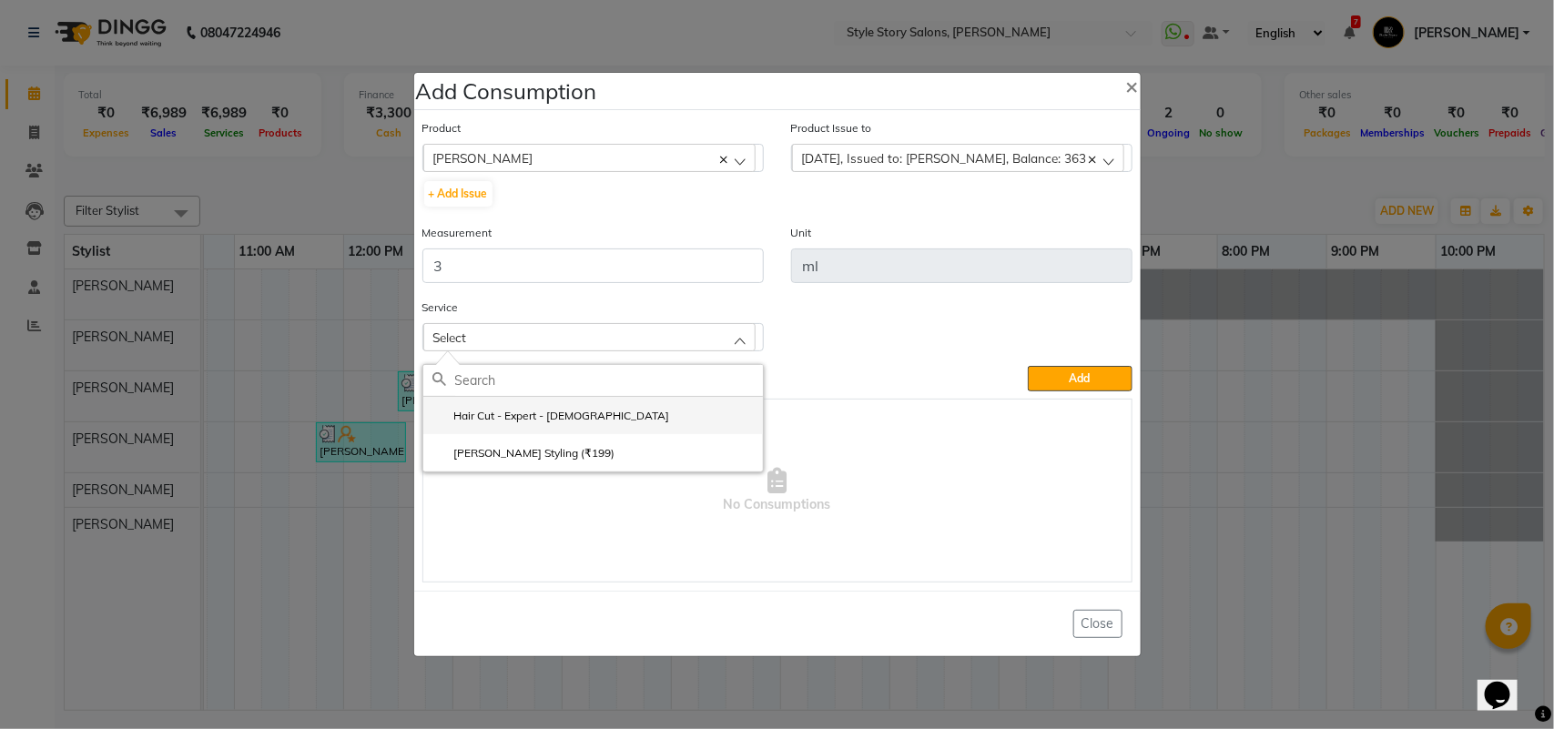
click at [560, 429] on li "Hair Cut - Expert - [DEMOGRAPHIC_DATA]" at bounding box center [592, 415] width 339 height 37
